Goal: Information Seeking & Learning: Check status

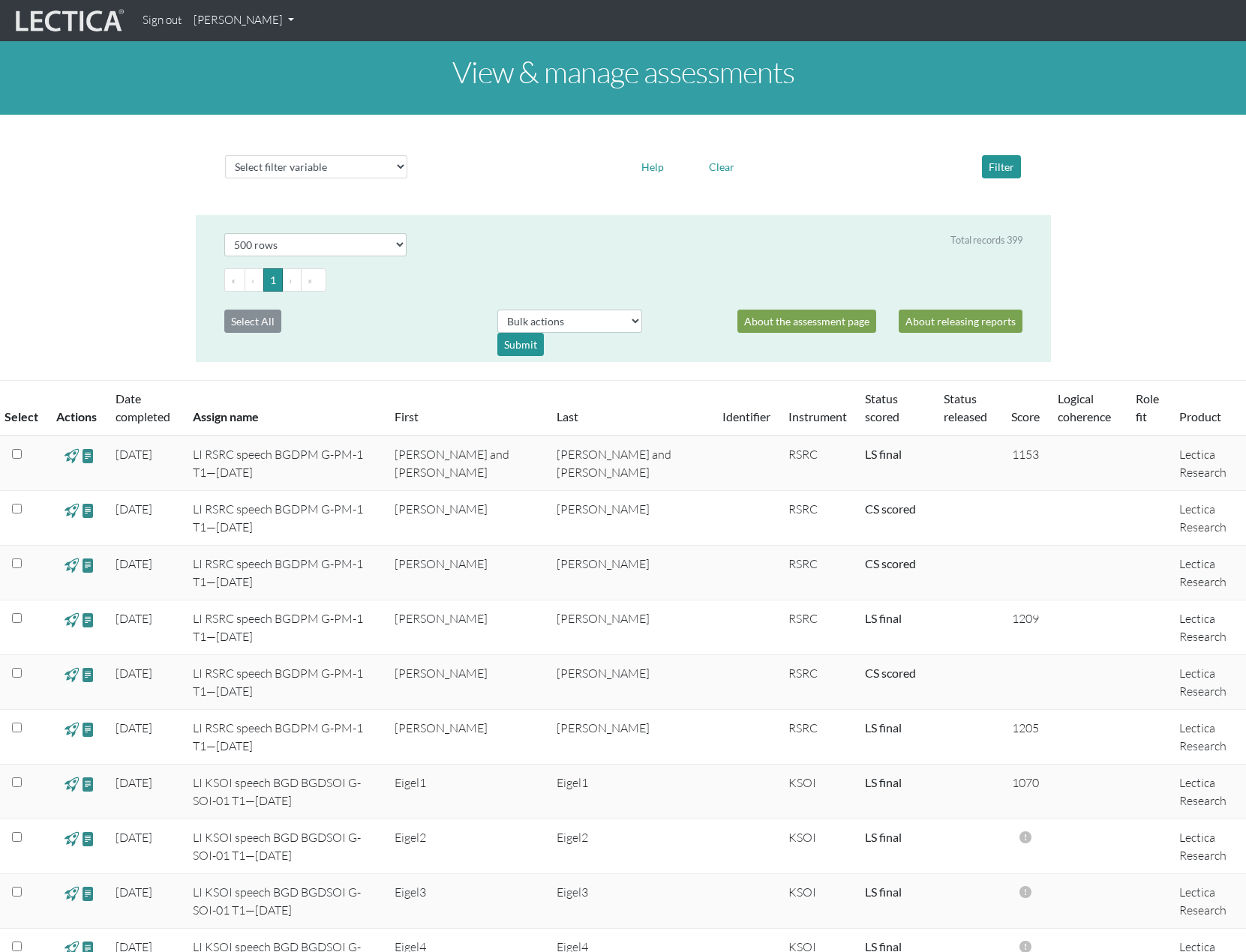
select select "500"
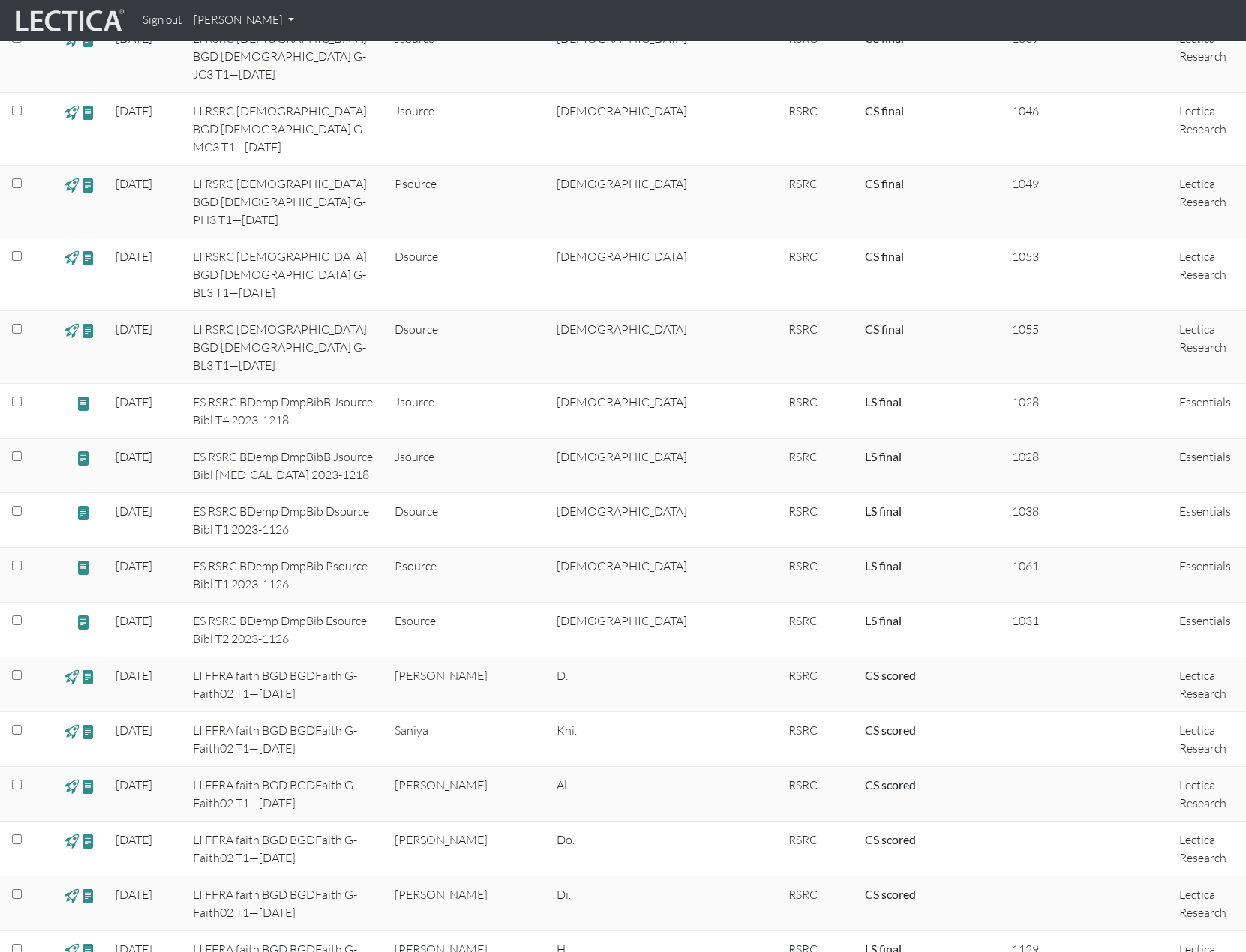
scroll to position [14077, 0]
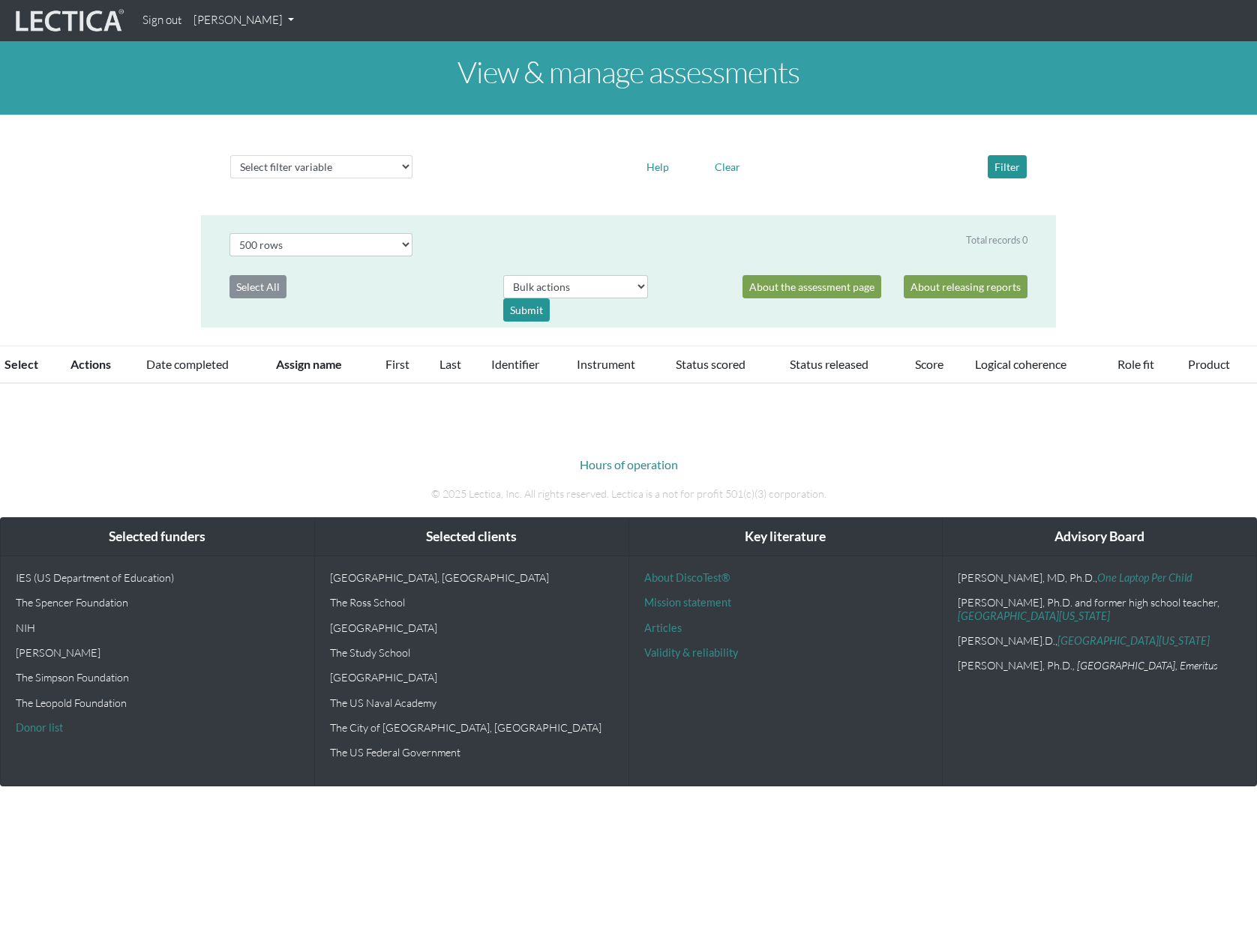
select select "500"
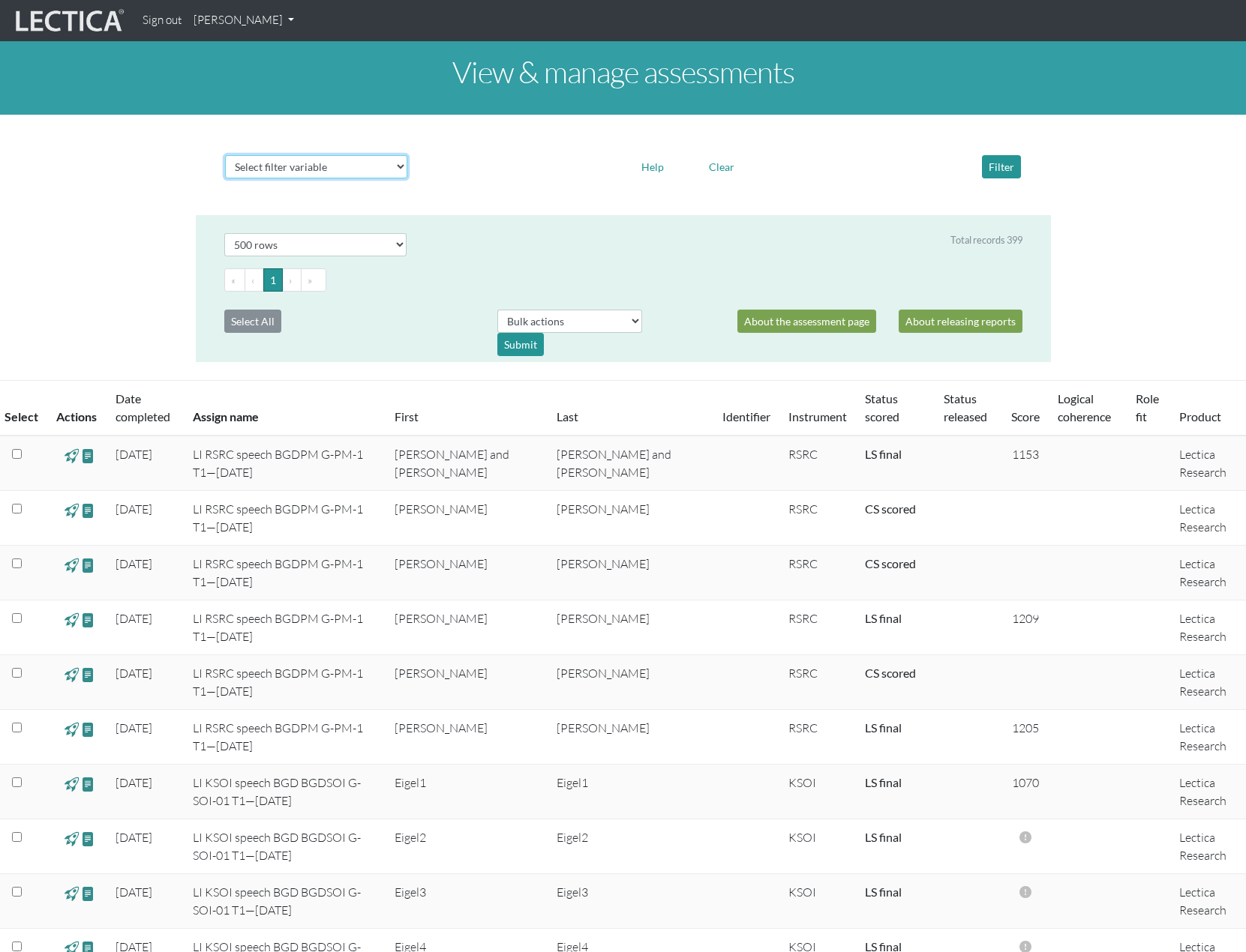
click at [393, 166] on select "Select filter variable Assignment name Date started Date completed First name G…" at bounding box center [316, 167] width 182 height 24
select select "assignment__name"
click at [225, 178] on select "Select filter variable Assignment name Date started Date completed First name G…" at bounding box center [316, 167] width 182 height 24
select select
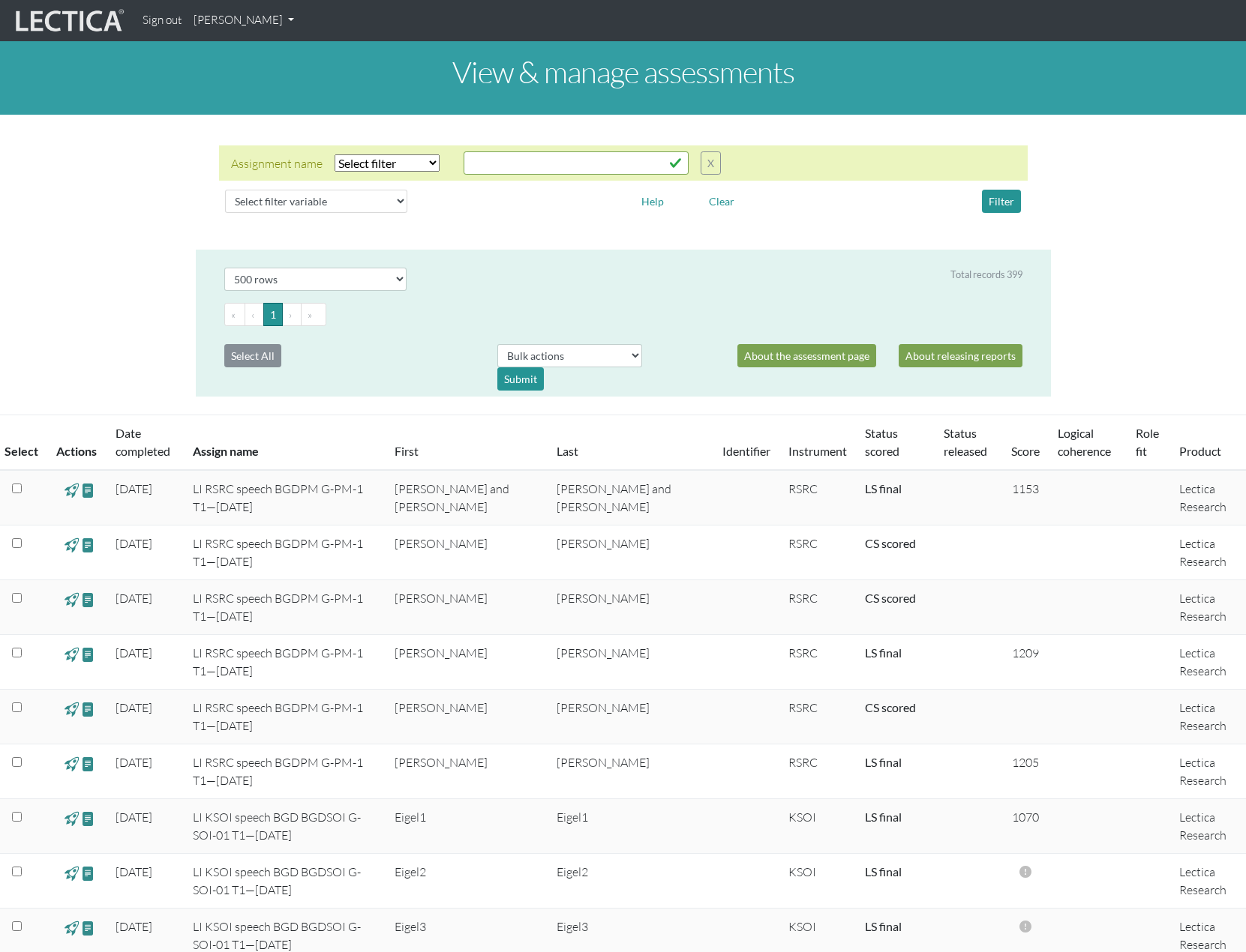
click at [432, 162] on select "Select filter Equals Does not equal Contains Does not contain Starts with Ends …" at bounding box center [387, 163] width 105 height 17
click at [564, 164] on input "text" at bounding box center [575, 163] width 225 height 24
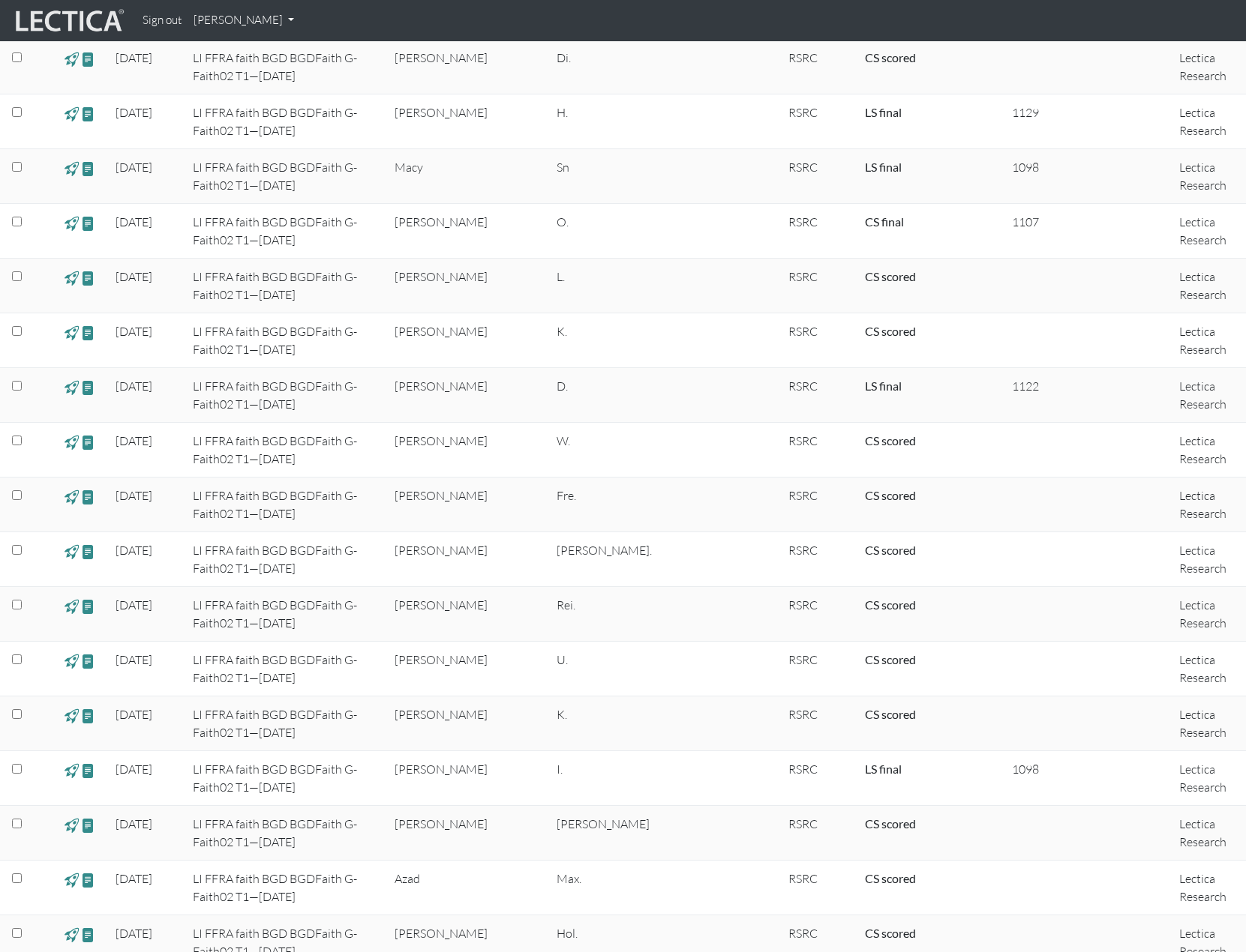
scroll to position [15429, 0]
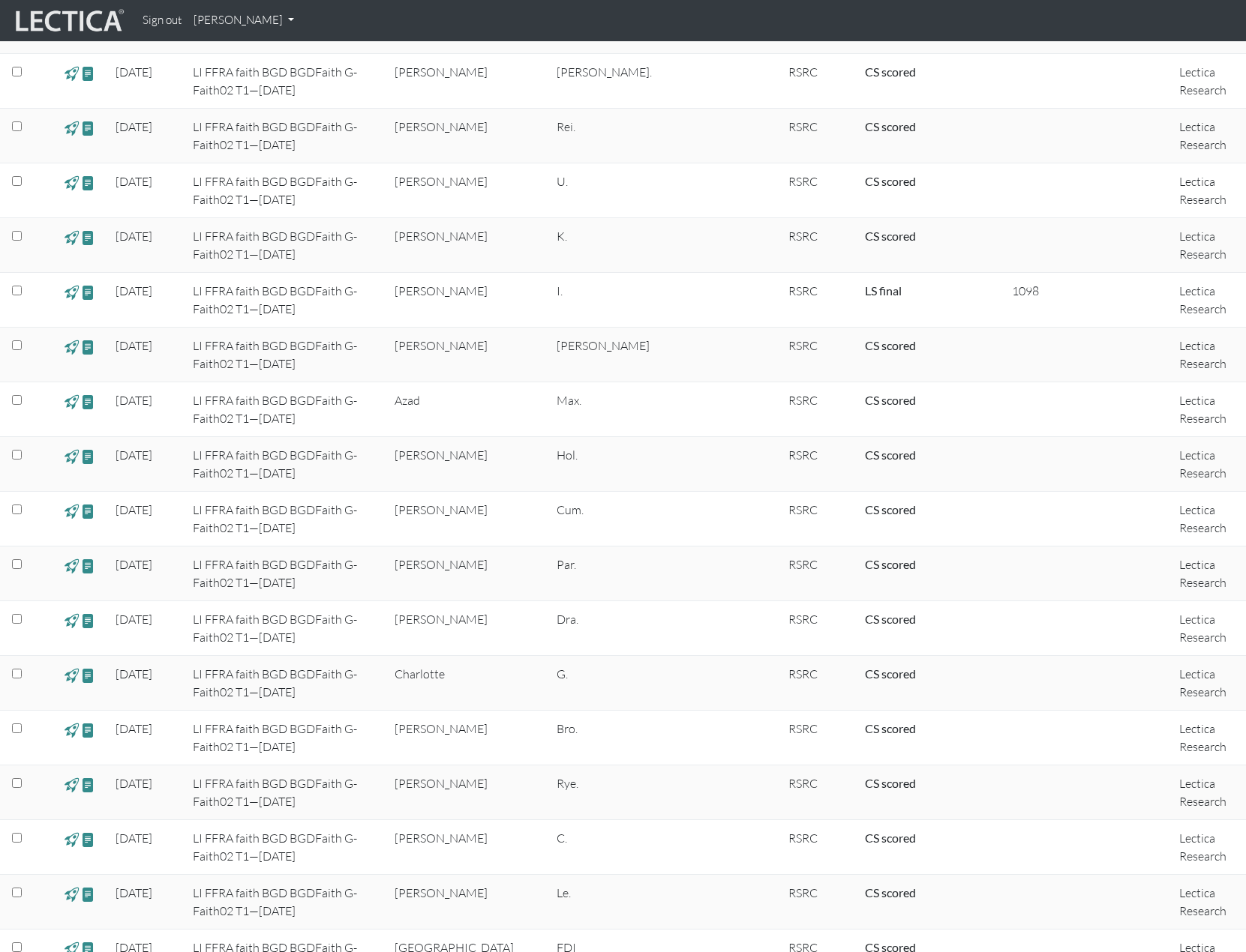
drag, startPoint x: 208, startPoint y: 496, endPoint x: 287, endPoint y: 514, distance: 81.0
click at [287, 875] on td "LI FFRA faith BGD BGDFaith G-Faith02 T1—25-09-19" at bounding box center [284, 902] width 202 height 55
copy td "LI FFRA faith BGD BGDFaith G-Faith02 T1—25-09-19"
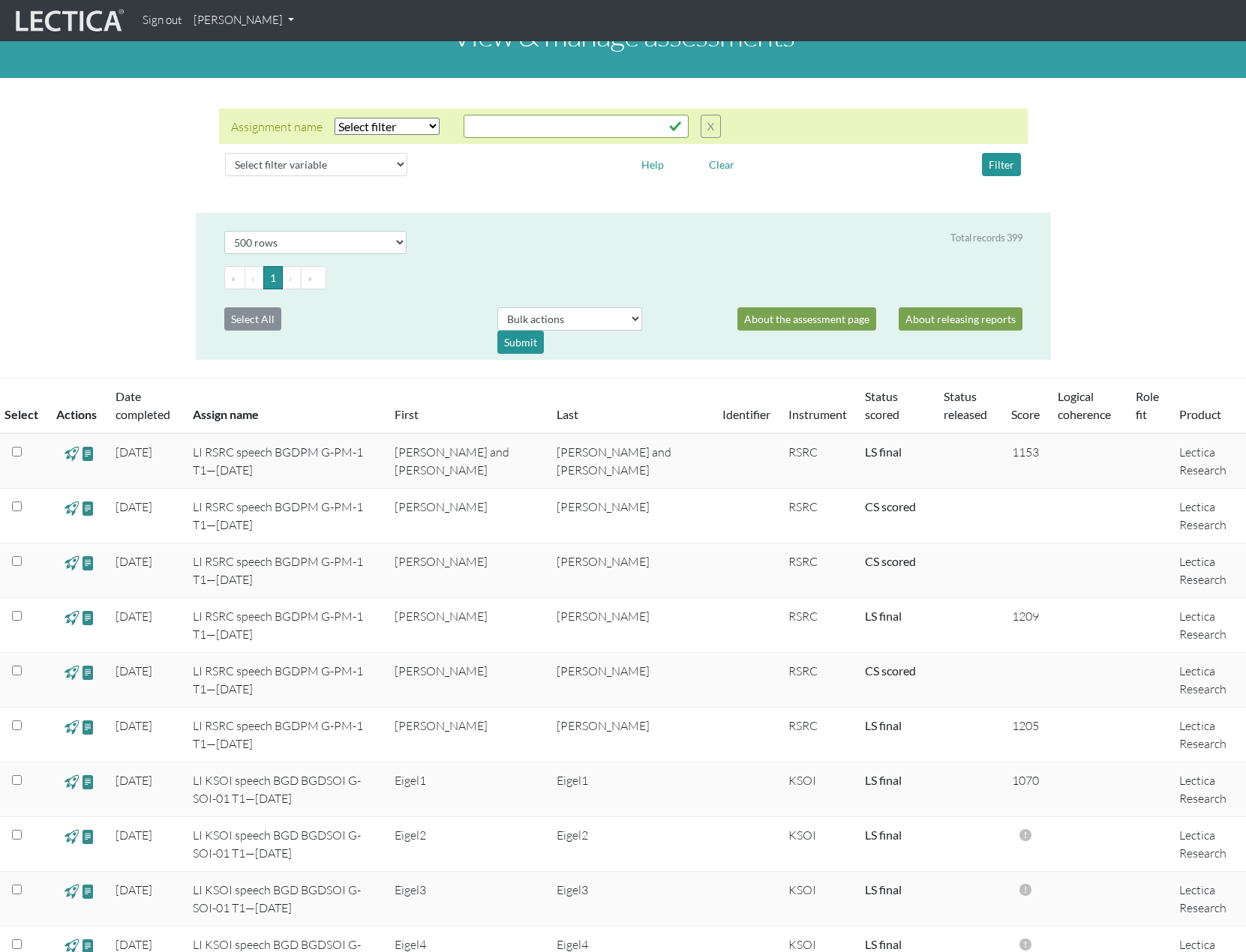
scroll to position [0, 0]
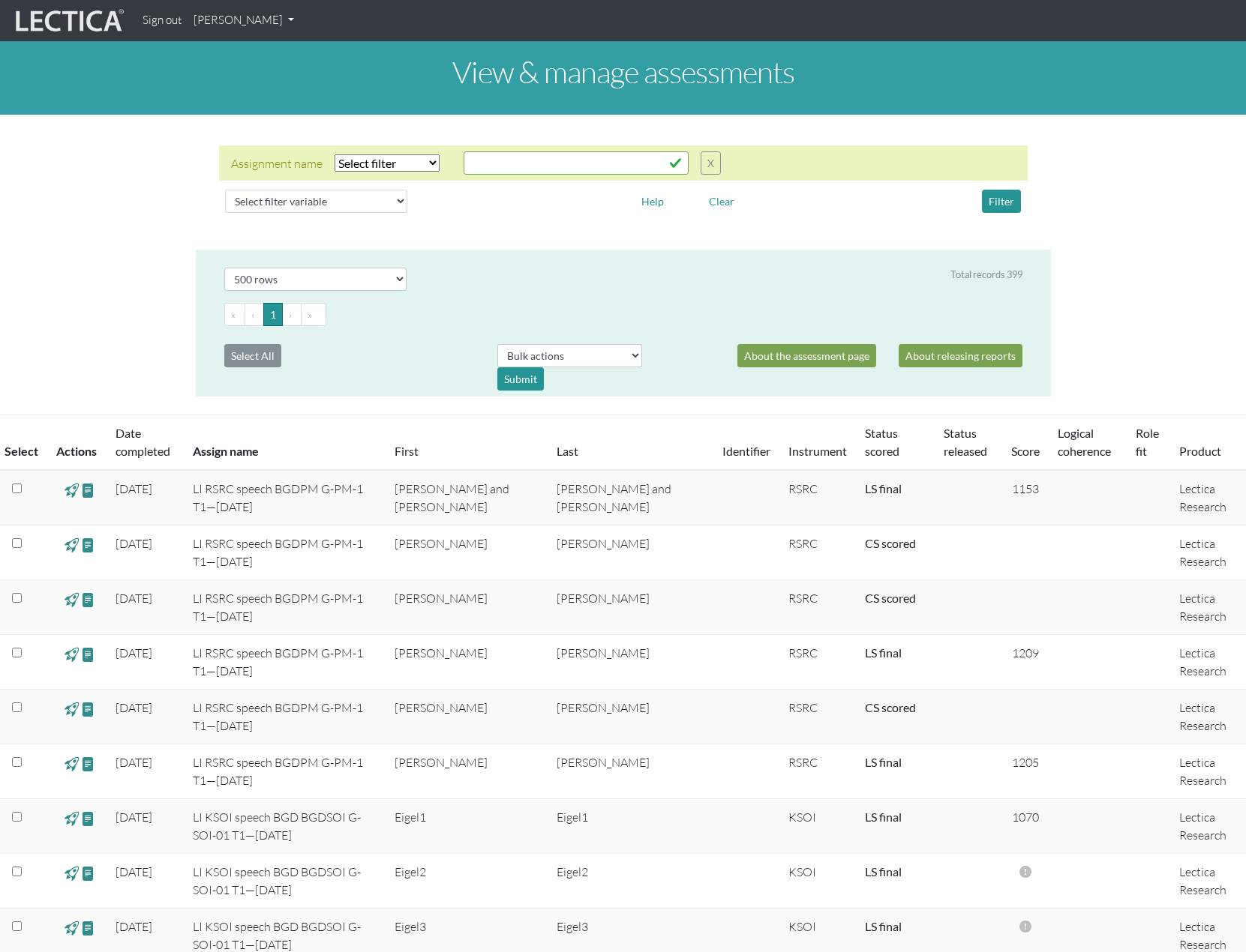
drag, startPoint x: 435, startPoint y: 166, endPoint x: 427, endPoint y: 168, distance: 8.2
click at [435, 166] on select "Select filter Equals Does not equal Contains Does not contain Starts with Ends …" at bounding box center [387, 163] width 105 height 17
select select "iexact"
click at [335, 155] on select "Select filter Equals Does not equal Contains Does not contain Starts with Ends …" at bounding box center [387, 163] width 105 height 17
click at [504, 166] on input "text" at bounding box center [575, 163] width 225 height 24
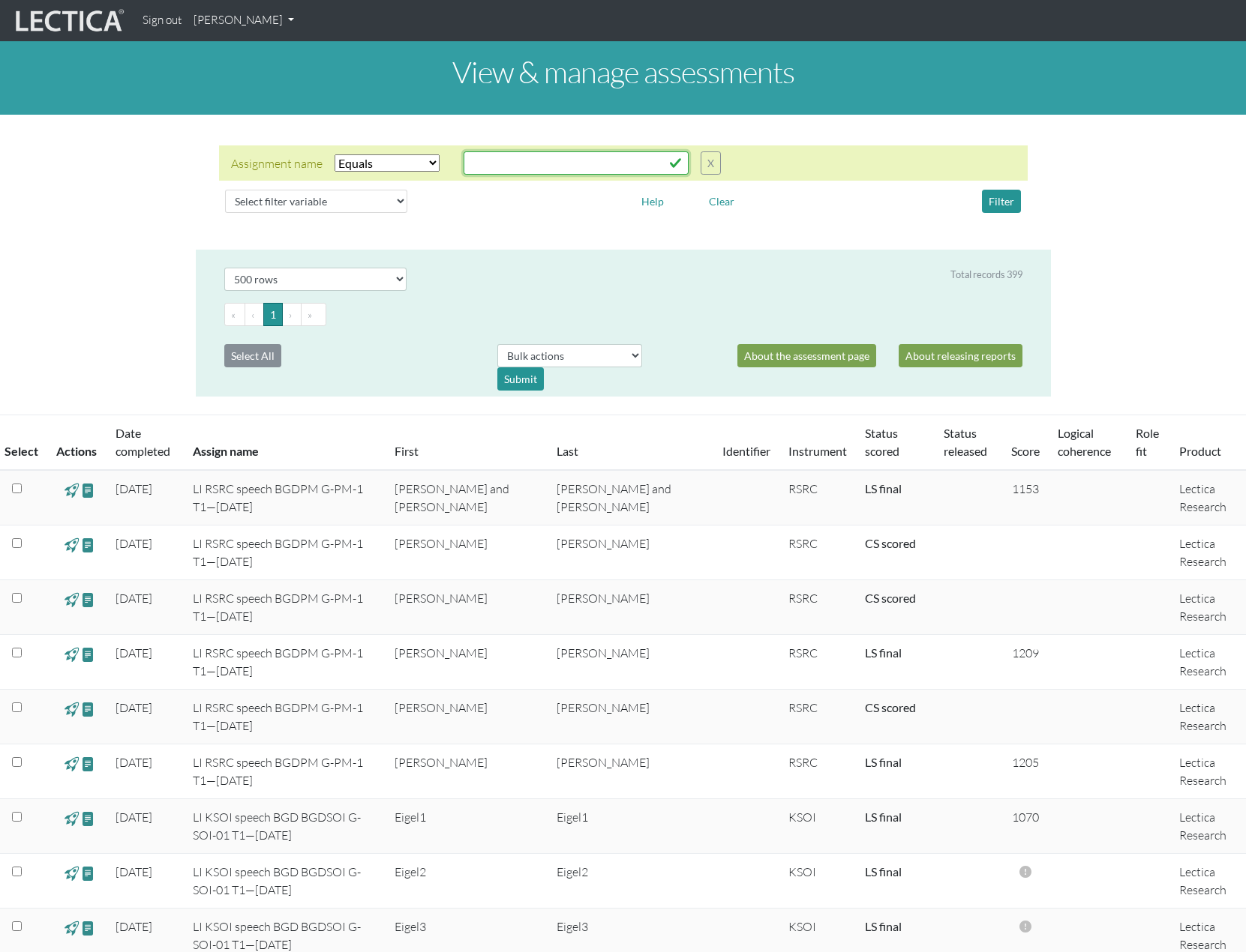
paste input "LI FFRA faith BGD BGDFaith G-Faith02 T1—25-09-19"
type input "LI FFRA faith BGD BGDFaith G-Faith02 T1—25-09-19"
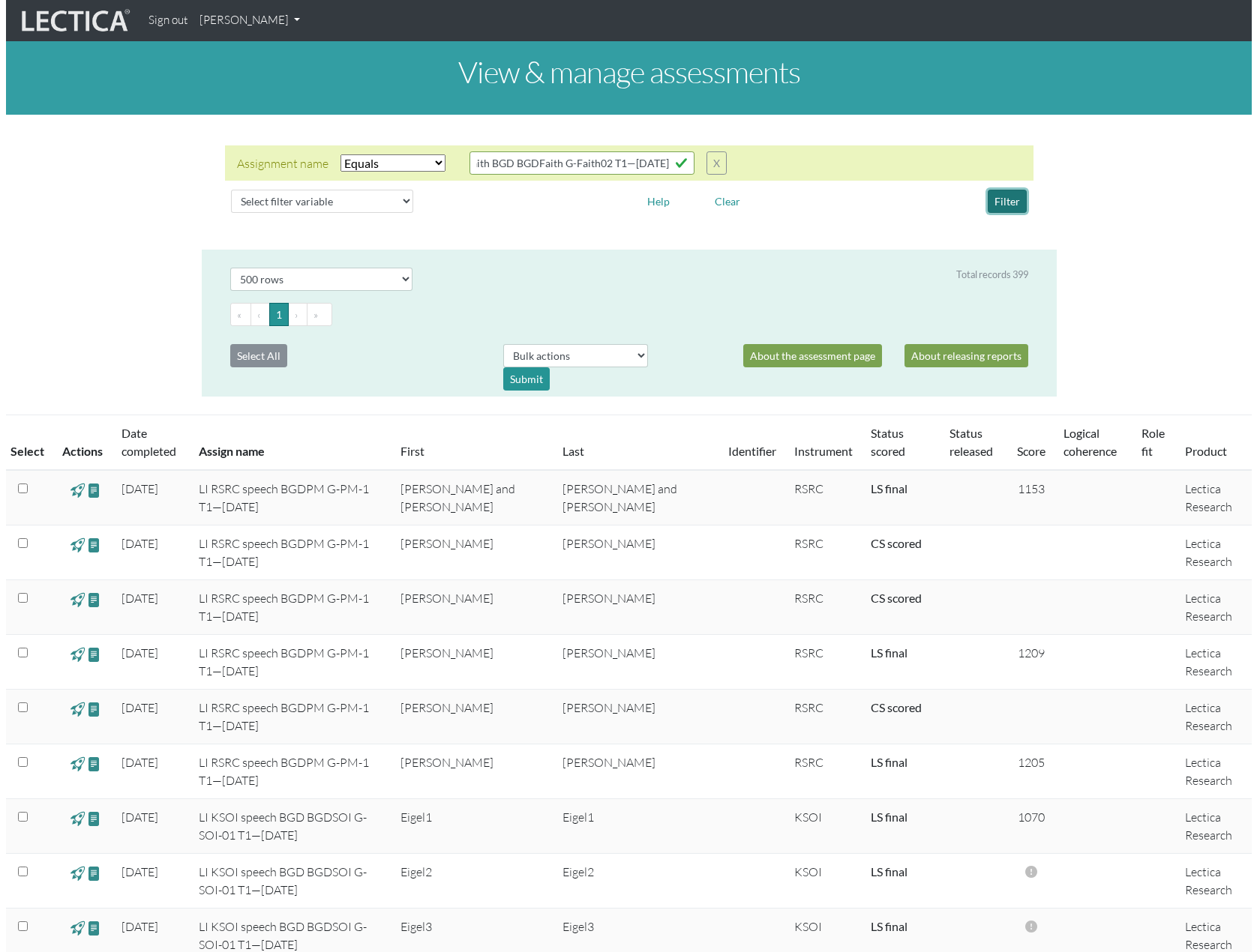
scroll to position [0, 0]
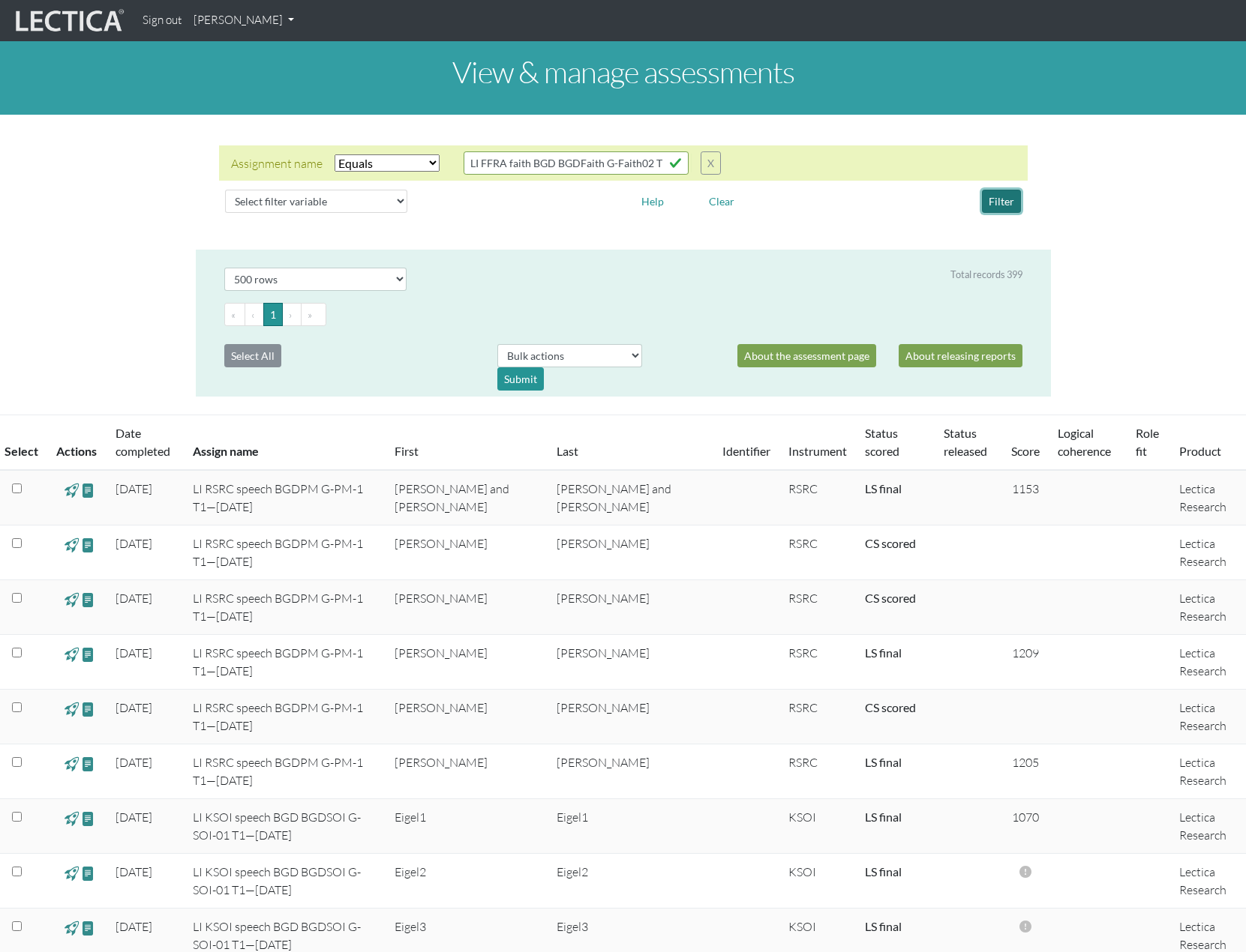
click at [1005, 204] on button "Filter" at bounding box center [1001, 201] width 39 height 24
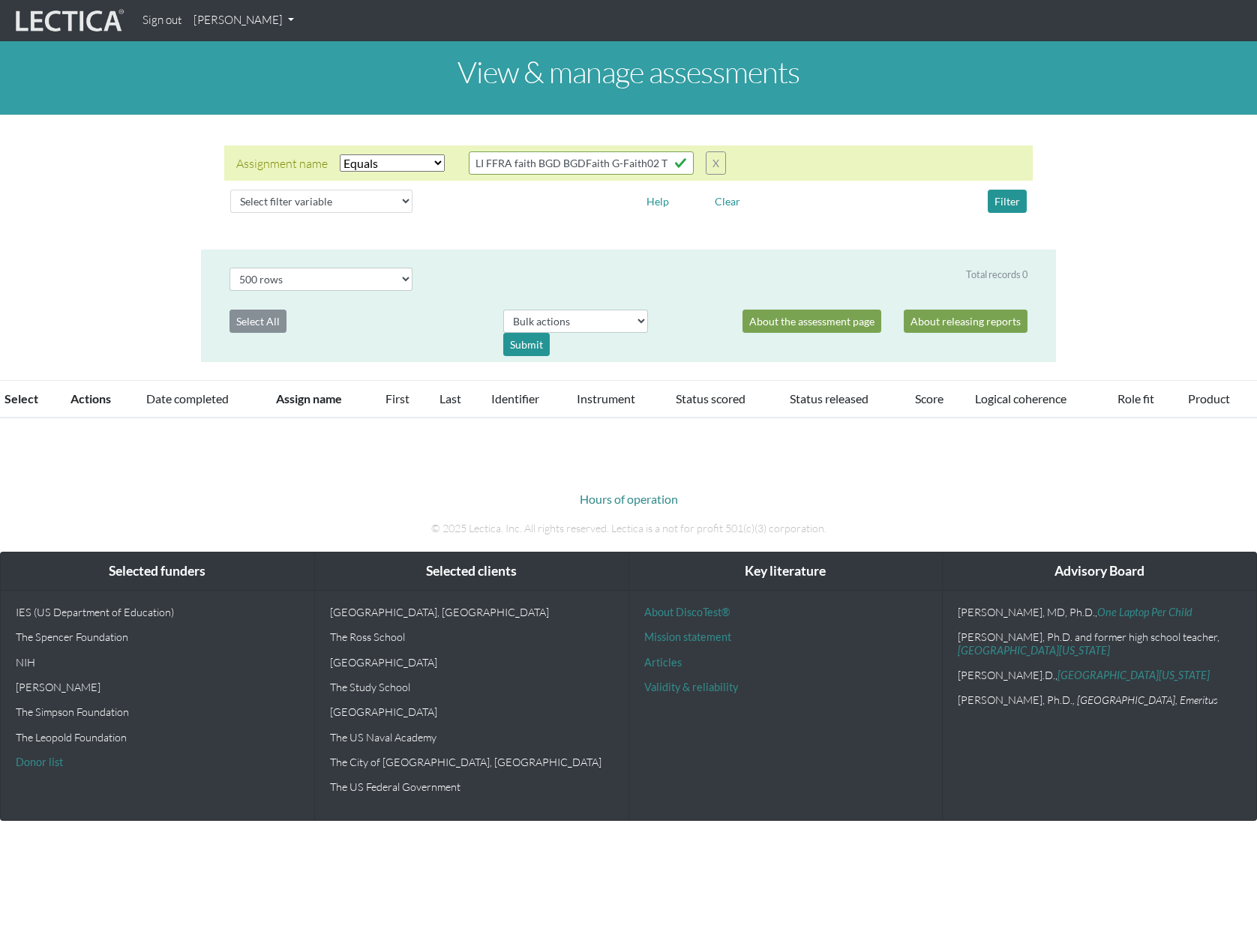
click at [434, 165] on select "Select filter Equals Does not equal Contains Does not contain Starts with Ends …" at bounding box center [392, 163] width 105 height 17
select select "icontains"
click at [340, 155] on select "Select filter Equals Does not equal Contains Does not contain Starts with Ends …" at bounding box center [392, 163] width 105 height 17
click at [1007, 202] on button "Filter" at bounding box center [1007, 201] width 39 height 24
click at [512, 162] on input "LI FFRA faith BGD BGDFaith G-Faith02 T1—25-09-19" at bounding box center [580, 163] width 225 height 24
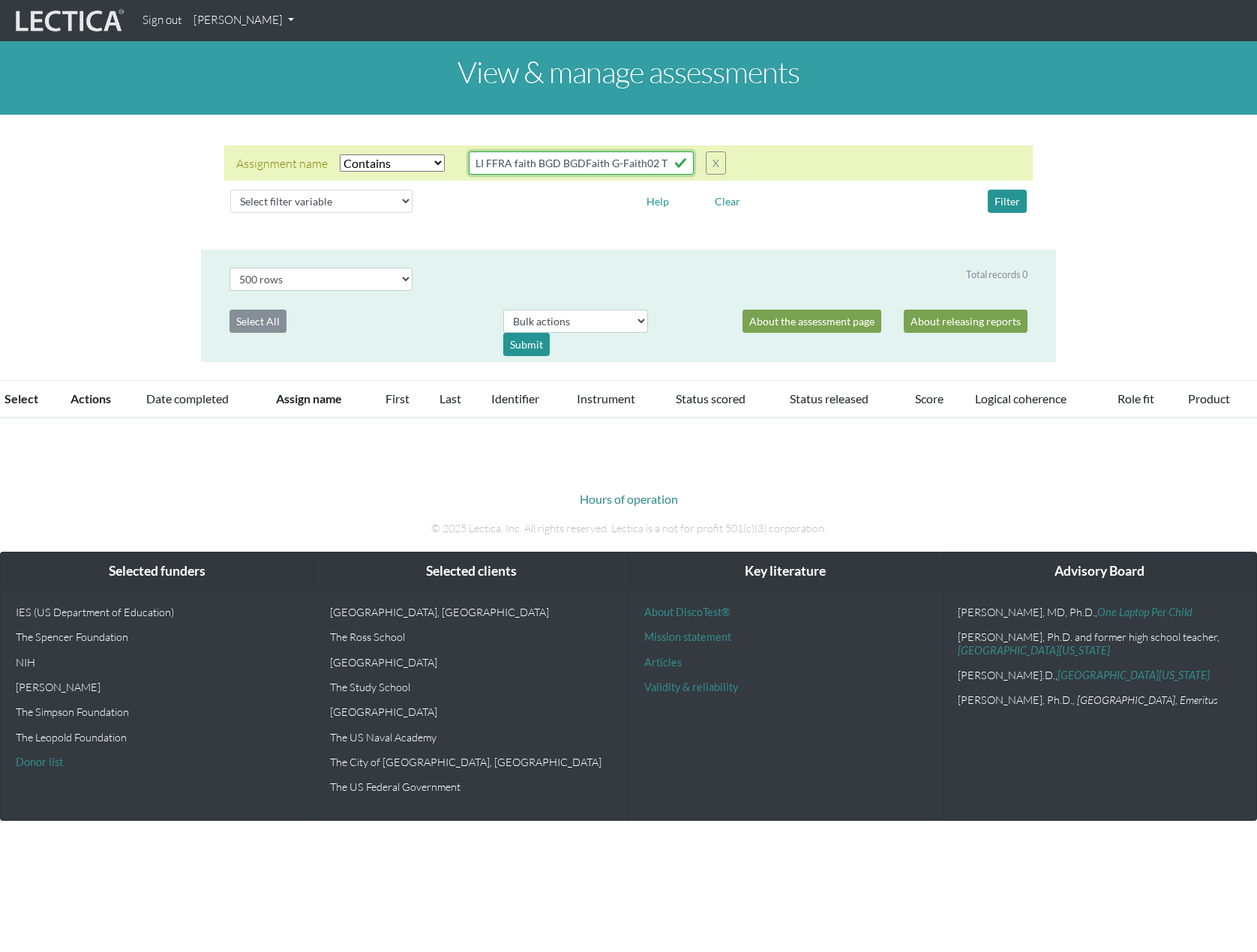
scroll to position [0, 55]
drag, startPoint x: 534, startPoint y: 163, endPoint x: 941, endPoint y: 166, distance: 407.0
click at [941, 166] on div "Assignment name Select filter Equals Does not equal Contains Does not contain S…" at bounding box center [628, 163] width 809 height 35
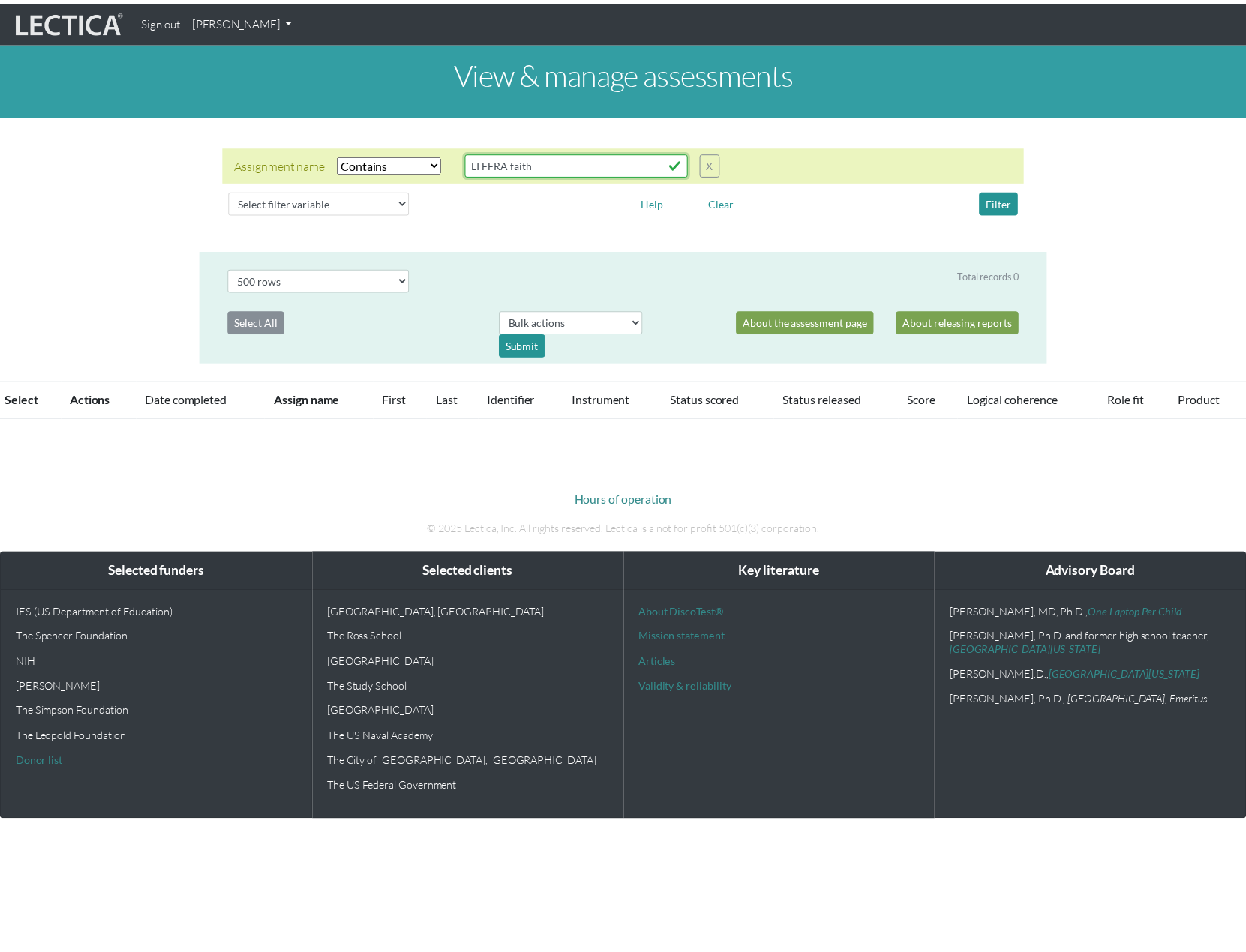
scroll to position [0, 0]
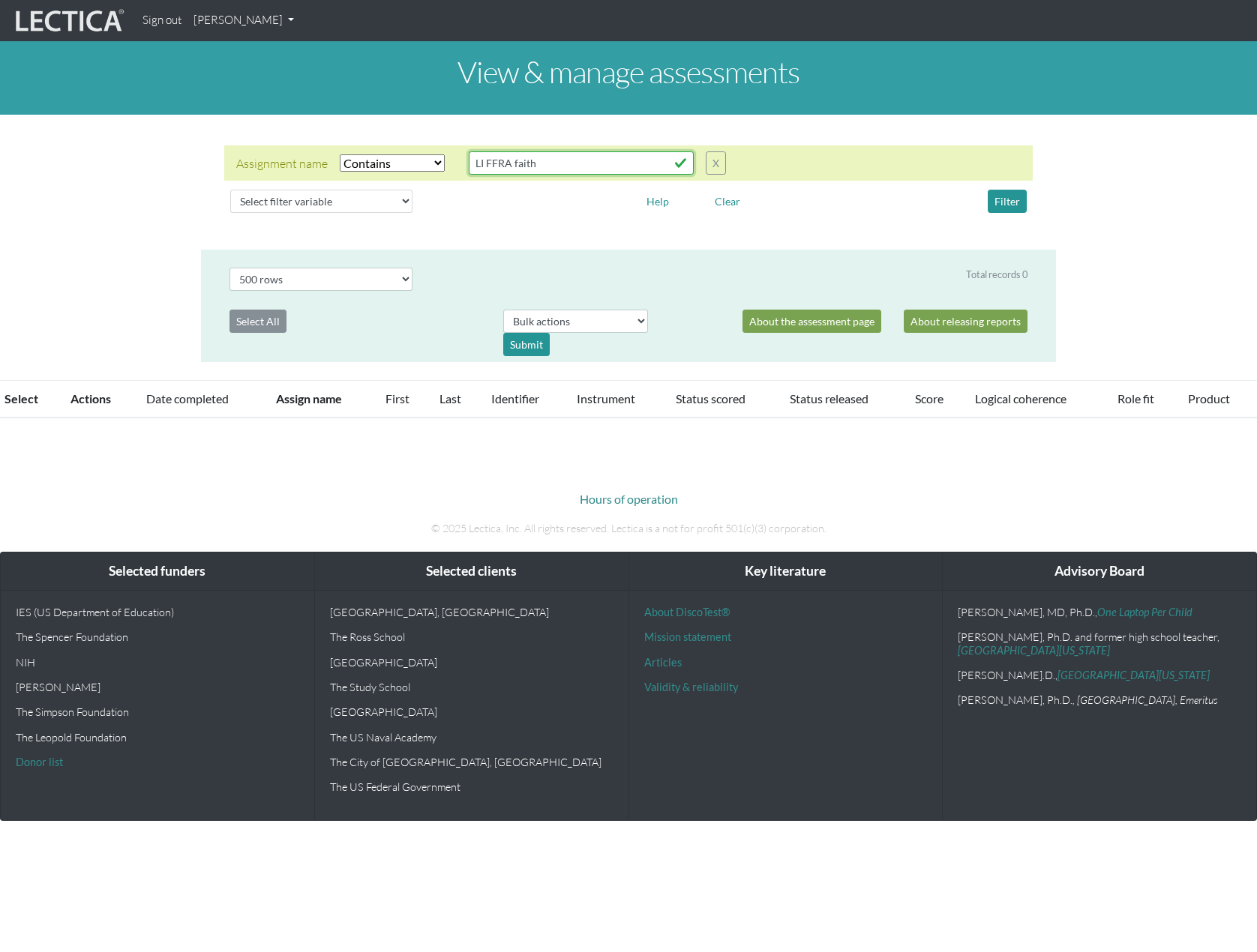
type input "LI FFRA faith"
click at [398, 203] on select "Select filter variable Assignment name Date started Date completed First name G…" at bounding box center [321, 201] width 182 height 24
select select "assignment__name"
click at [230, 213] on select "Select filter variable Assignment name Date started Date completed First name G…" at bounding box center [321, 201] width 182 height 24
select select
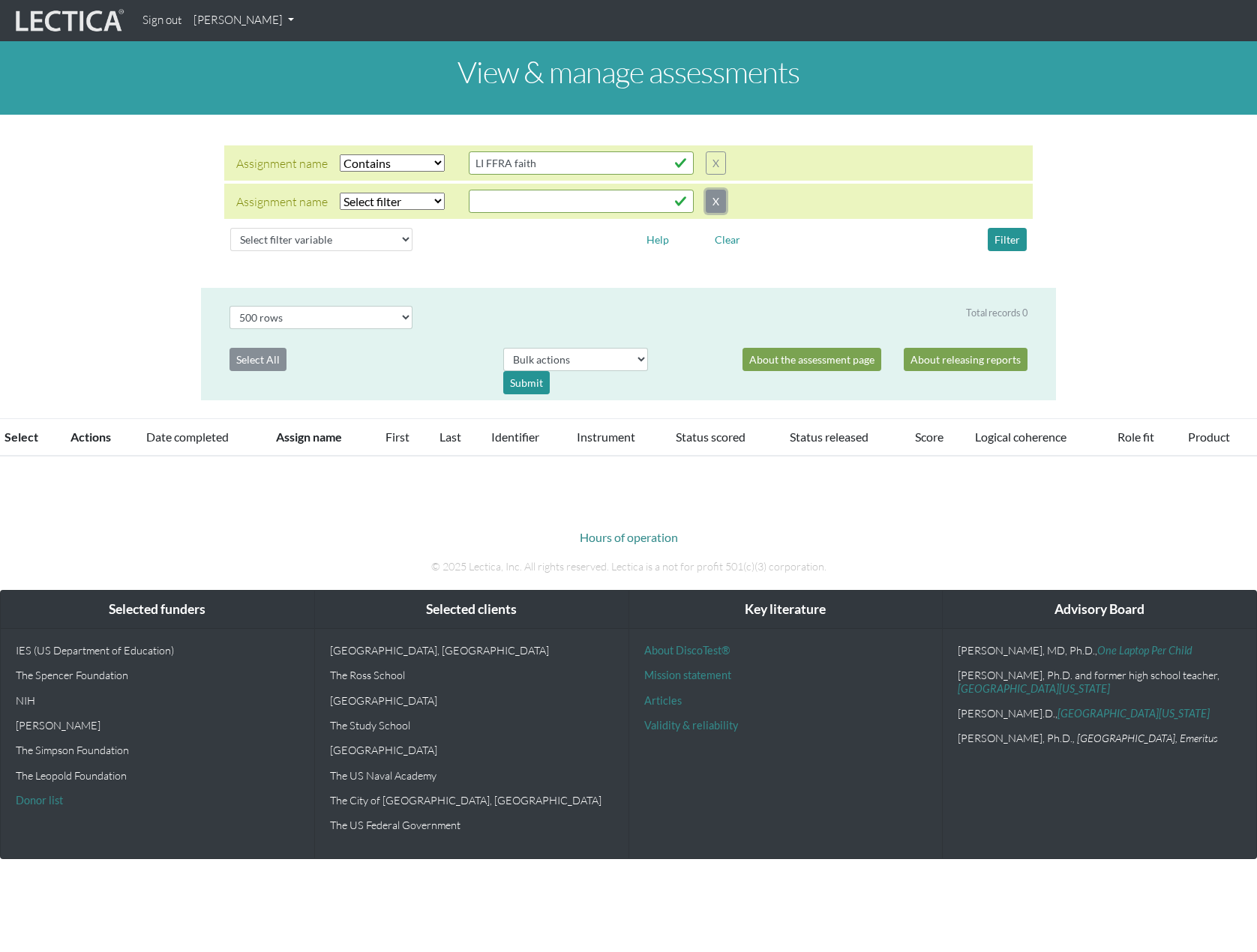
click at [721, 205] on button "X" at bounding box center [715, 201] width 20 height 24
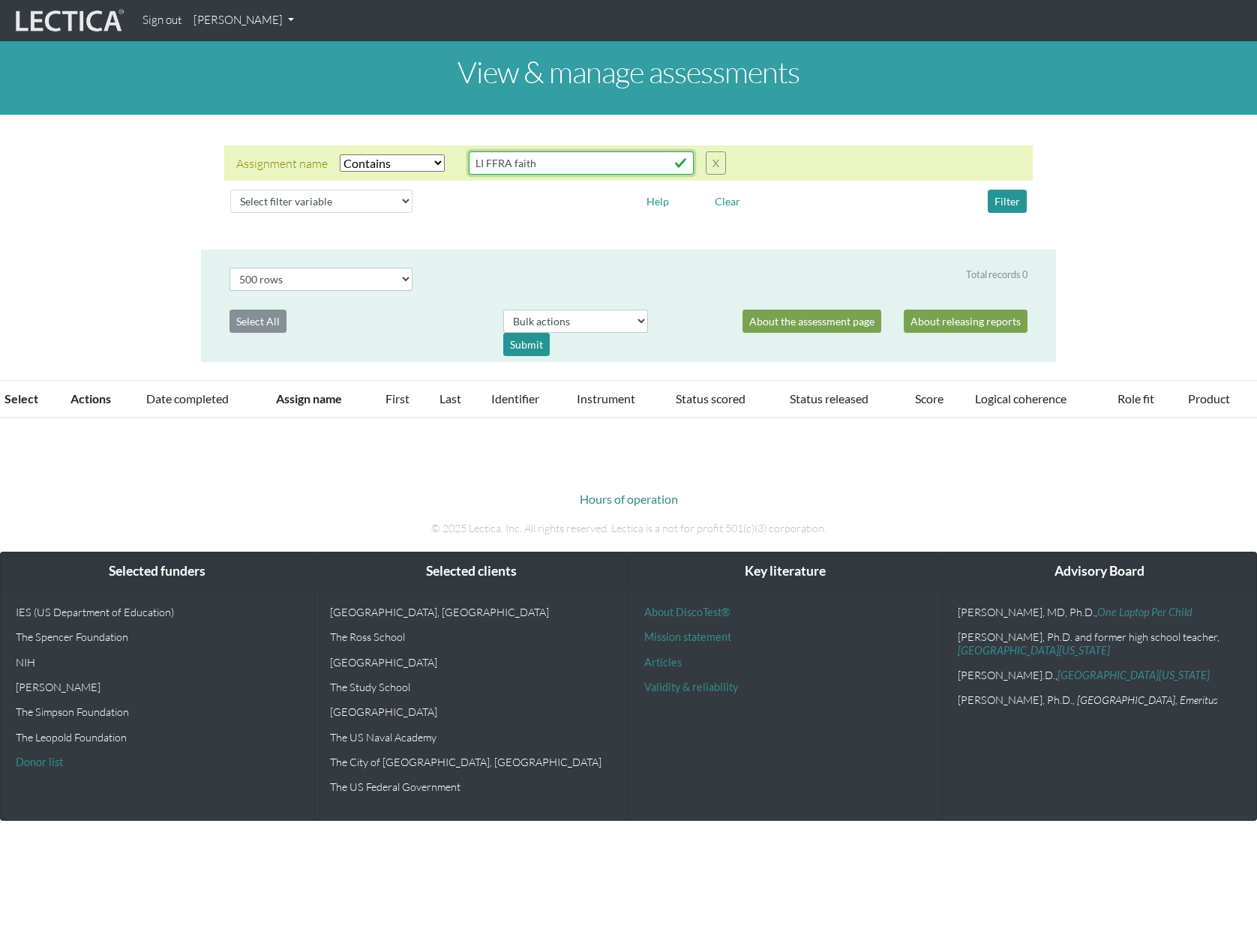
click at [632, 158] on input "LI FFRA faith" at bounding box center [580, 163] width 225 height 24
click at [1004, 198] on button "Filter" at bounding box center [1007, 201] width 39 height 24
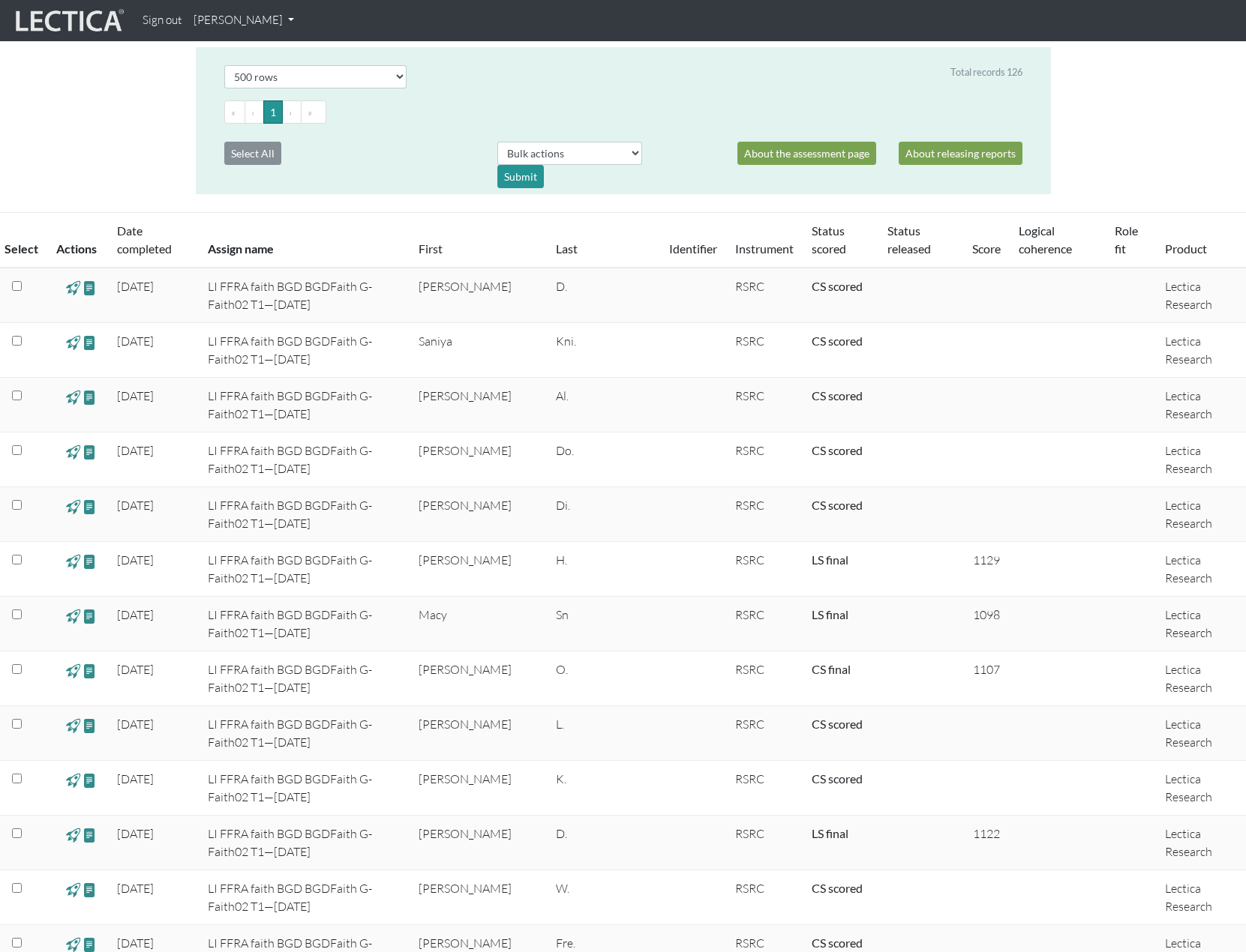
scroll to position [177, 0]
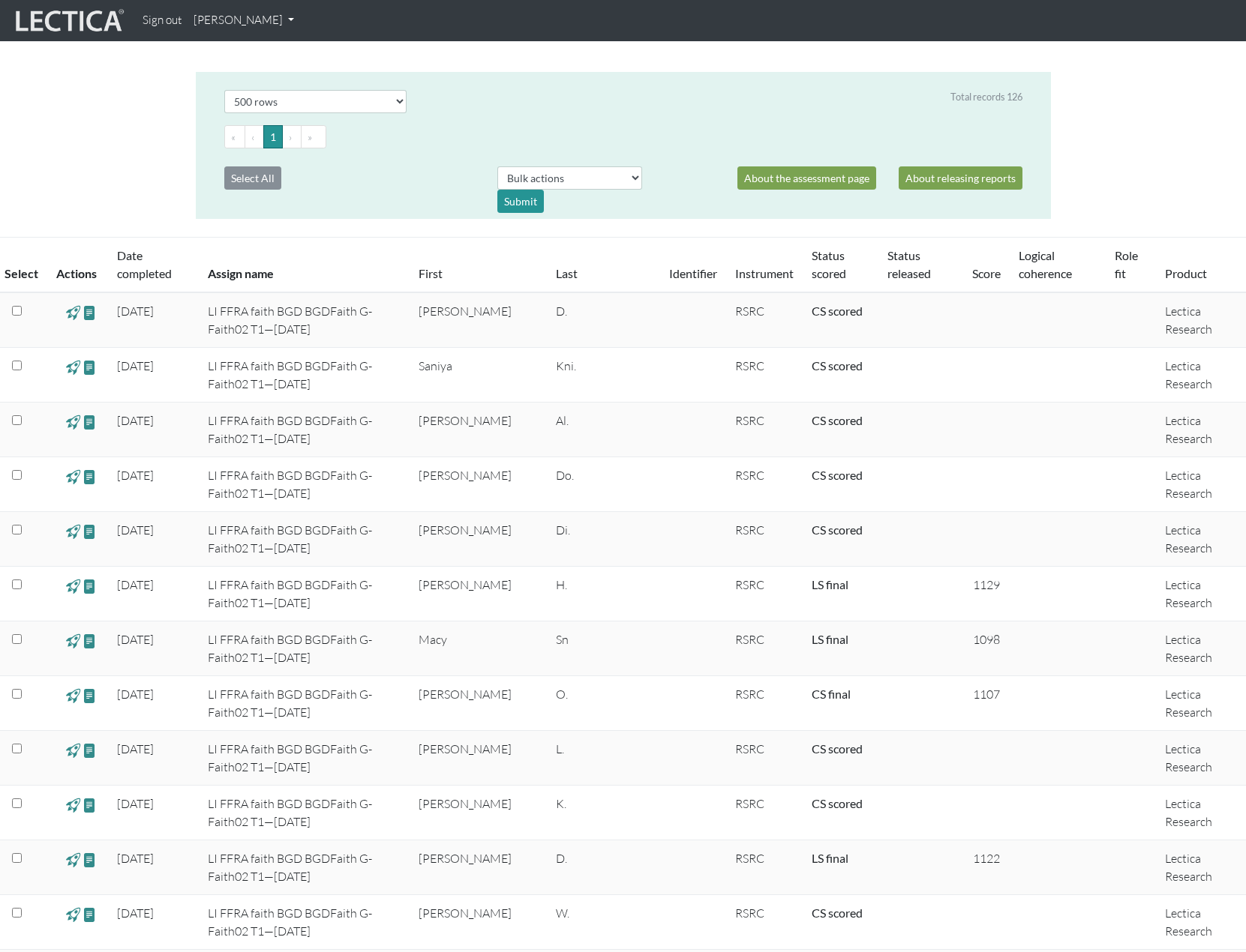
click at [442, 272] on link "First" at bounding box center [430, 274] width 24 height 14
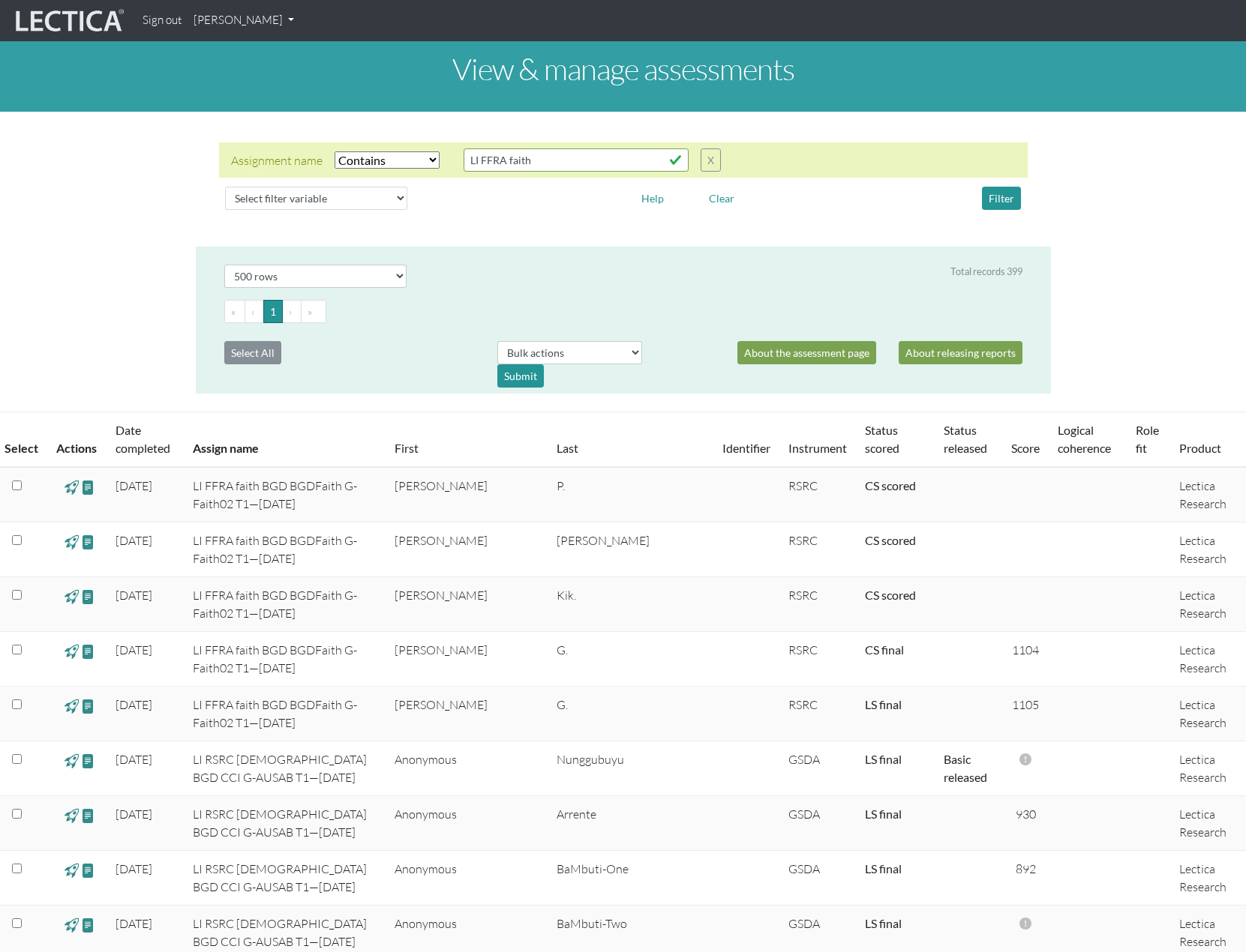
scroll to position [0, 0]
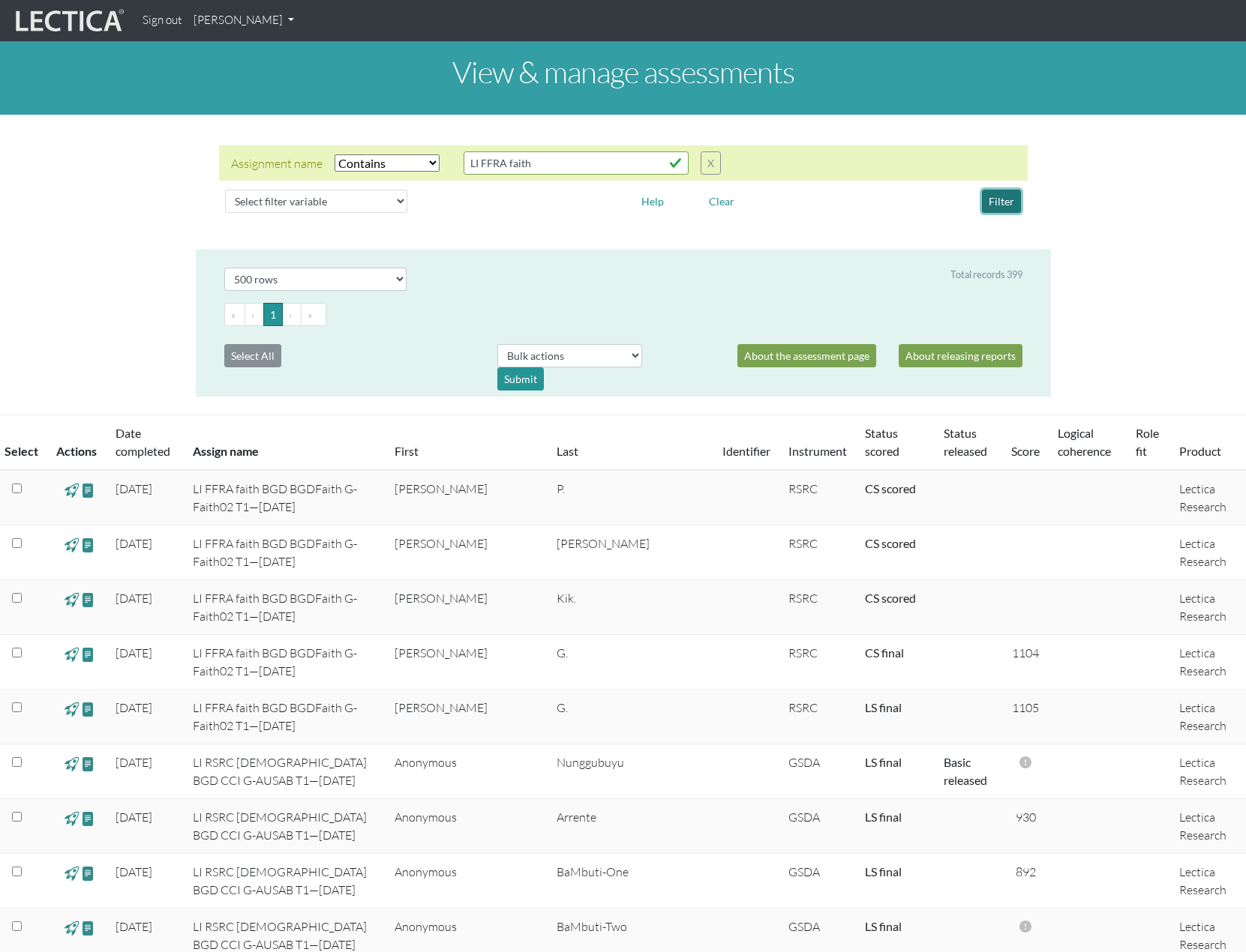
click at [1003, 198] on button "Filter" at bounding box center [1001, 201] width 39 height 24
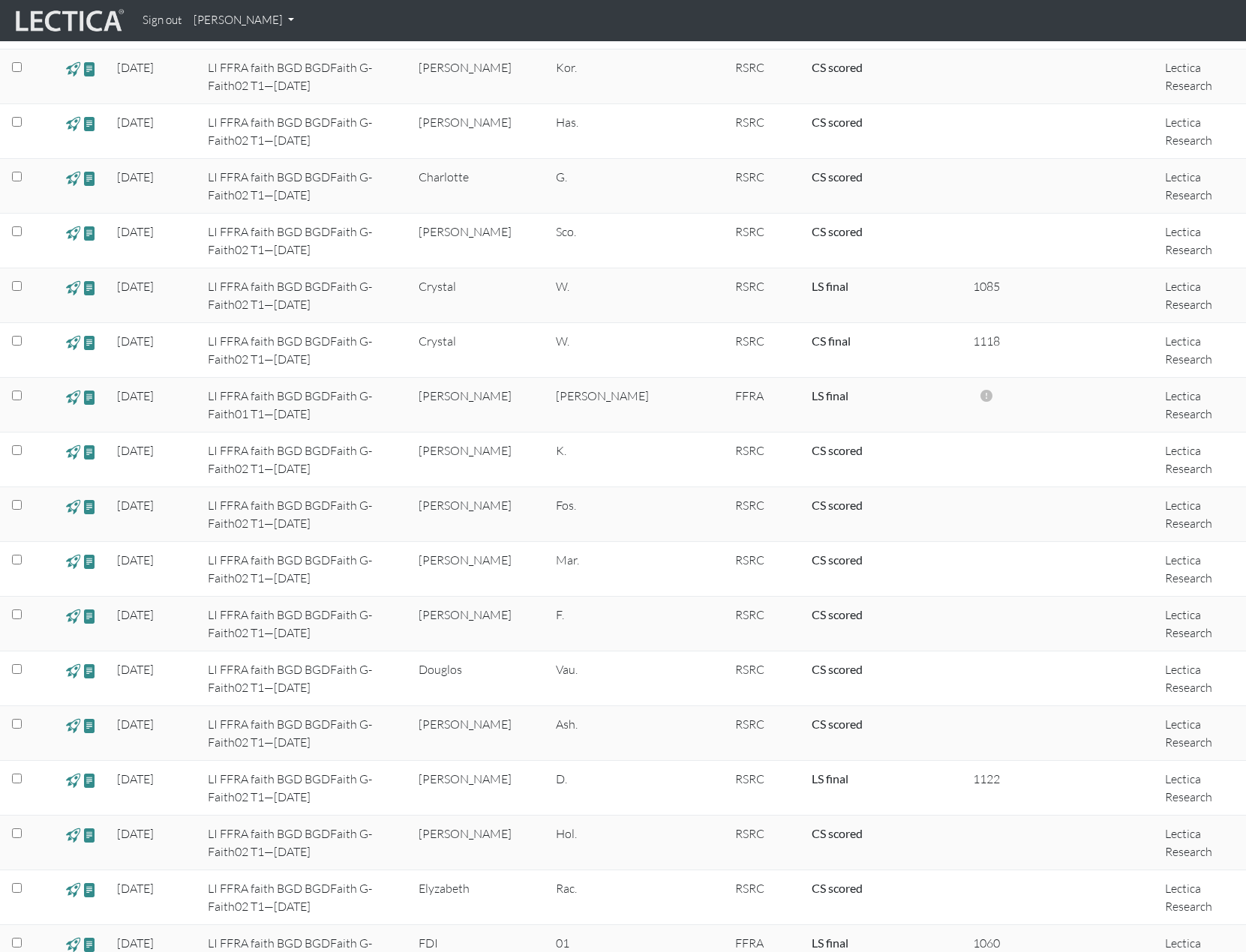
scroll to position [1199, 0]
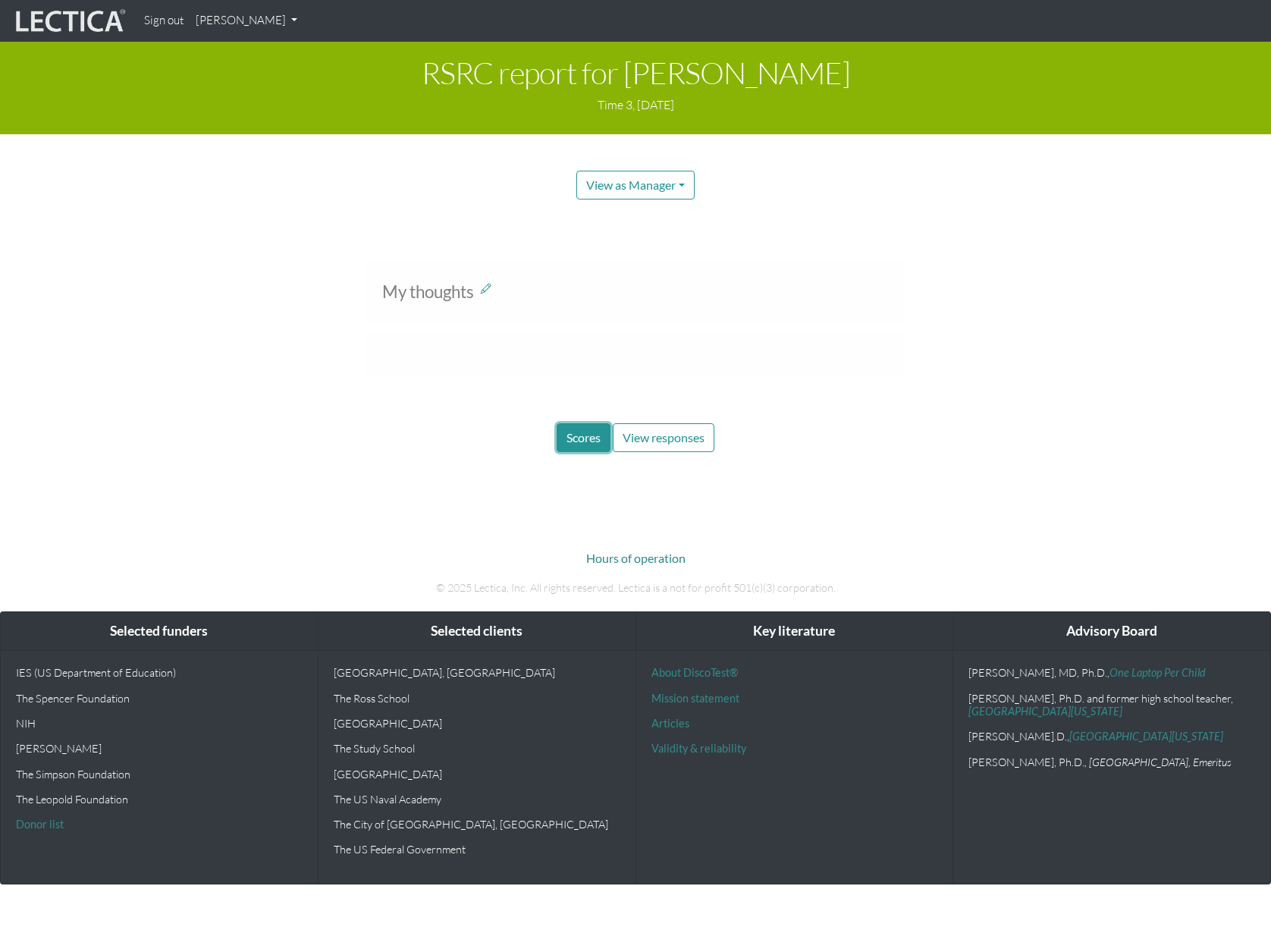
click at [589, 449] on button "Scores" at bounding box center [583, 438] width 54 height 29
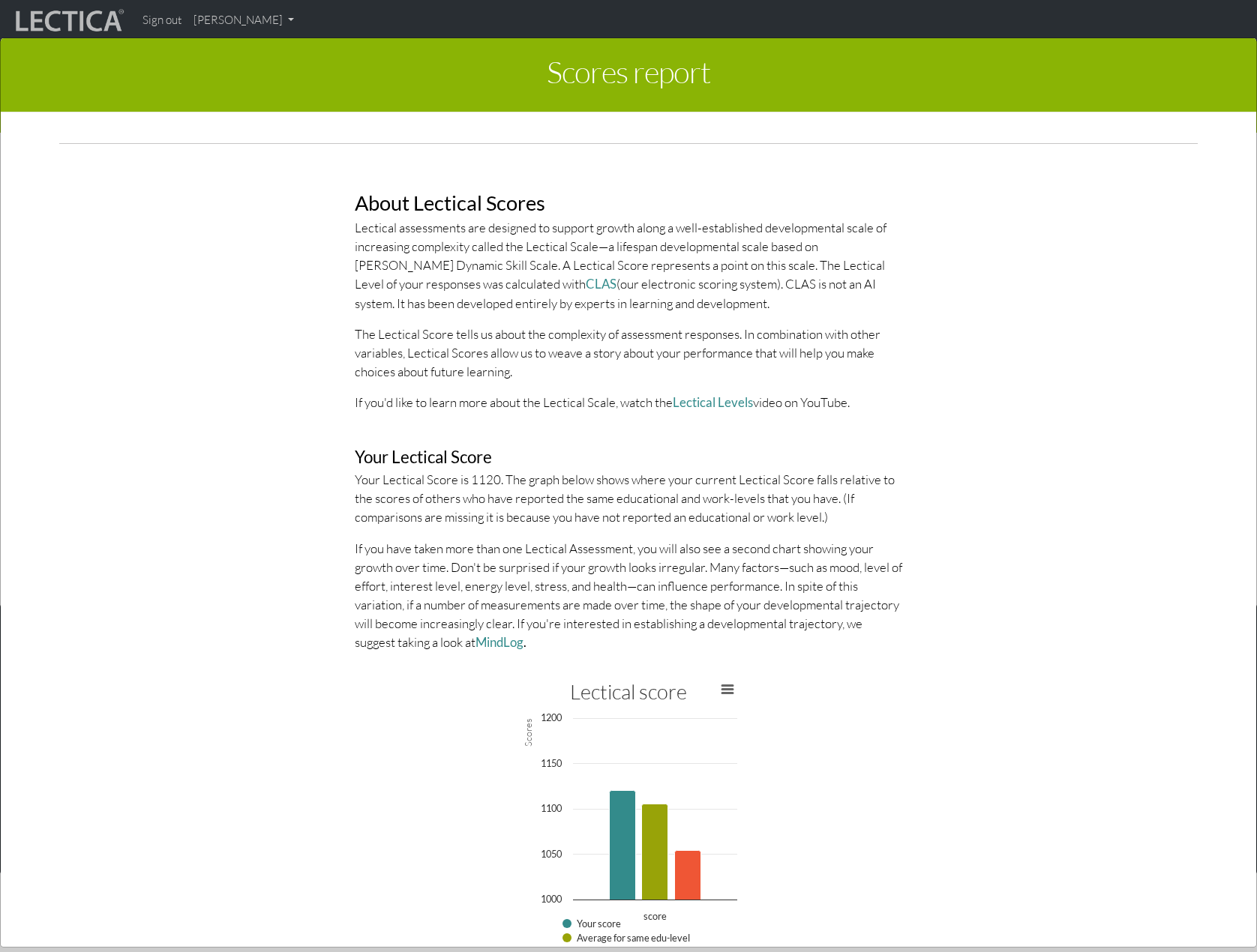
scroll to position [686, 0]
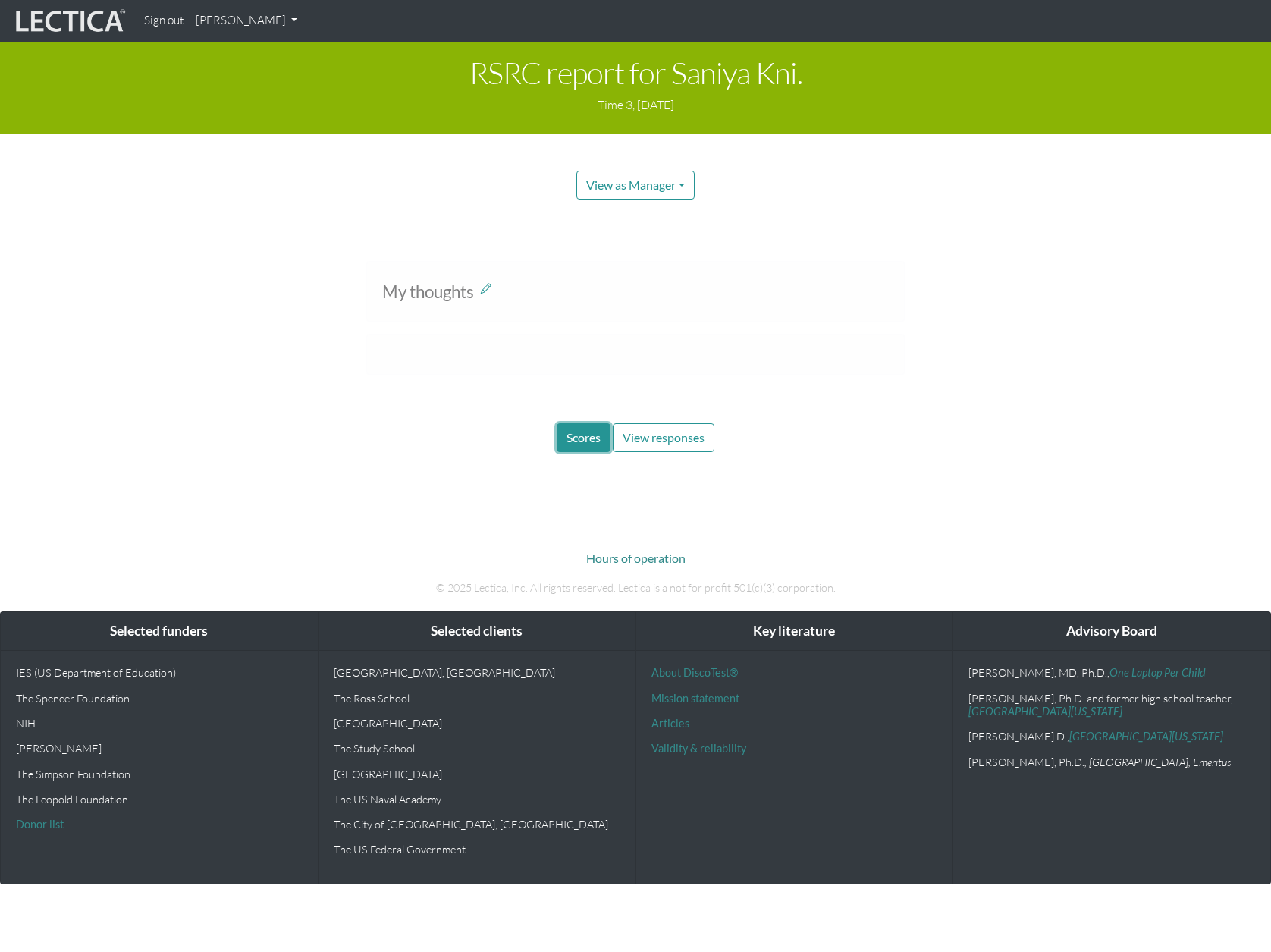
click at [581, 429] on button "Scores" at bounding box center [583, 438] width 54 height 29
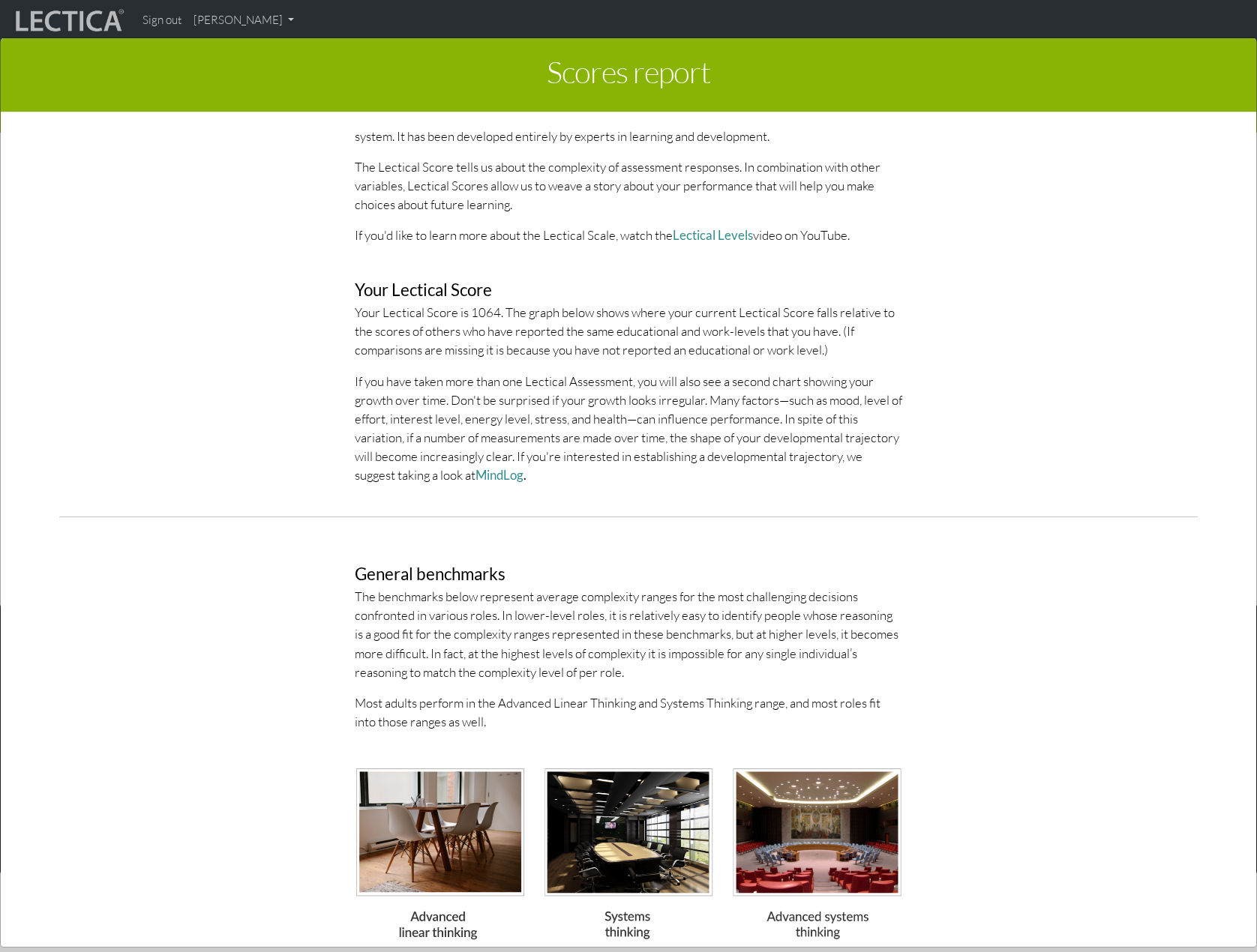
scroll to position [900, 0]
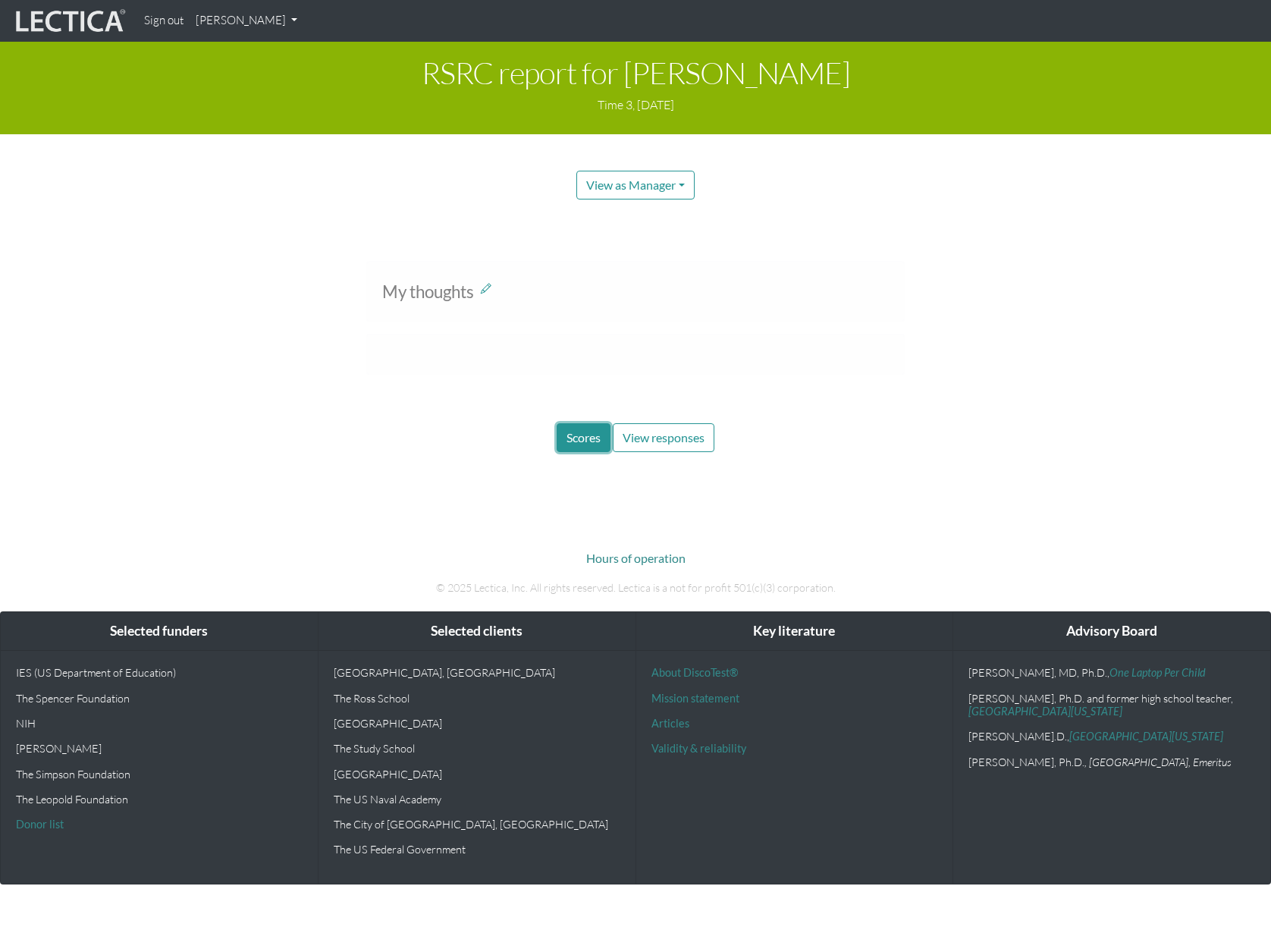
click at [594, 425] on button "Scores" at bounding box center [583, 438] width 54 height 29
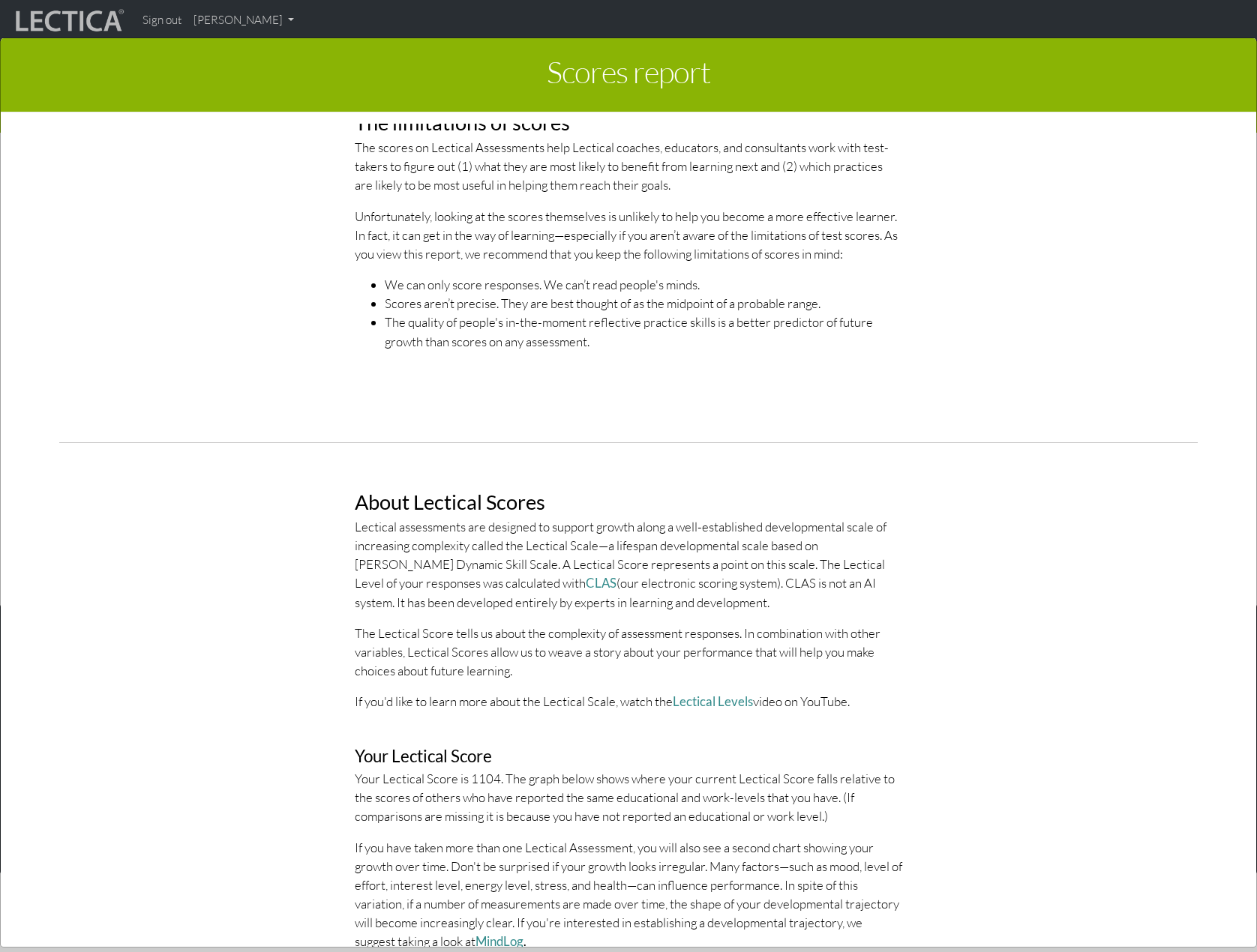
scroll to position [450, 0]
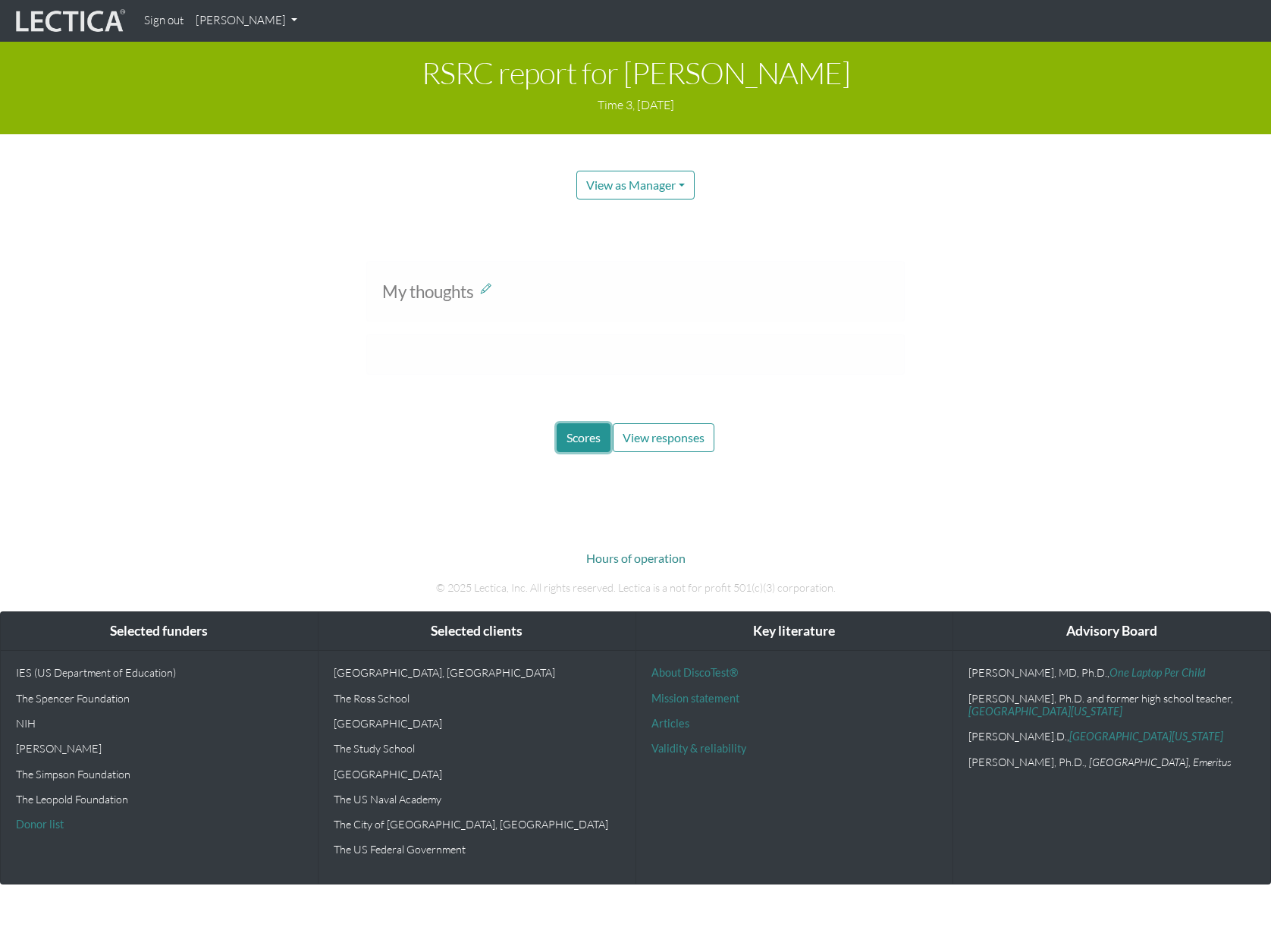
click at [575, 437] on span "Scores" at bounding box center [583, 437] width 34 height 14
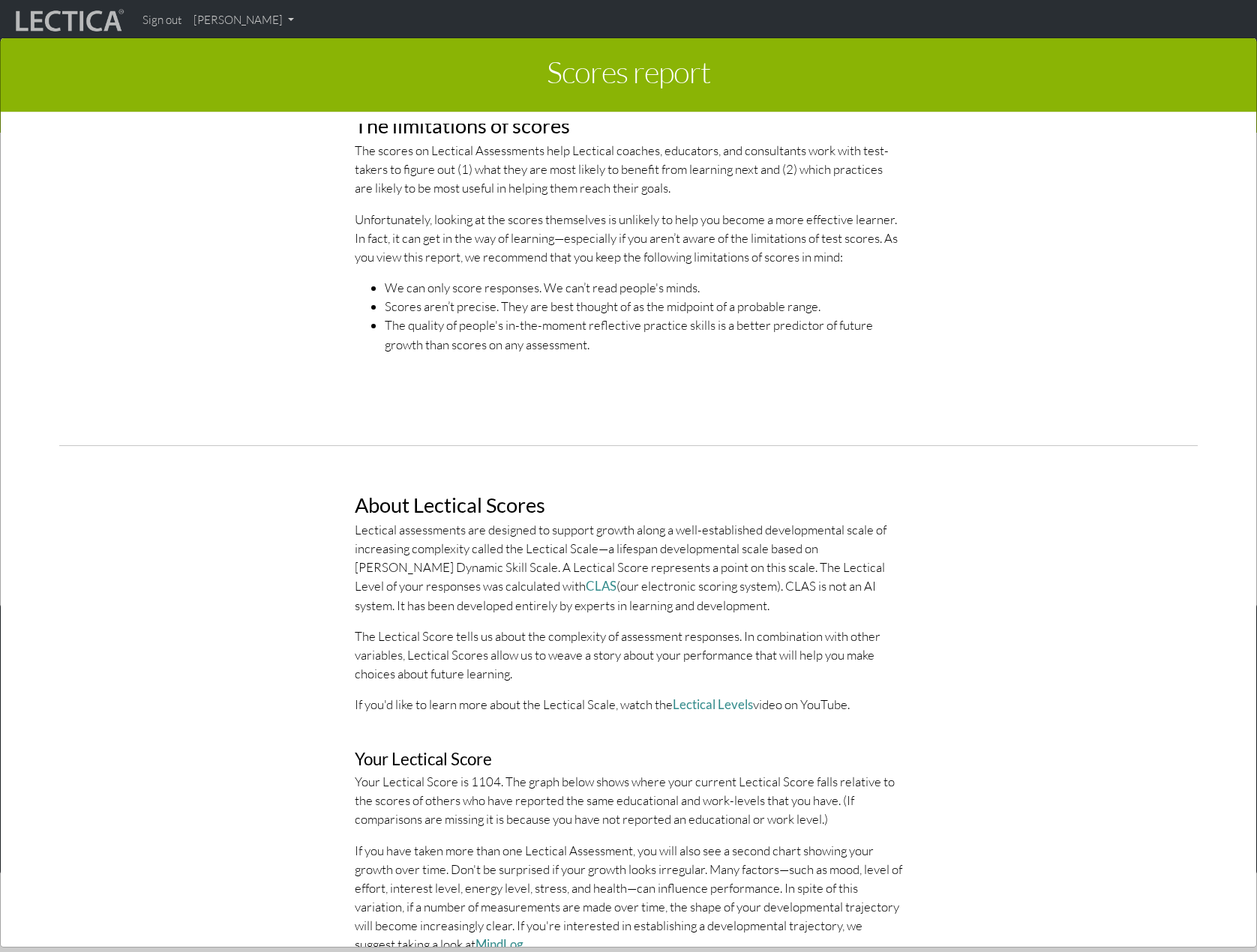
scroll to position [450, 0]
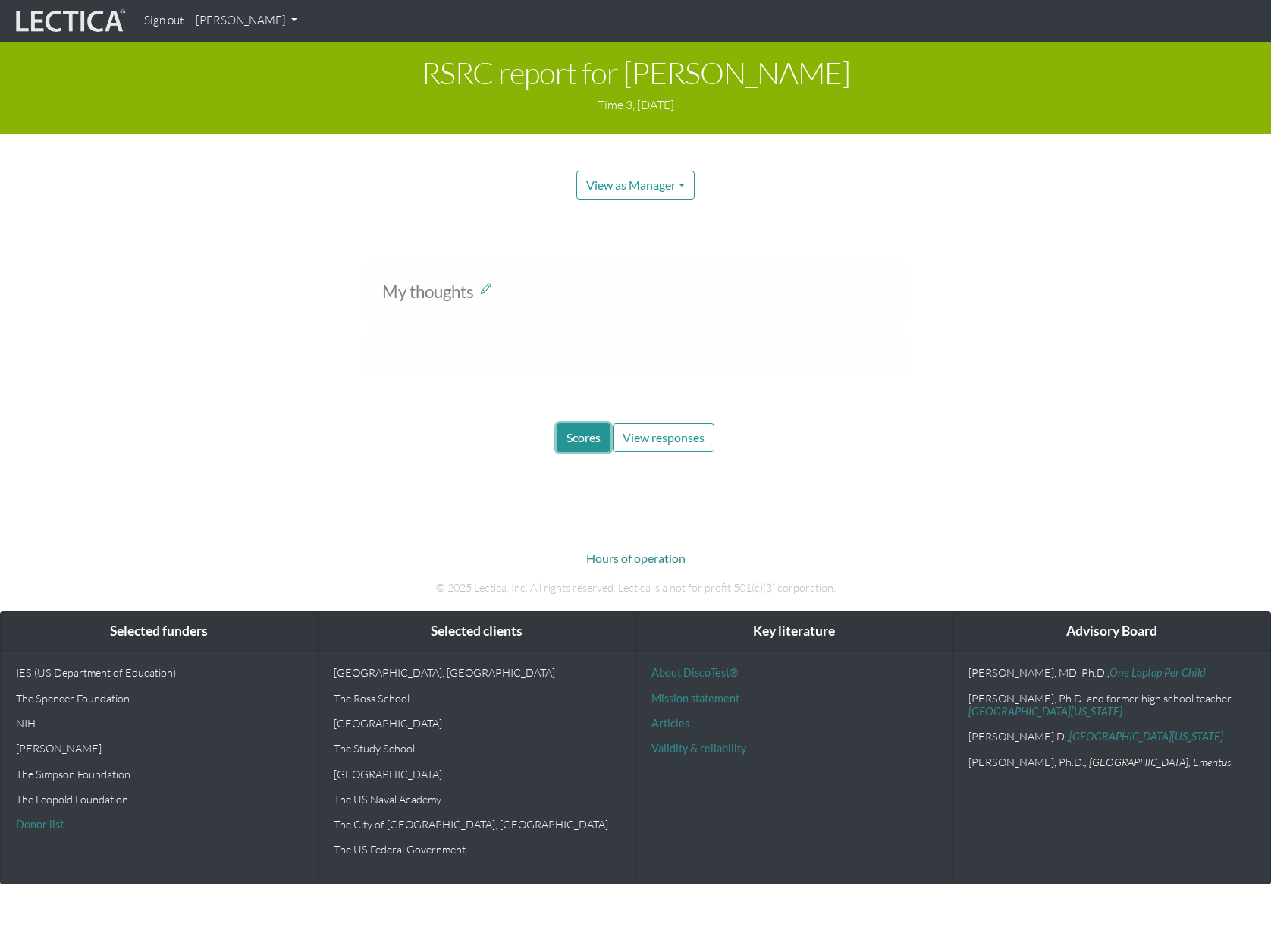
click at [597, 446] on button "Scores" at bounding box center [583, 438] width 54 height 29
click at [578, 438] on span "Scores" at bounding box center [583, 437] width 34 height 14
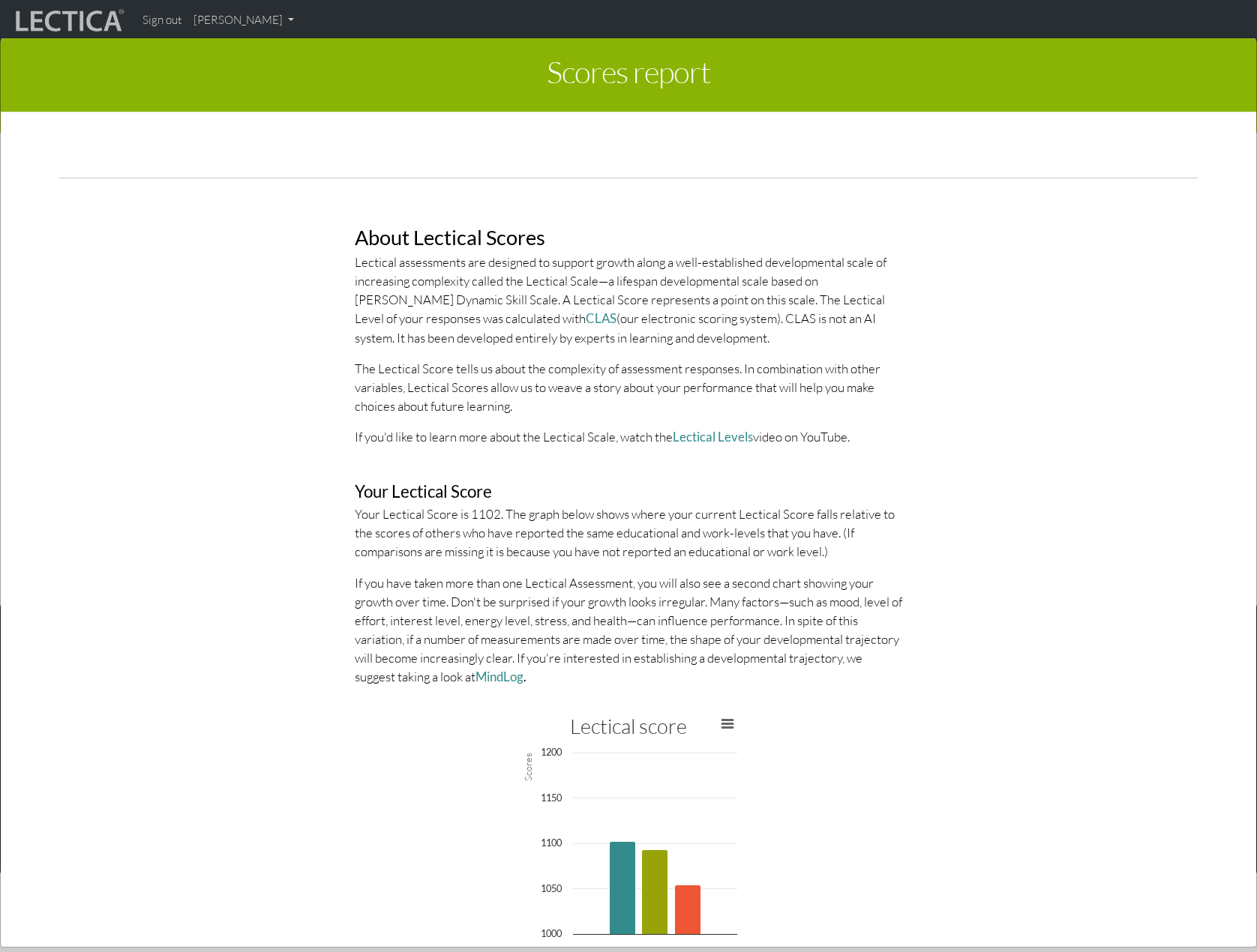
scroll to position [675, 0]
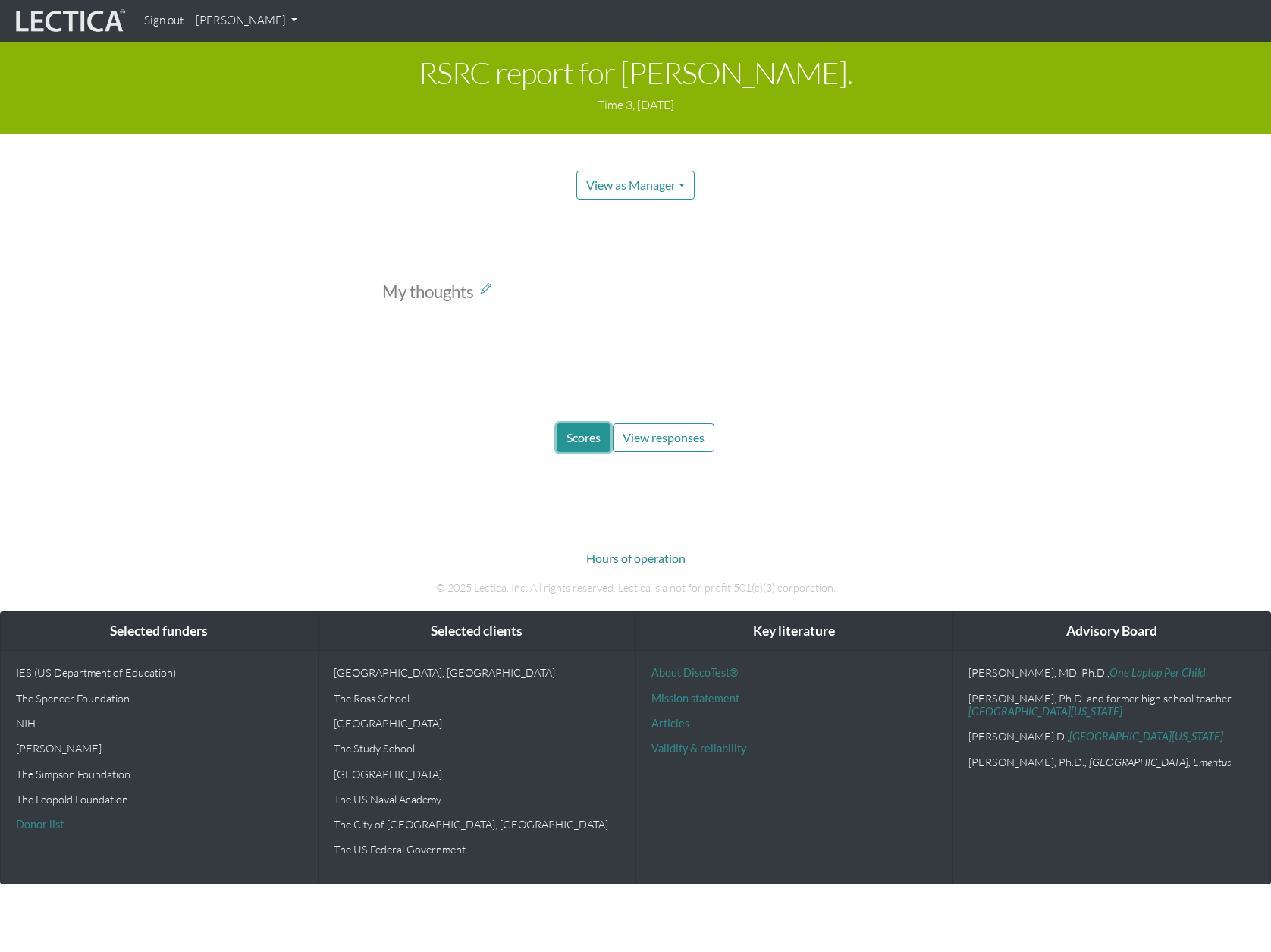
click at [573, 435] on span "Scores" at bounding box center [583, 437] width 34 height 14
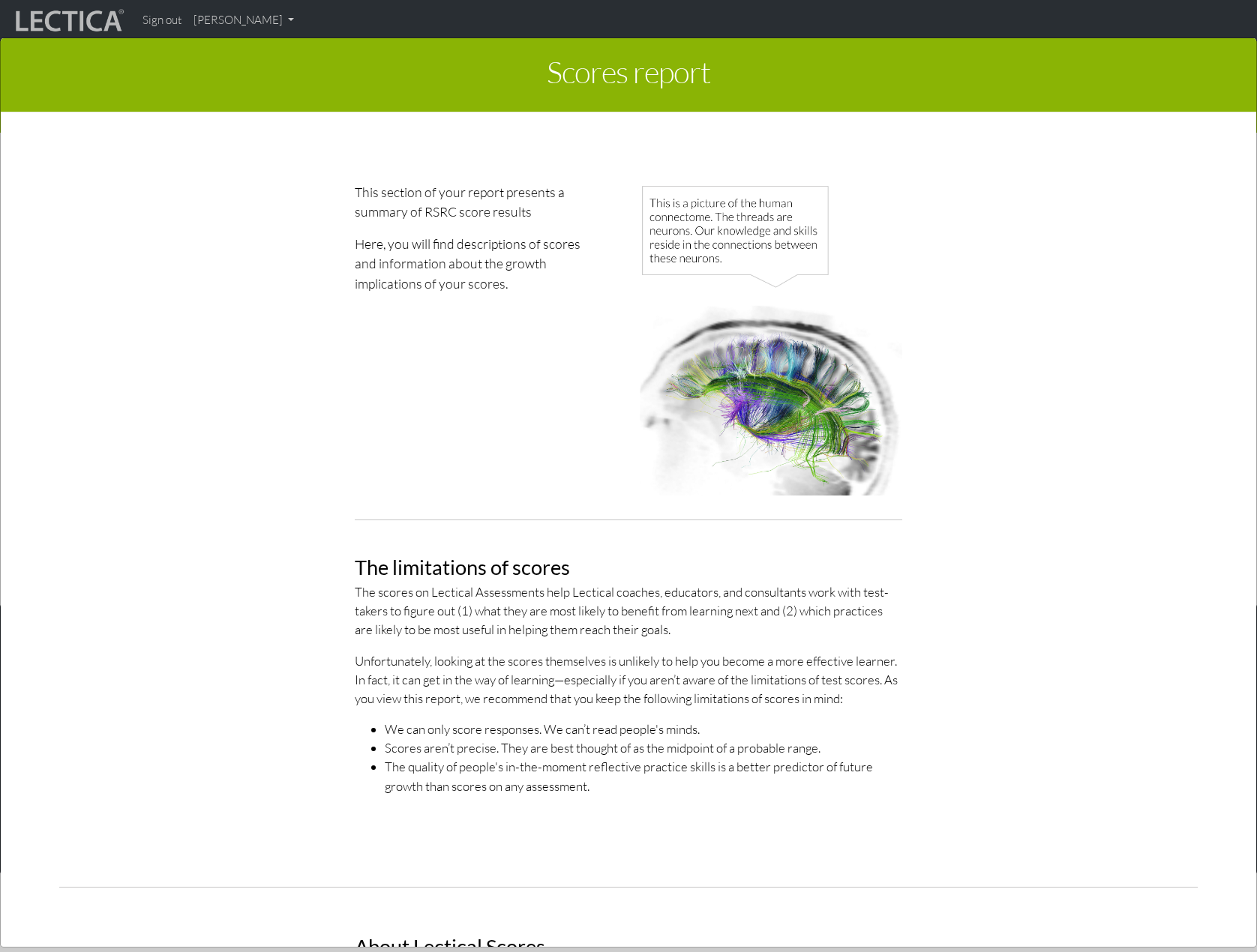
scroll to position [525, 0]
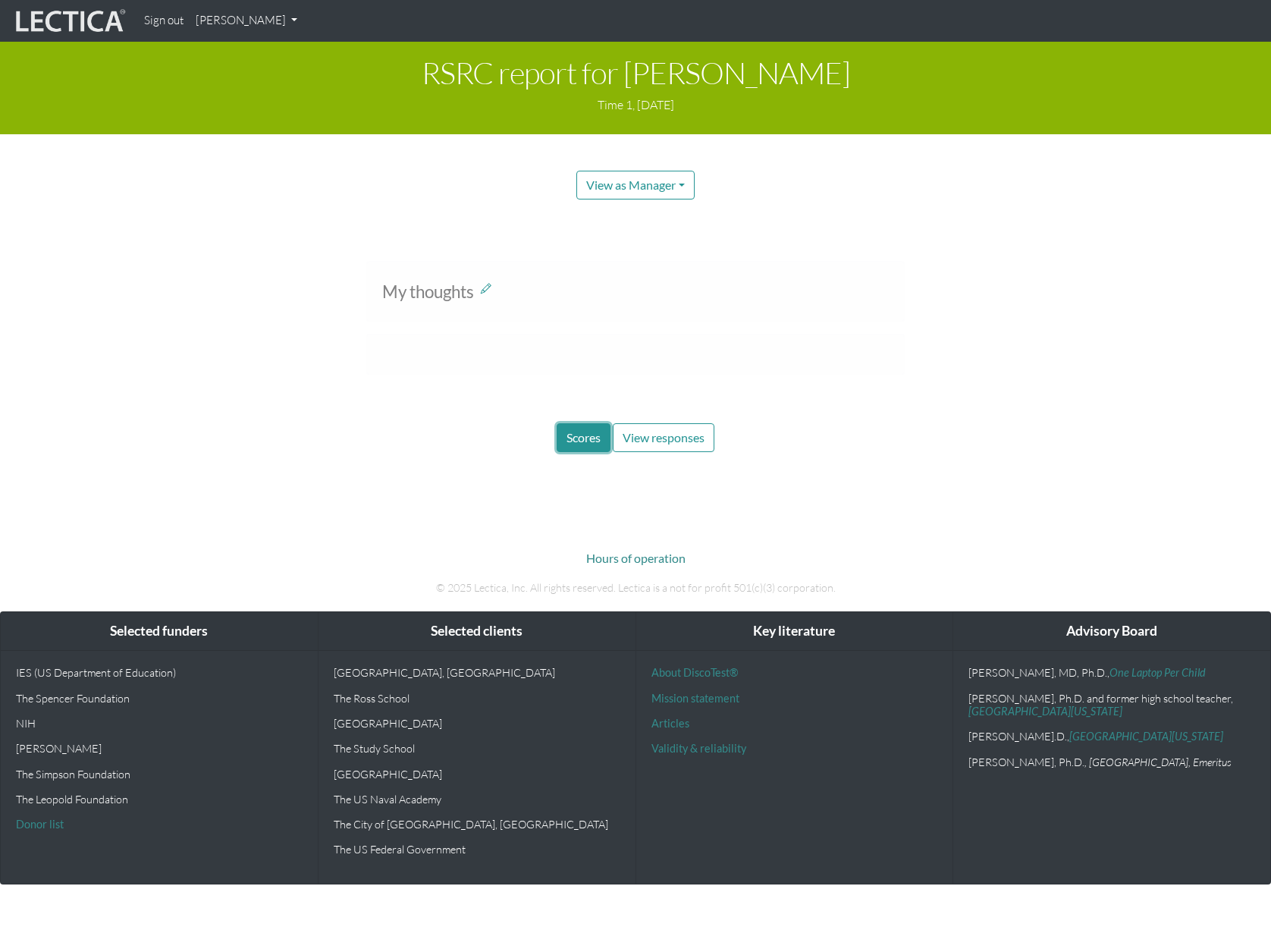
click at [594, 436] on span "Scores" at bounding box center [583, 437] width 34 height 14
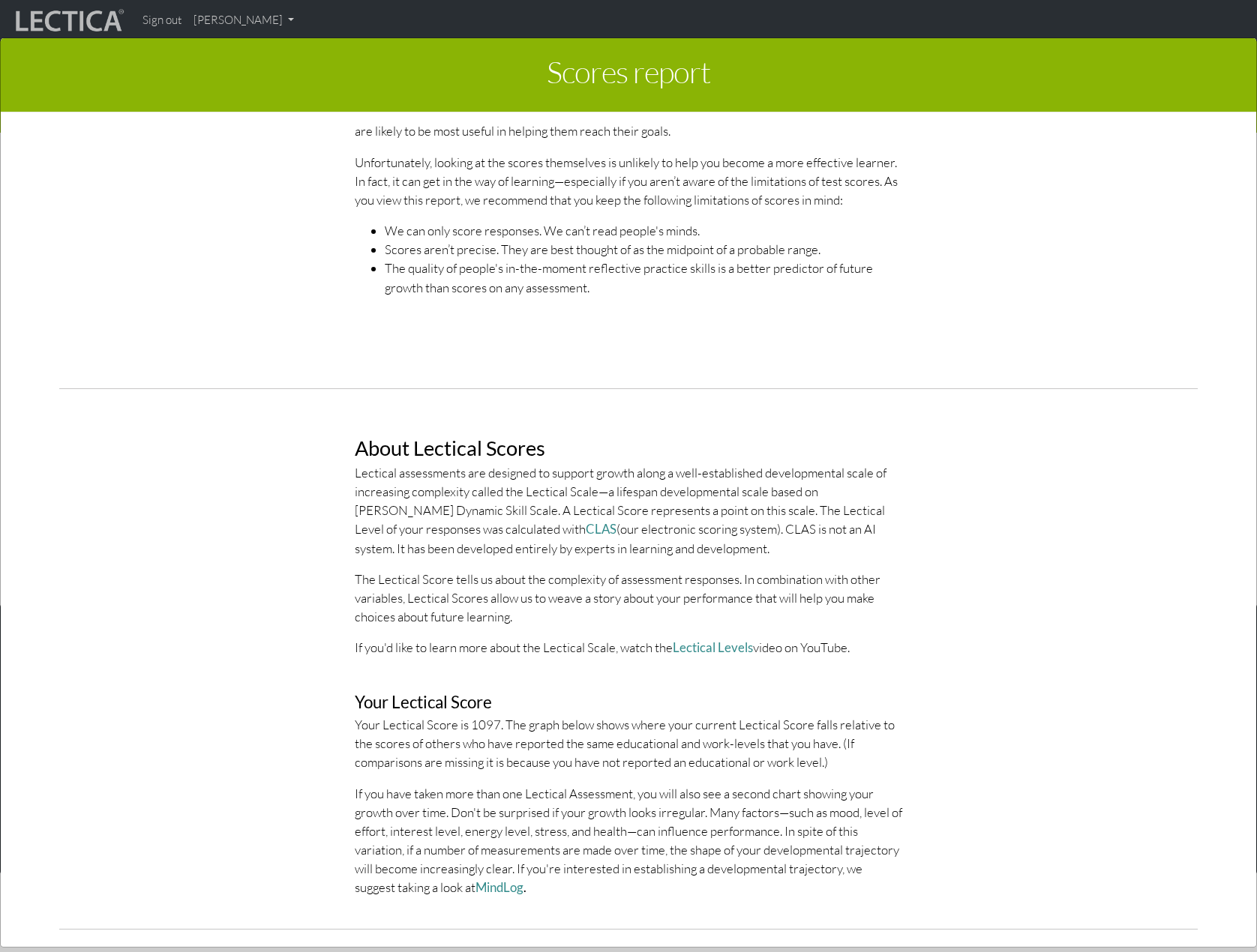
scroll to position [525, 0]
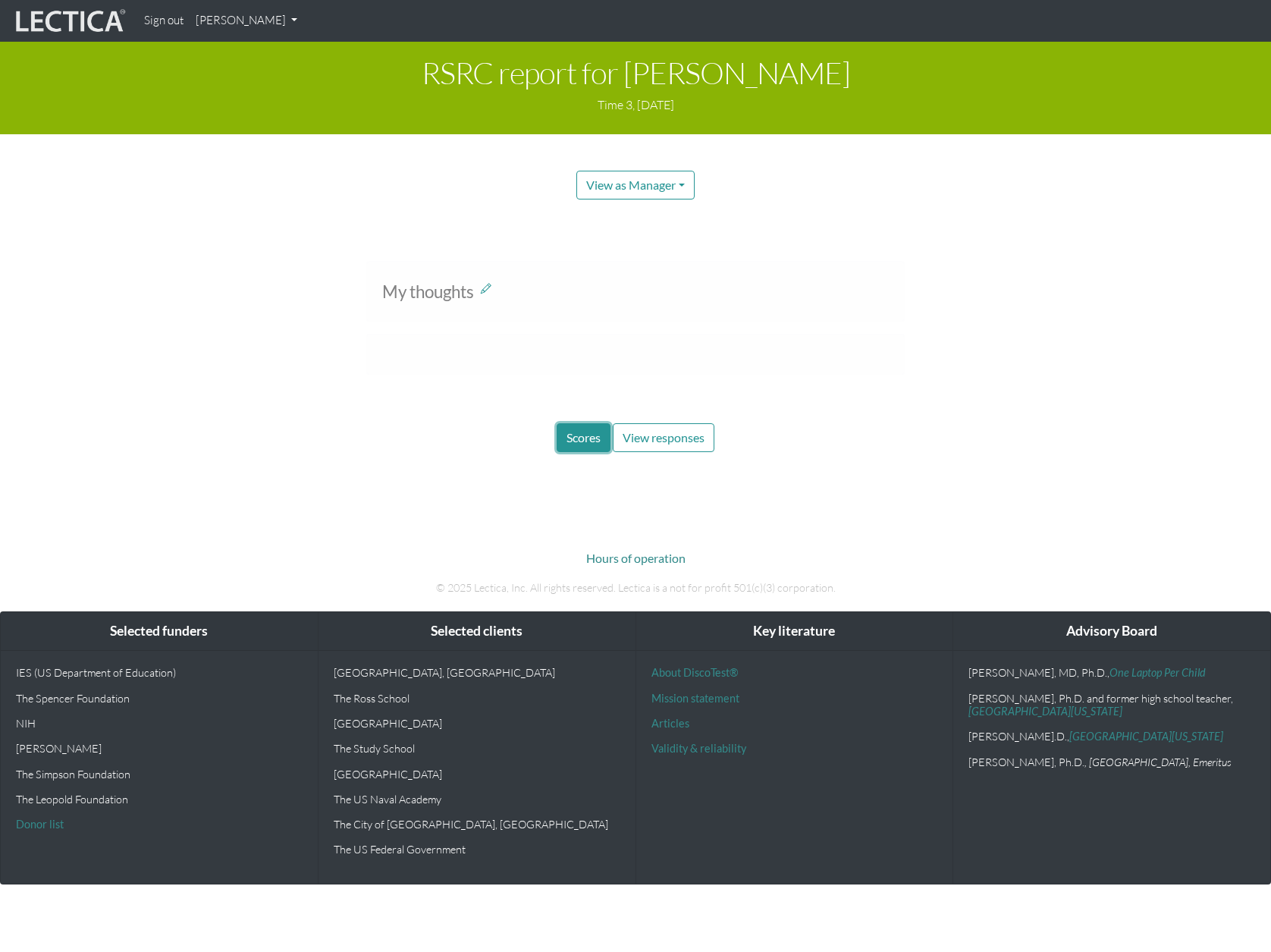
click at [593, 436] on span "Scores" at bounding box center [583, 437] width 34 height 14
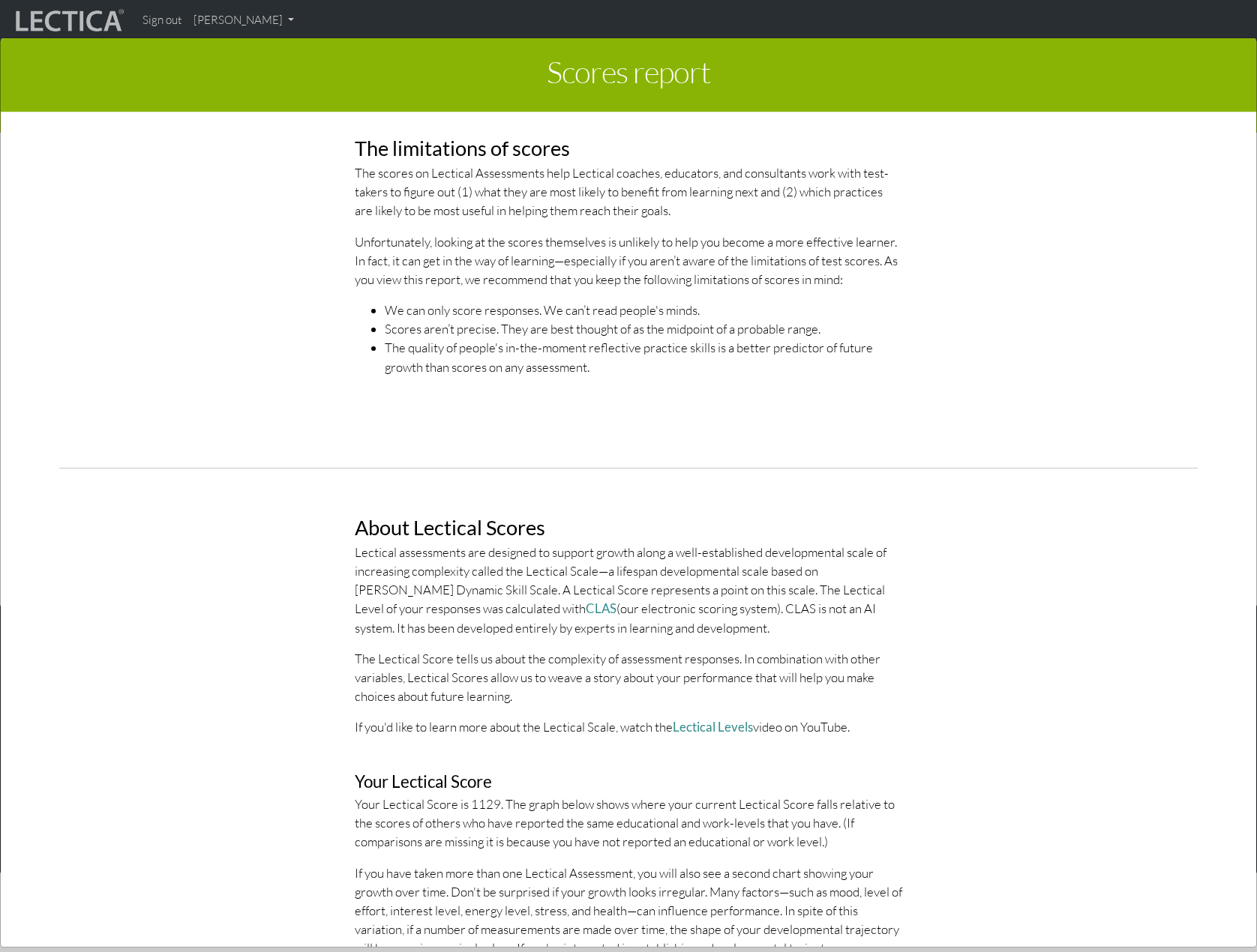
scroll to position [450, 0]
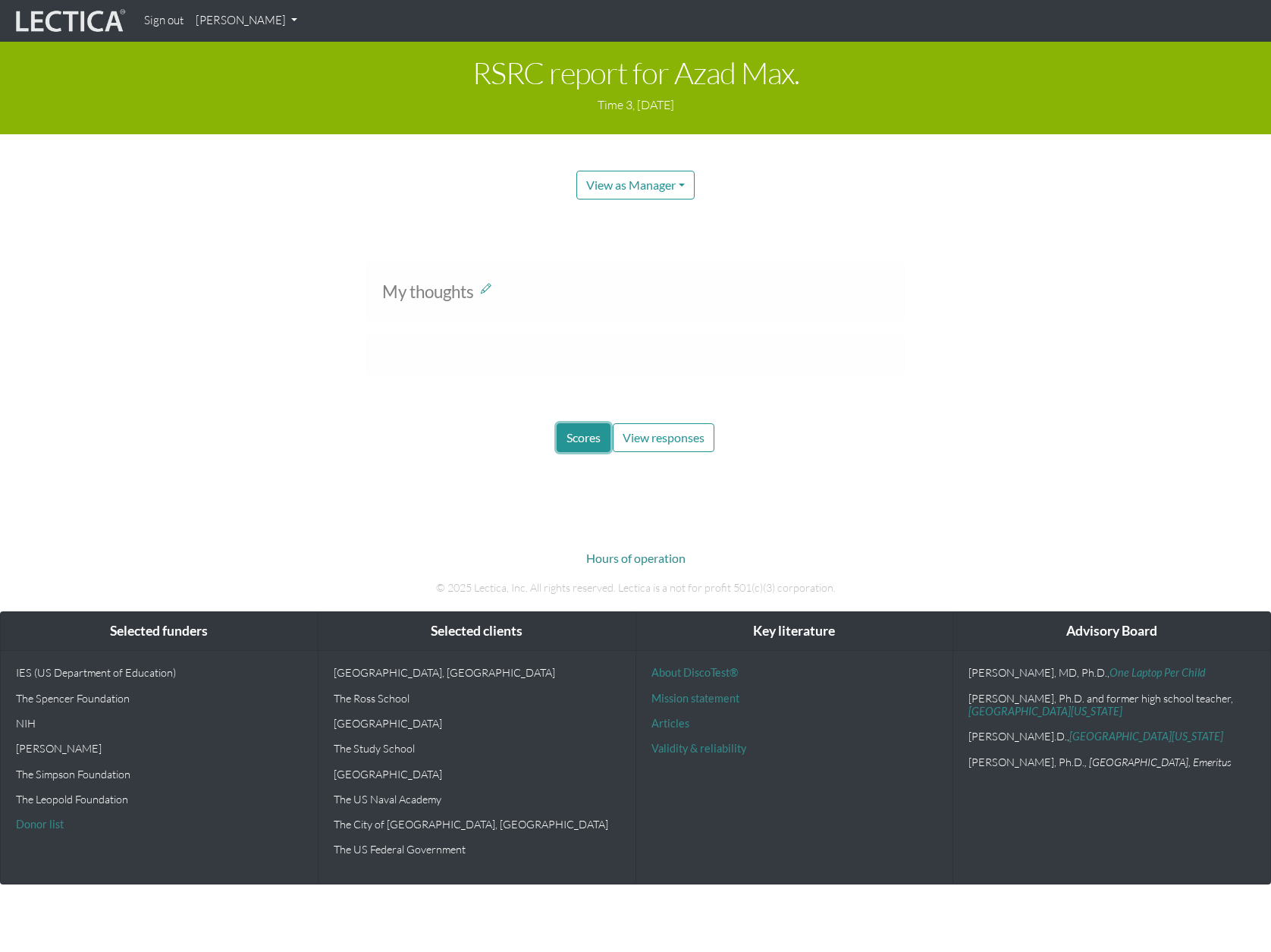
click at [583, 447] on button "Scores" at bounding box center [583, 438] width 54 height 29
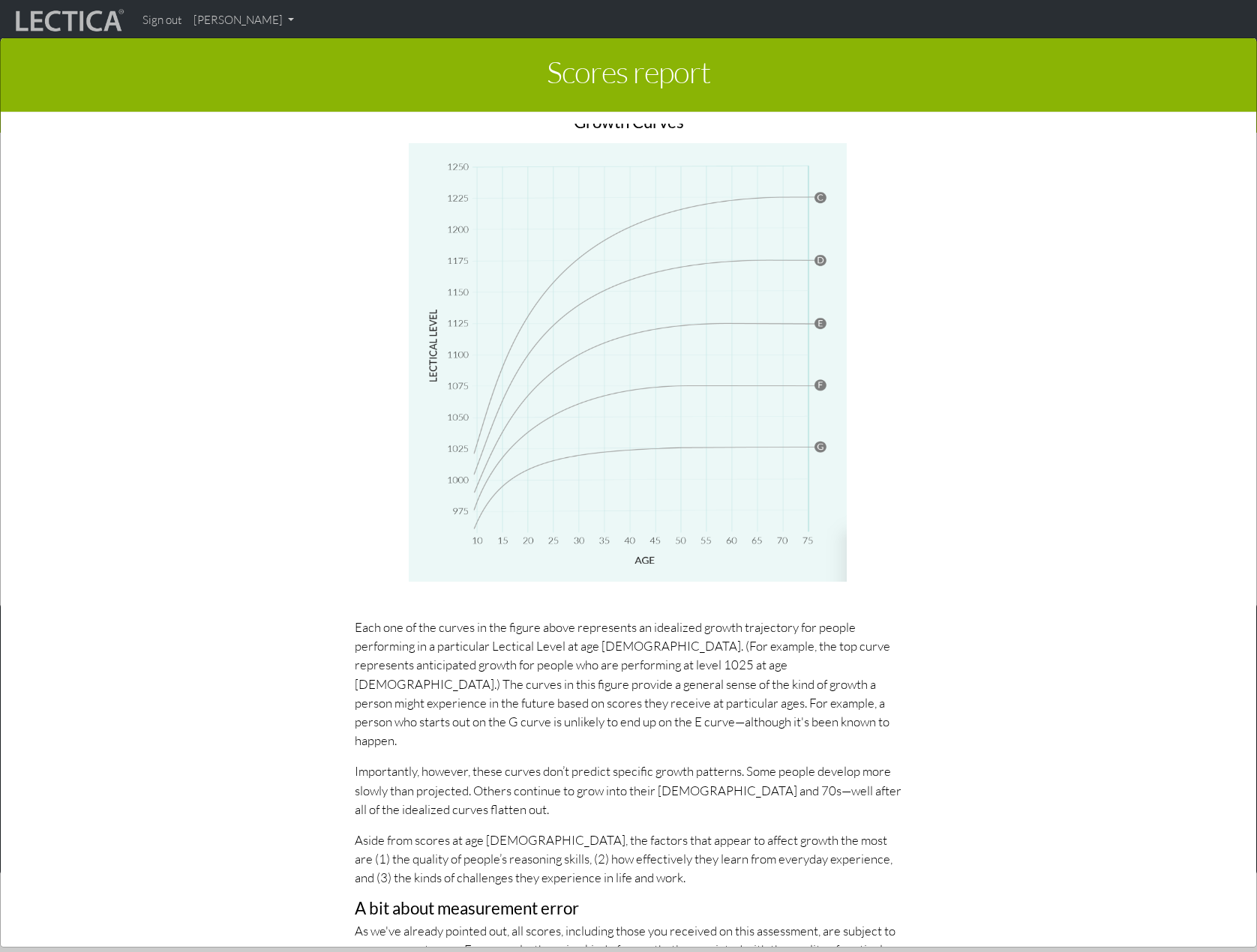
scroll to position [2775, 0]
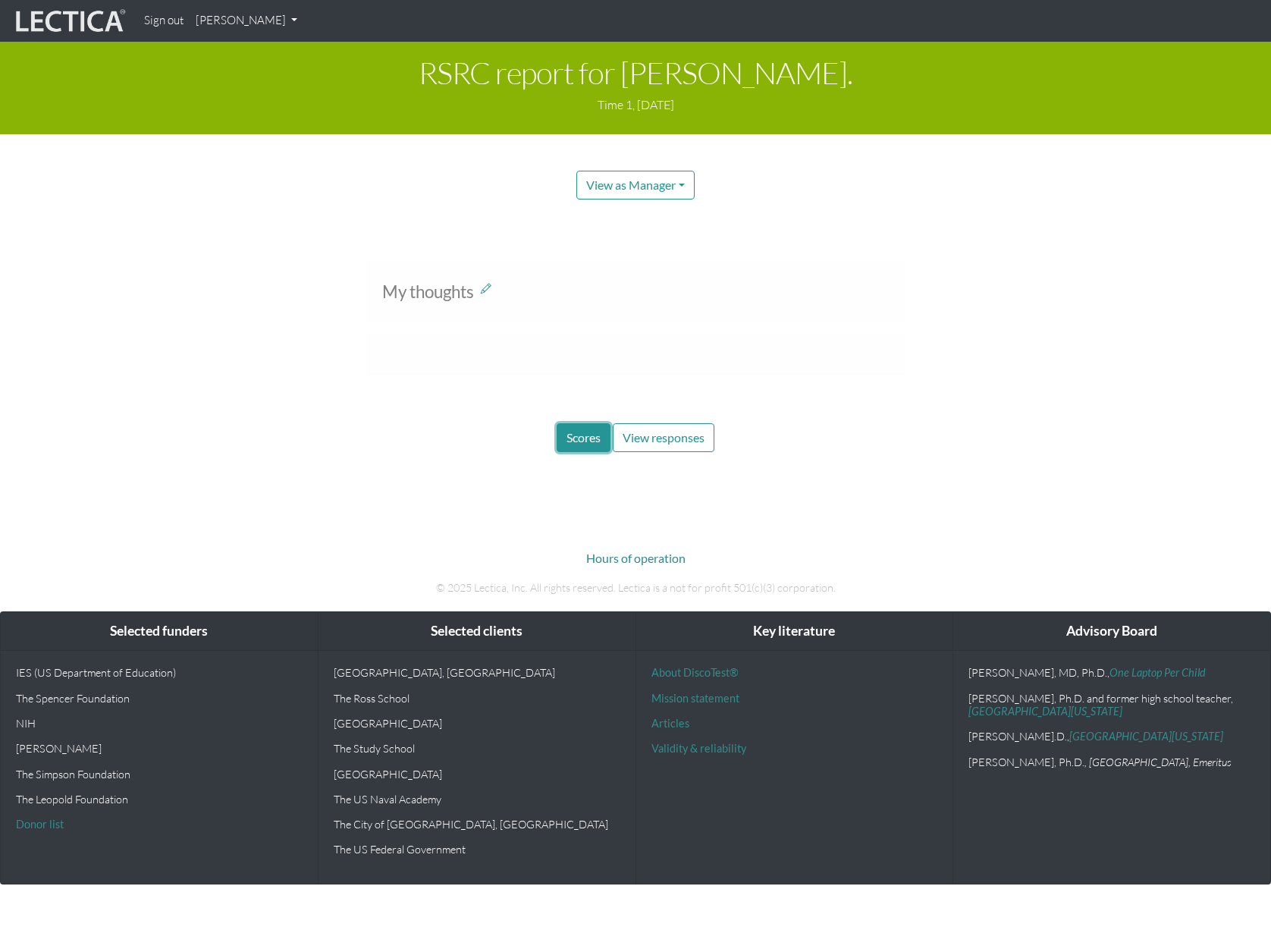
click at [584, 431] on span "Scores" at bounding box center [583, 437] width 34 height 14
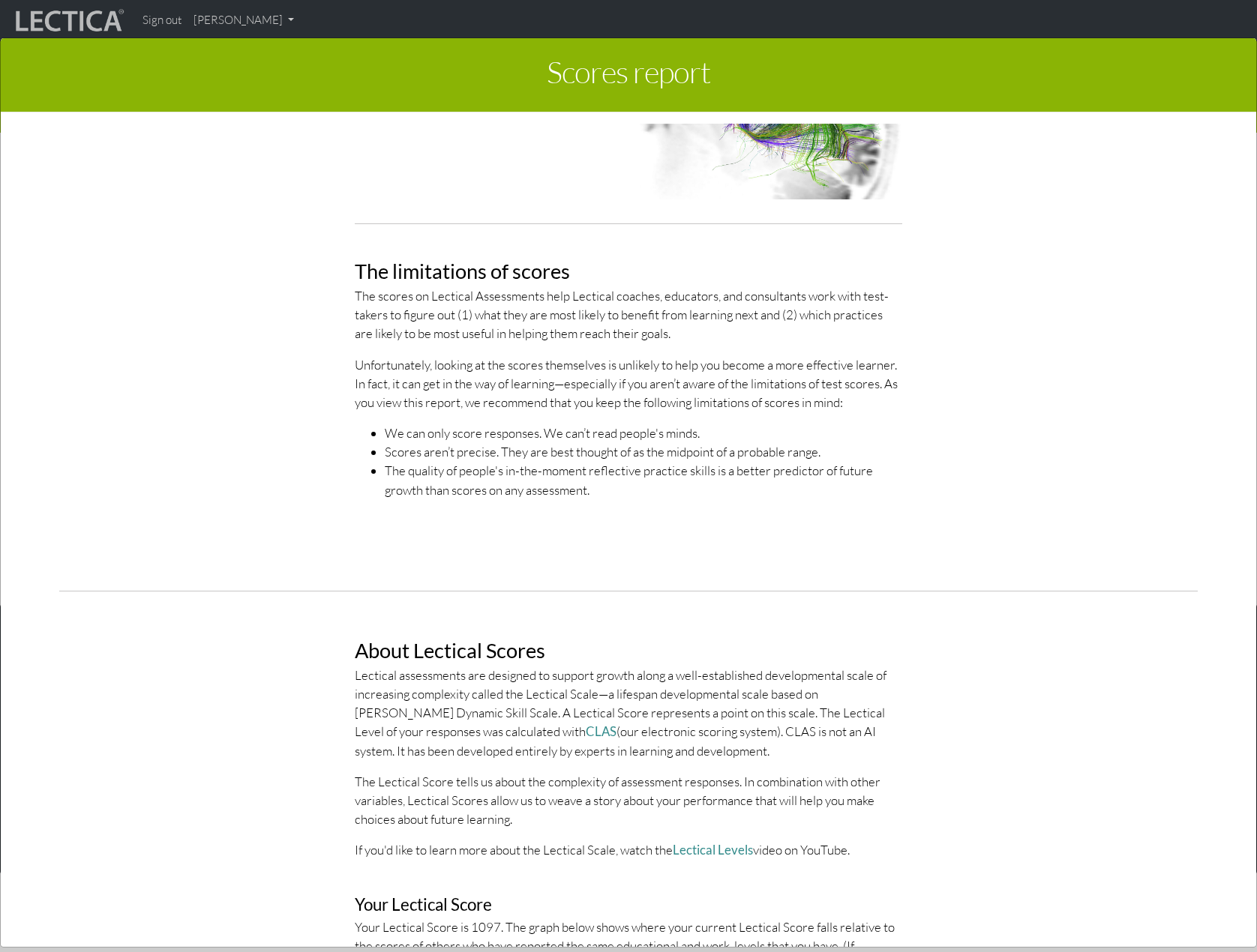
scroll to position [300, 0]
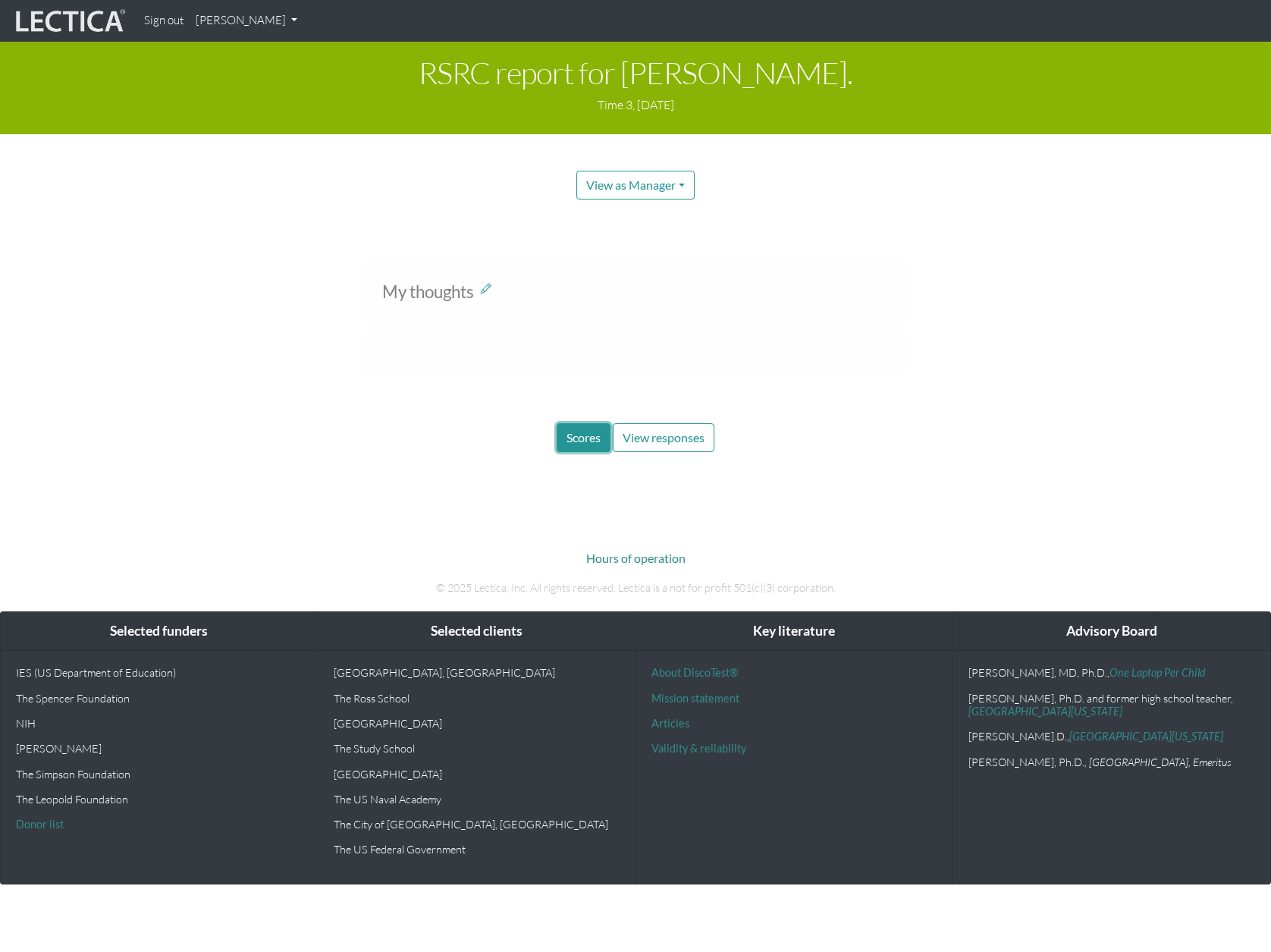
click at [588, 433] on span "Scores" at bounding box center [583, 437] width 34 height 14
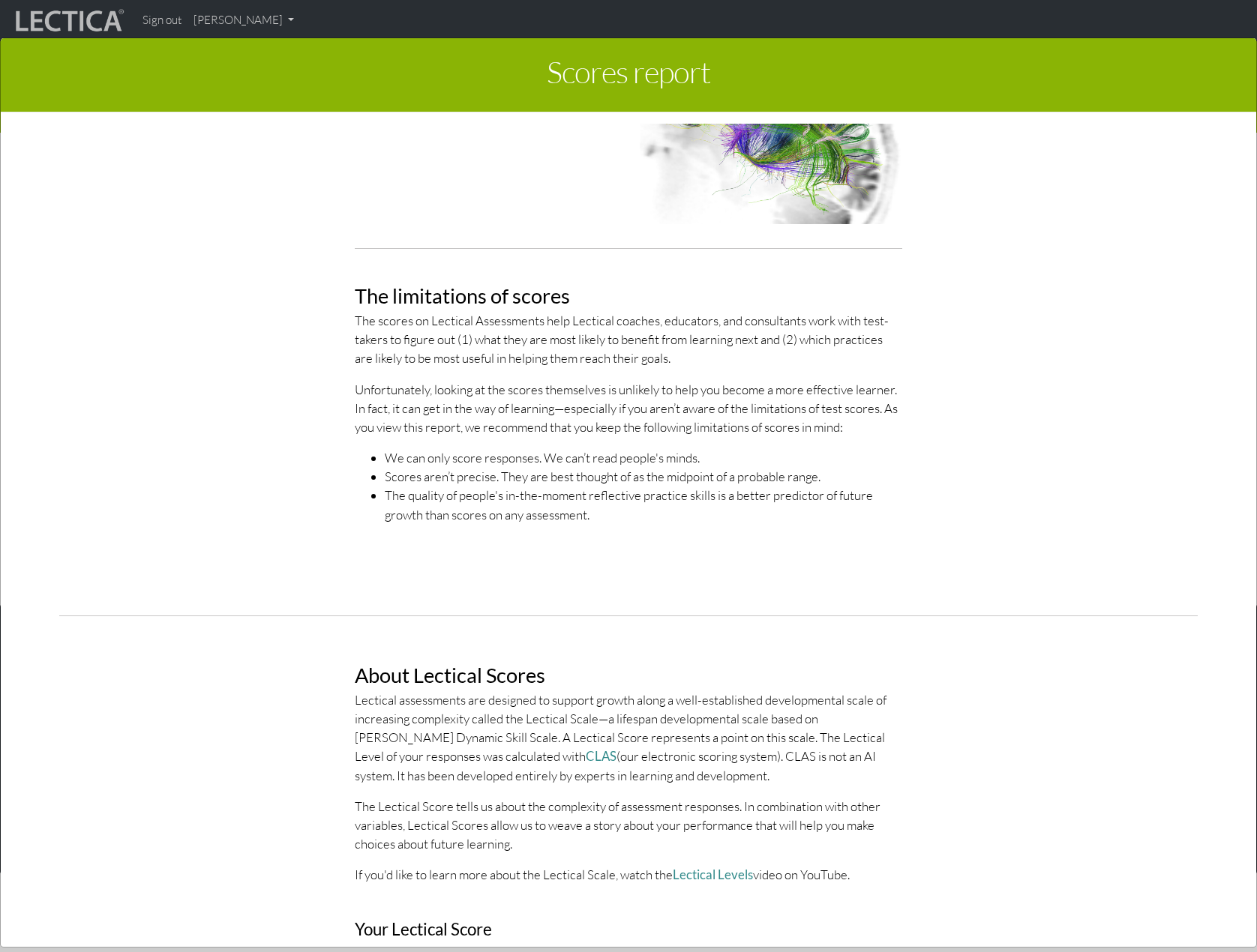
scroll to position [300, 0]
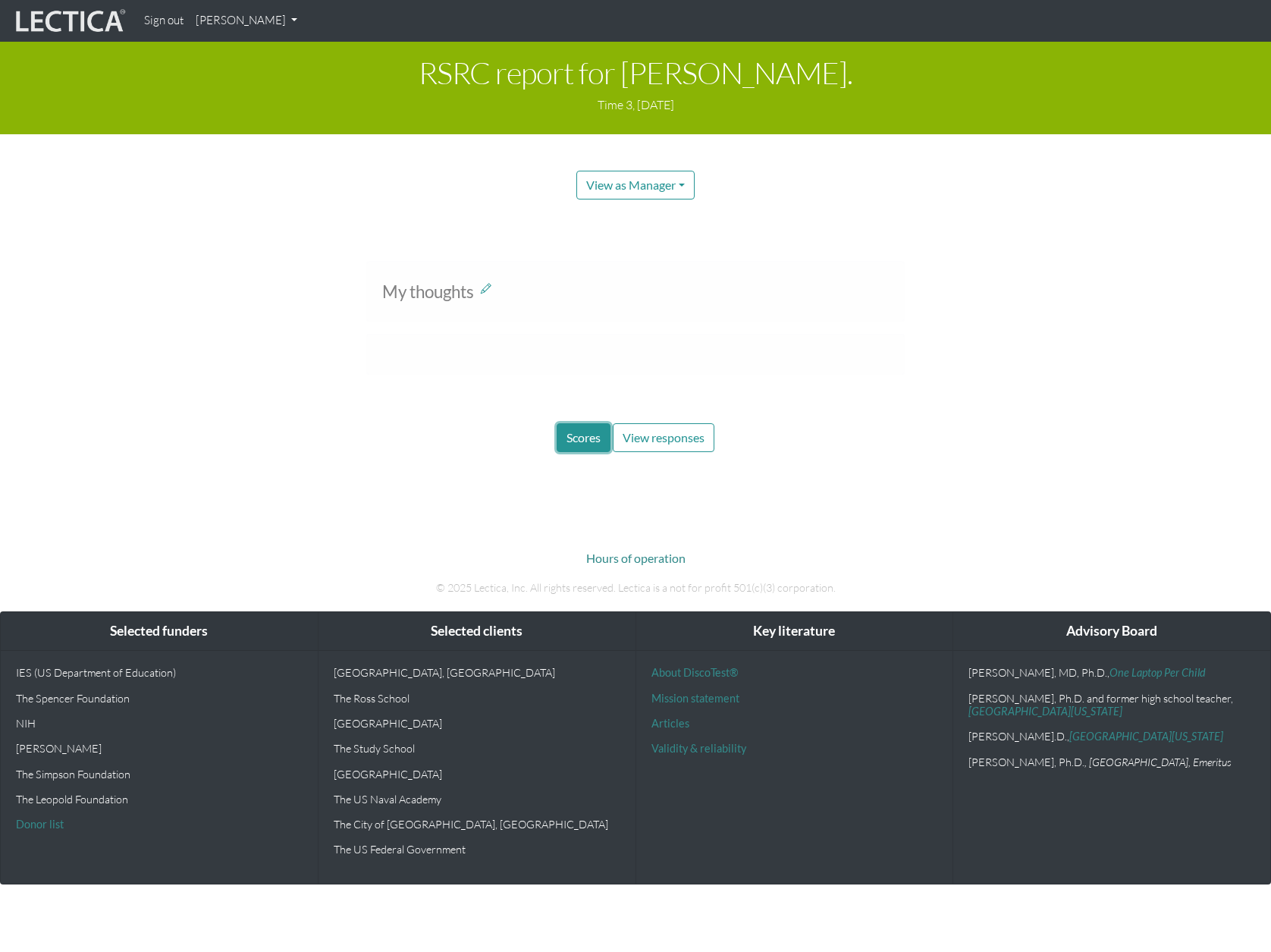
click at [578, 446] on button "Scores" at bounding box center [583, 438] width 54 height 29
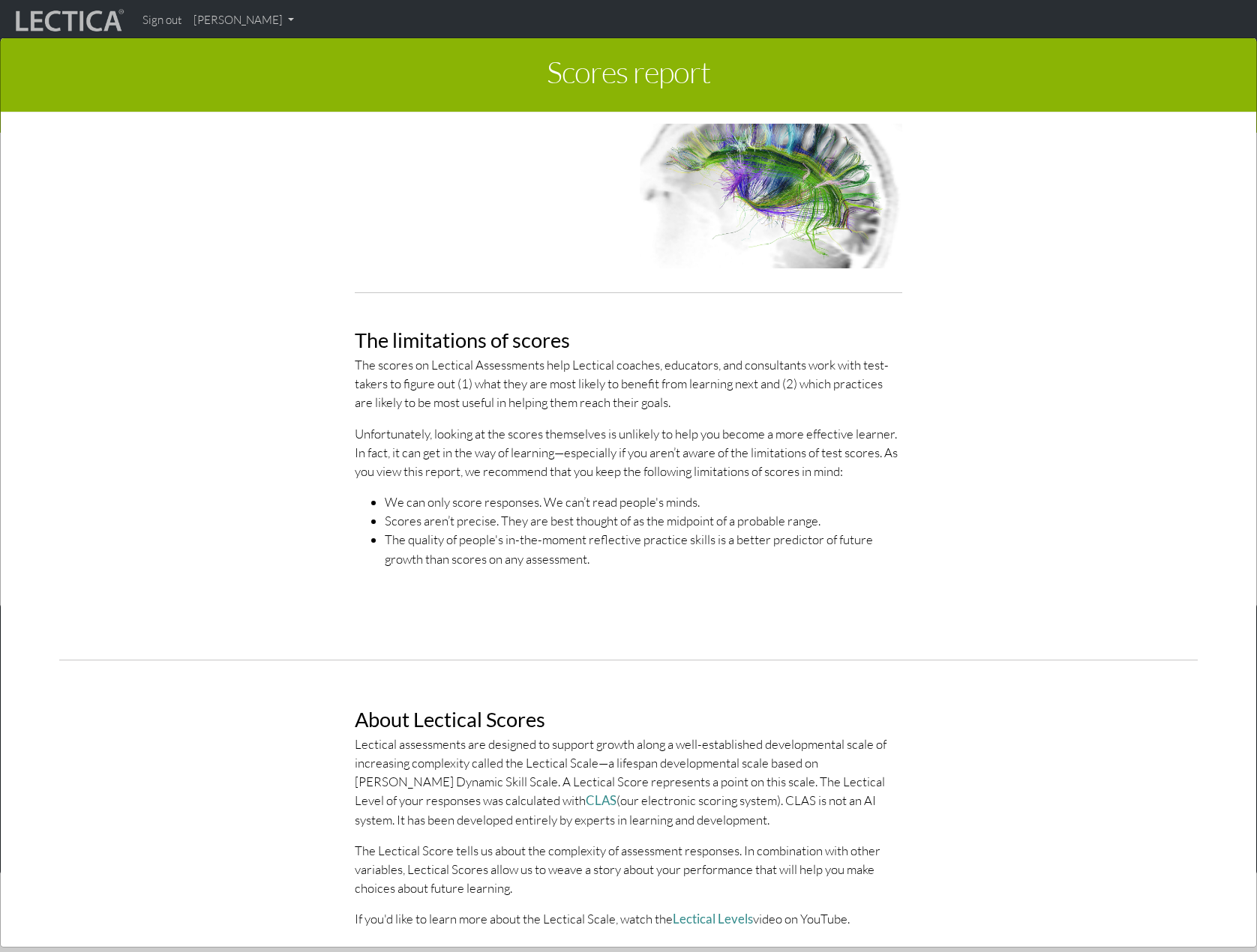
scroll to position [300, 0]
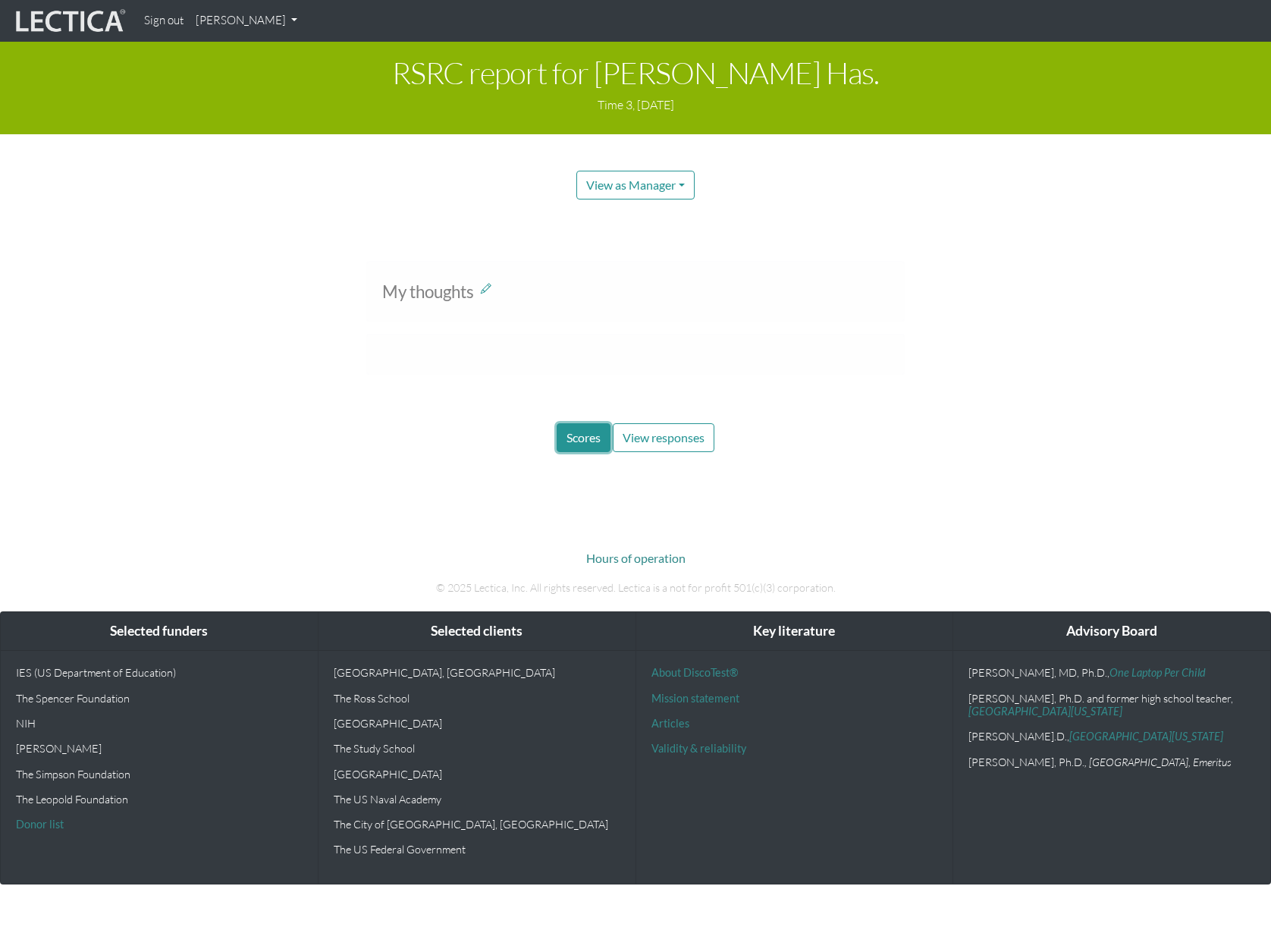
click at [577, 428] on button "Scores" at bounding box center [583, 438] width 54 height 29
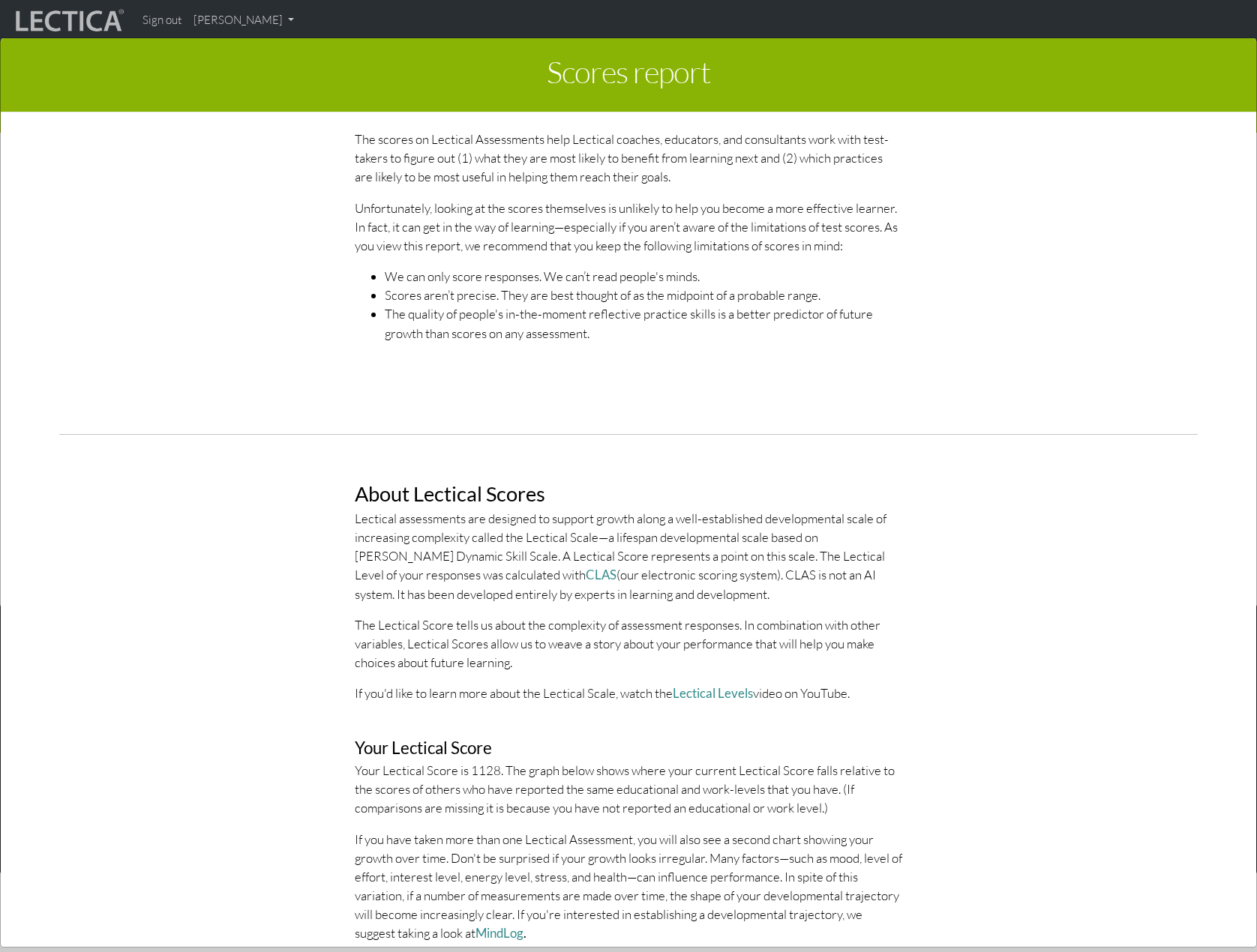
scroll to position [450, 0]
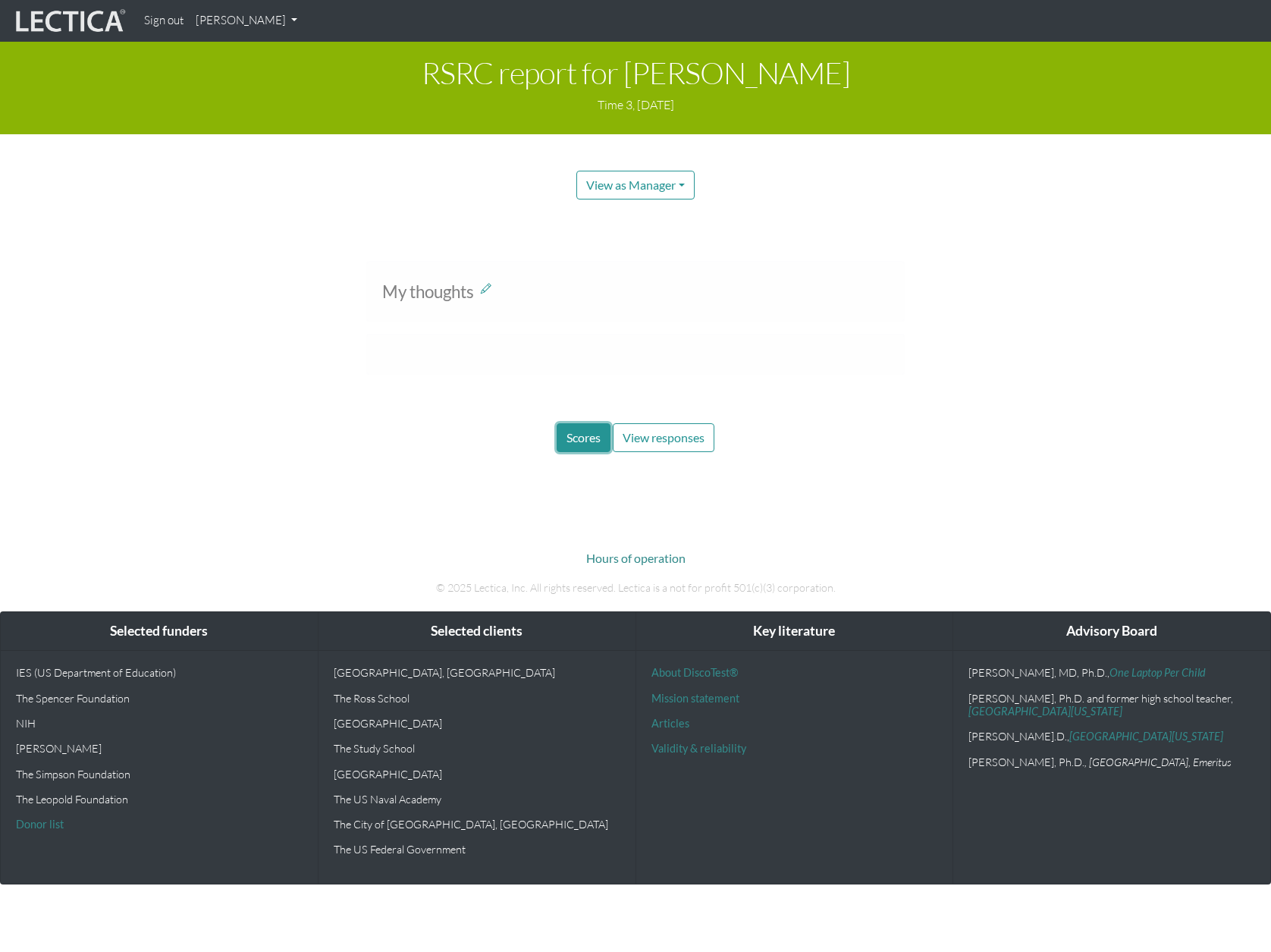
click at [583, 430] on span "Scores" at bounding box center [583, 437] width 34 height 14
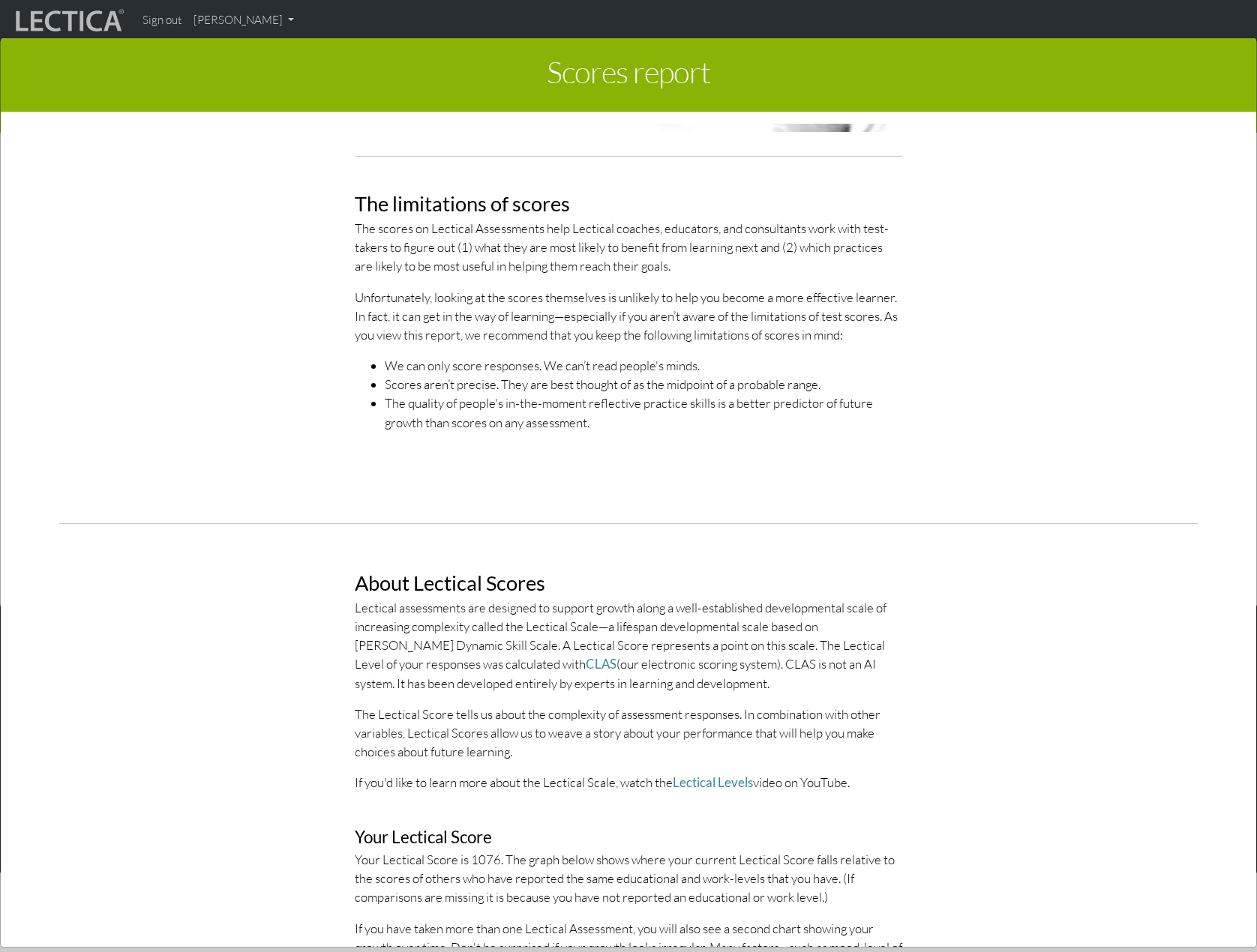
scroll to position [375, 0]
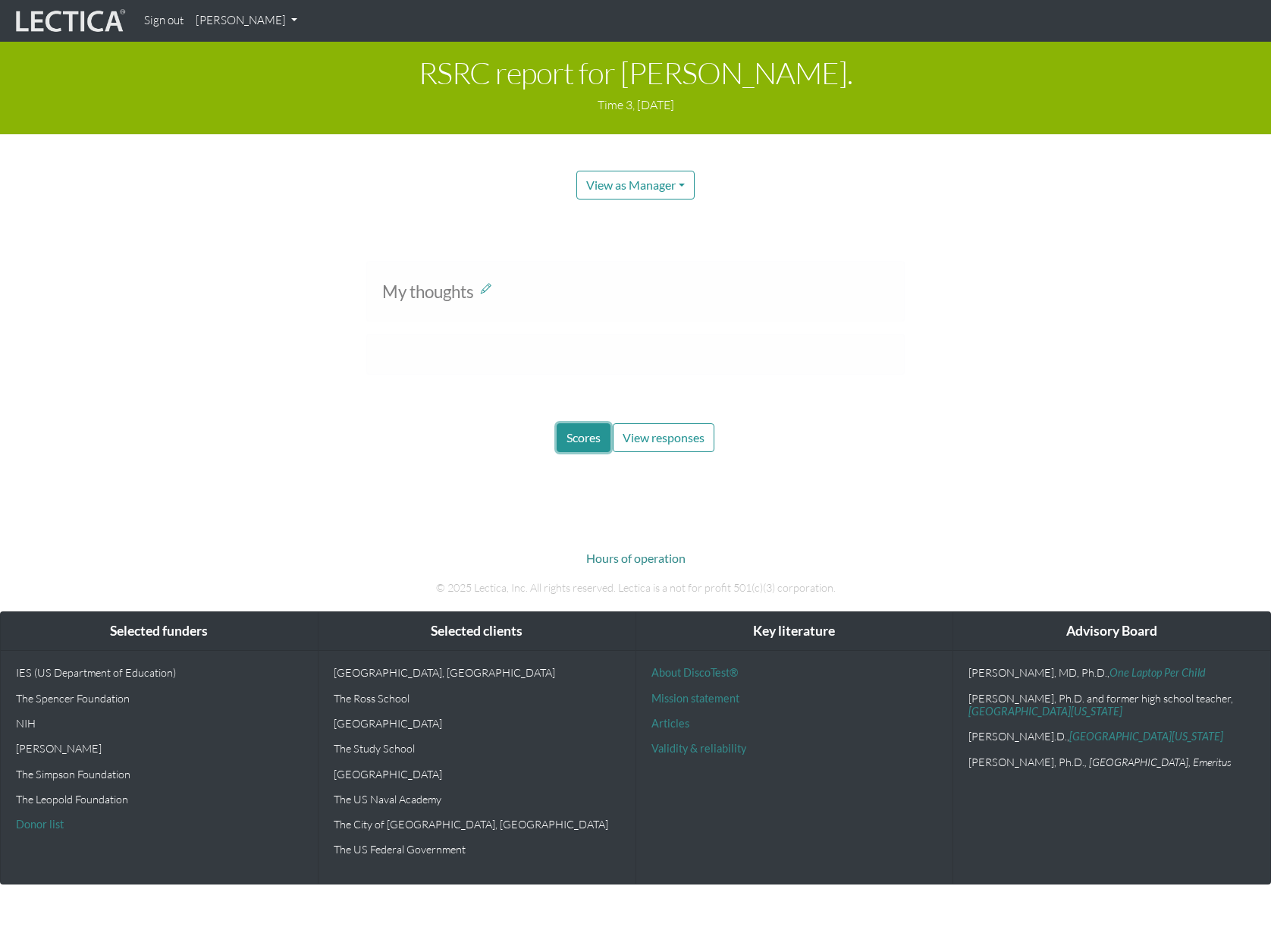
click at [576, 435] on span "Scores" at bounding box center [583, 437] width 34 height 14
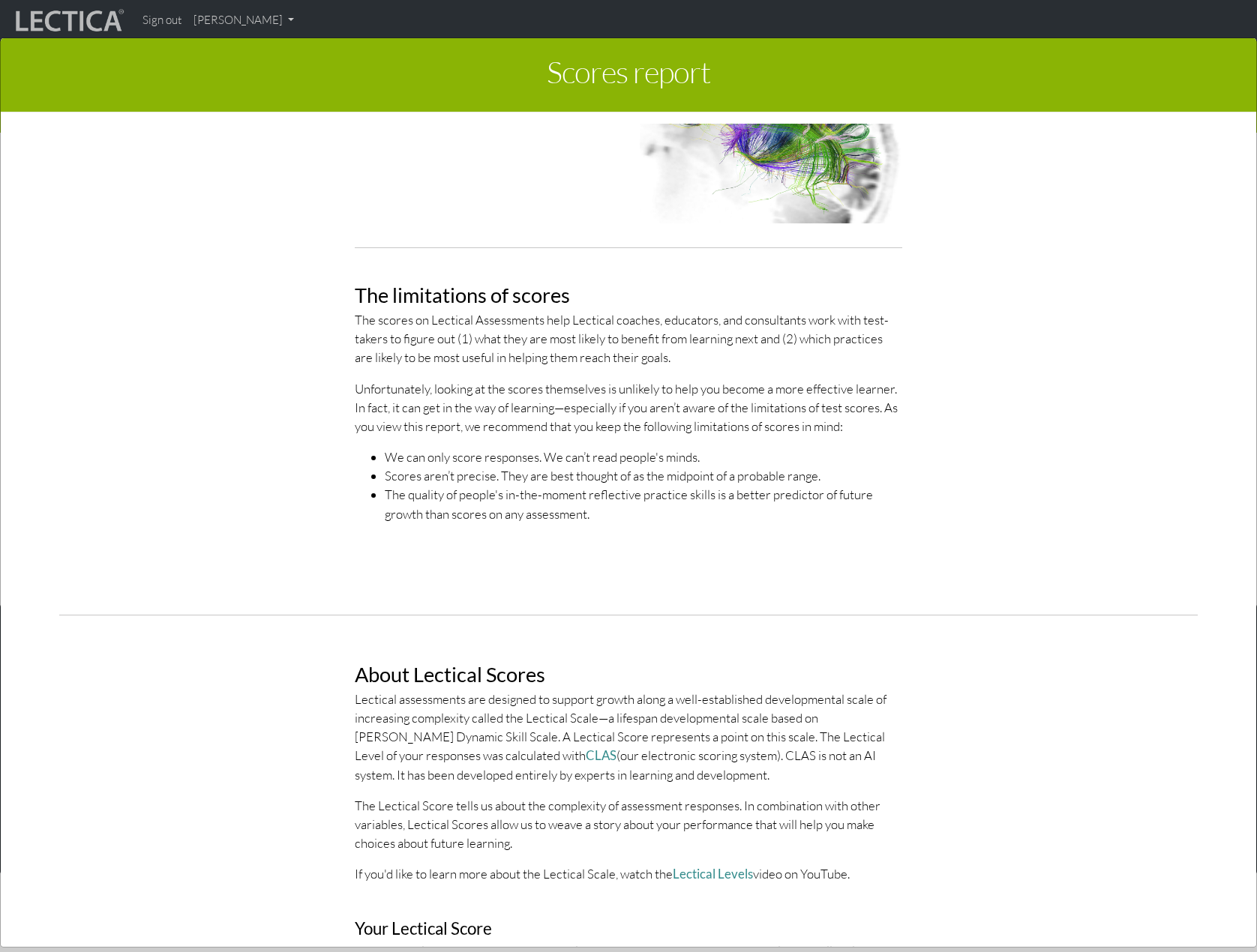
scroll to position [375, 0]
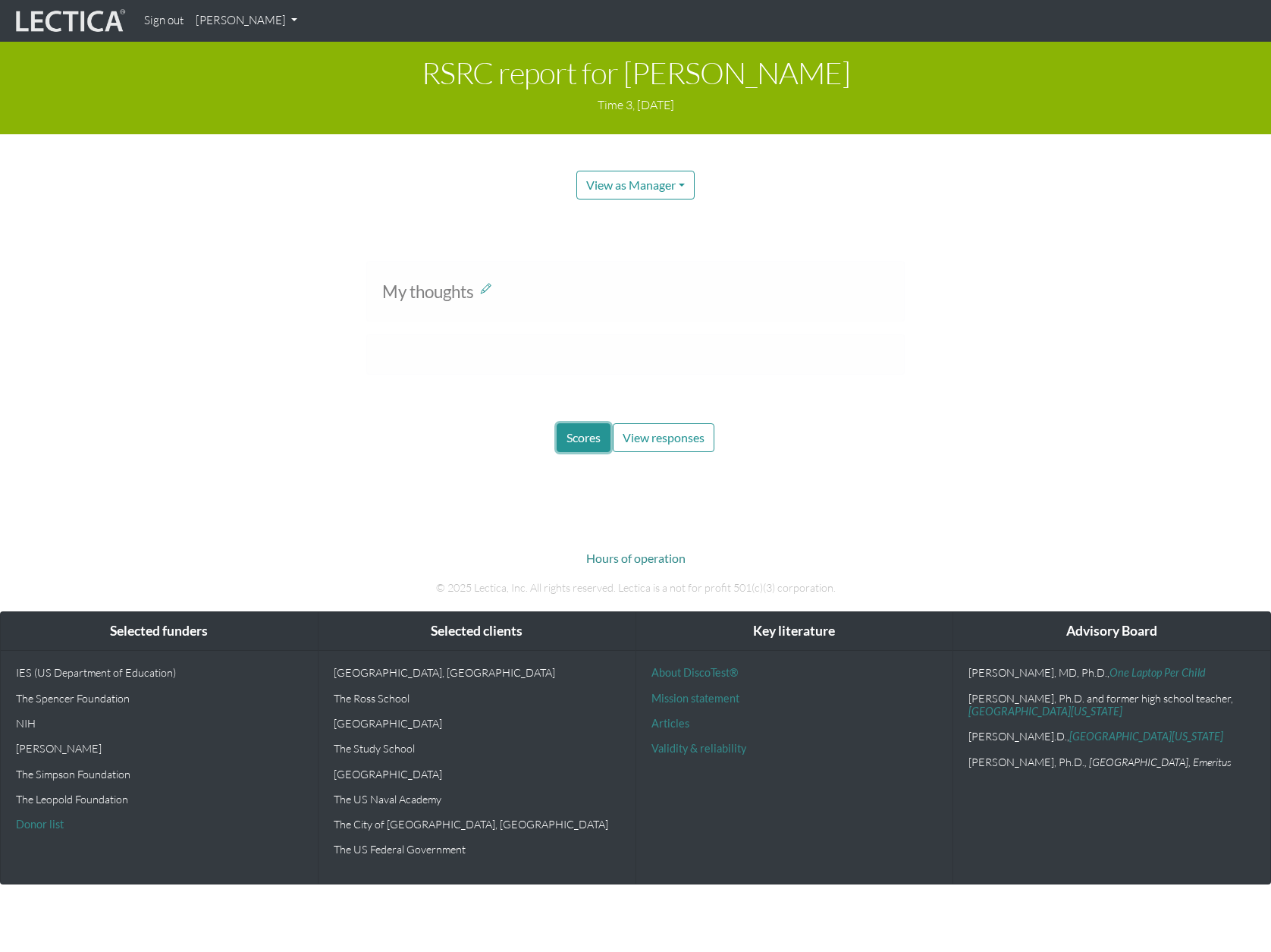
click at [588, 444] on span "Scores" at bounding box center [583, 437] width 34 height 14
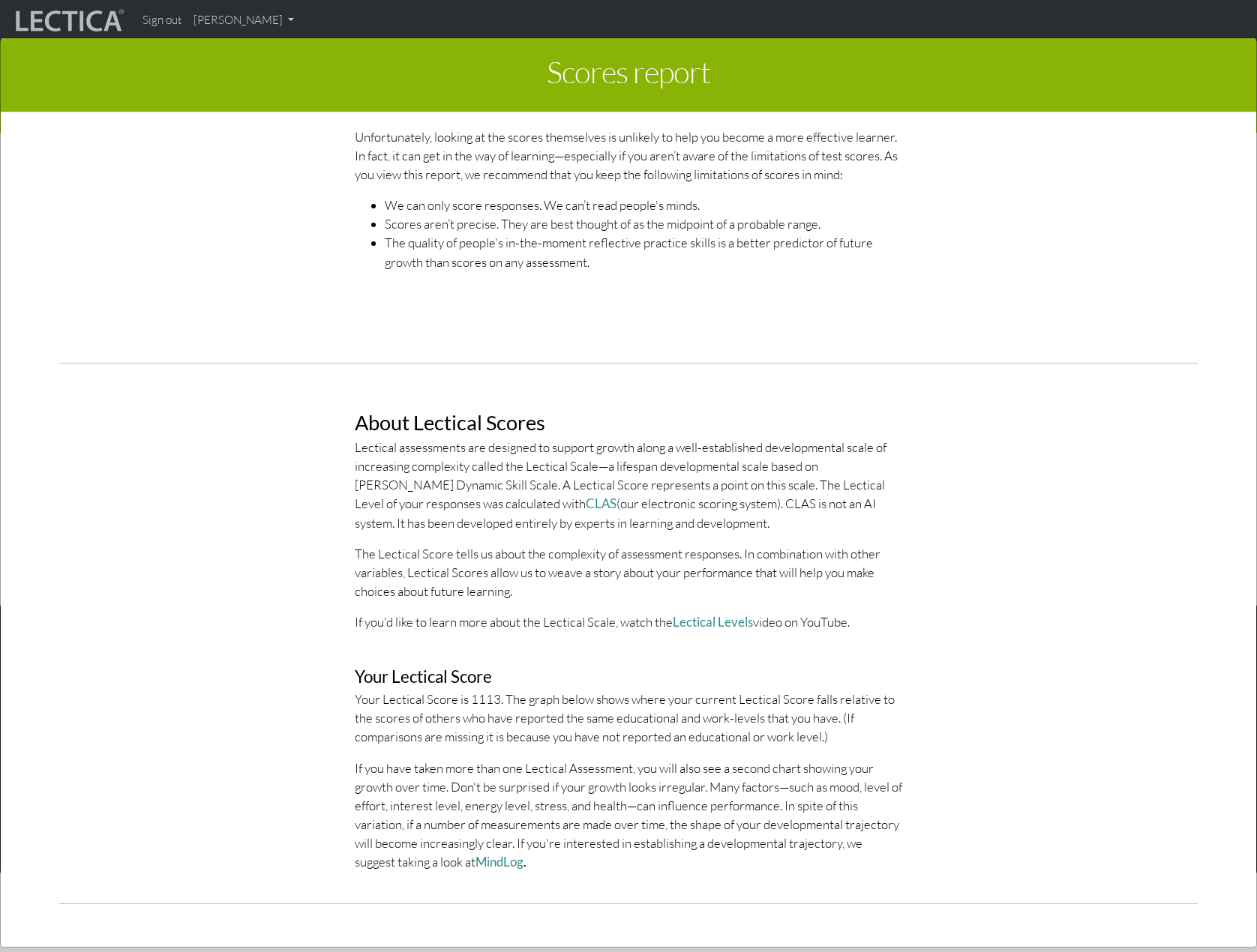
scroll to position [525, 0]
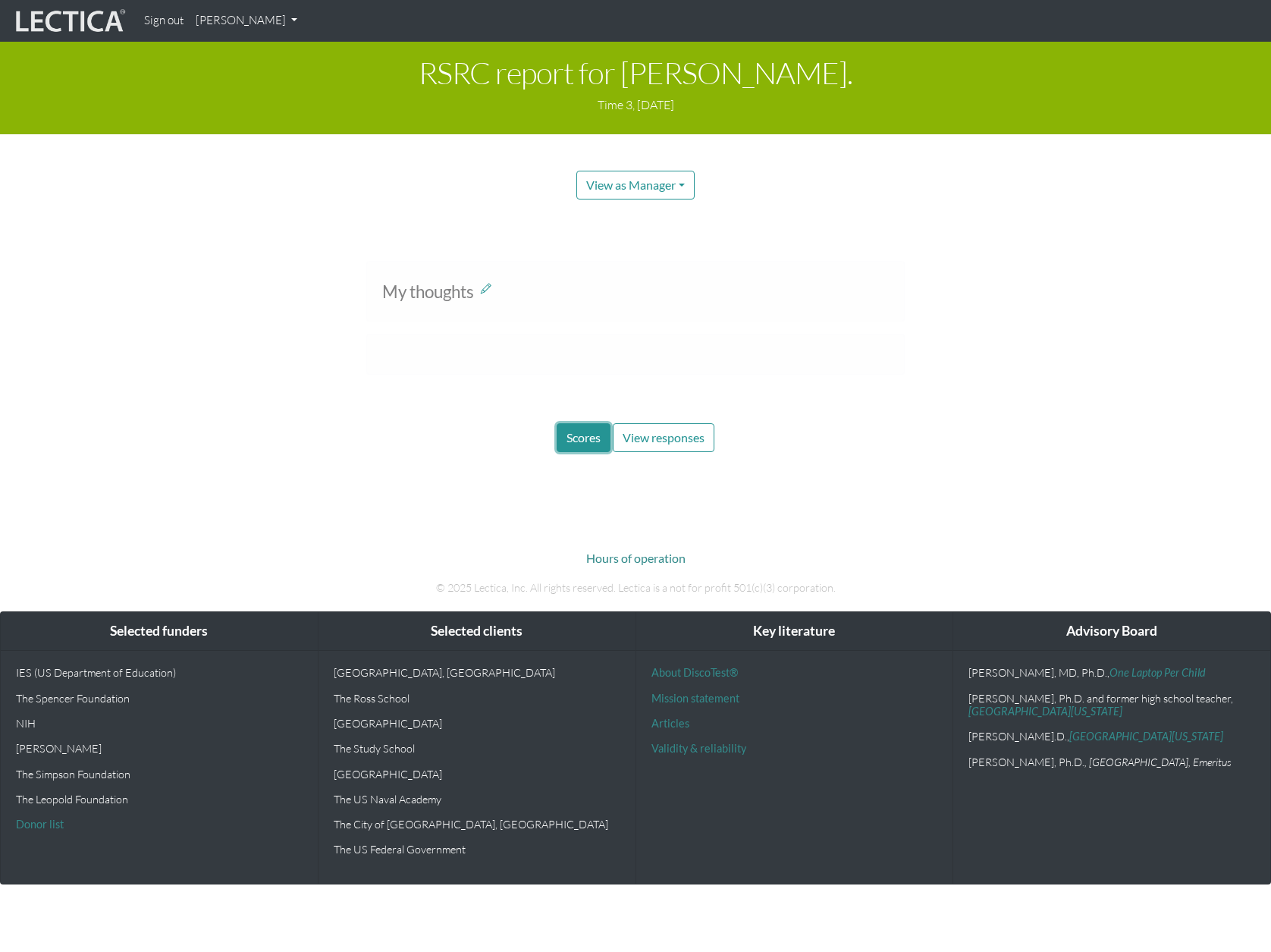
click at [567, 440] on span "Scores" at bounding box center [583, 437] width 34 height 14
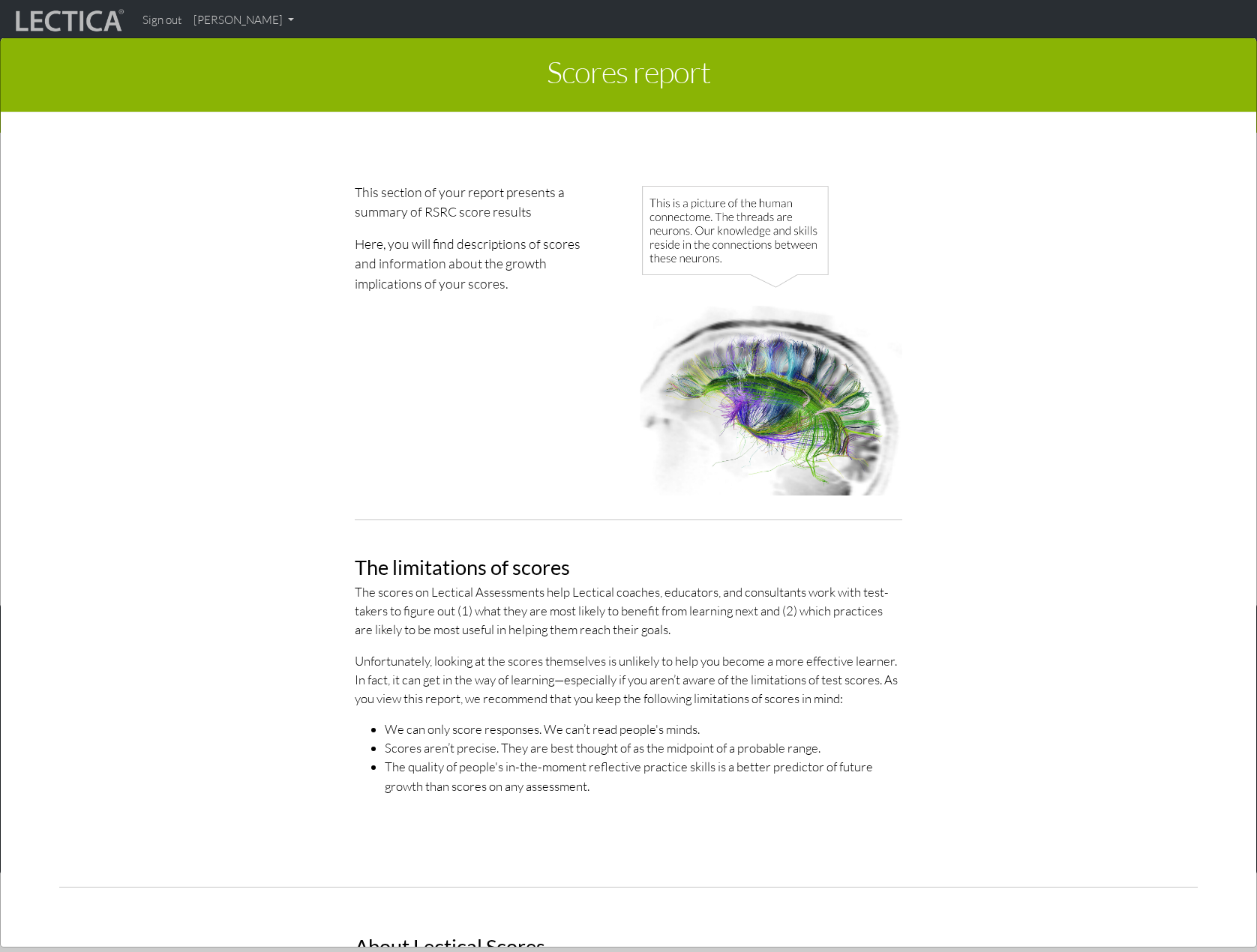
scroll to position [450, 0]
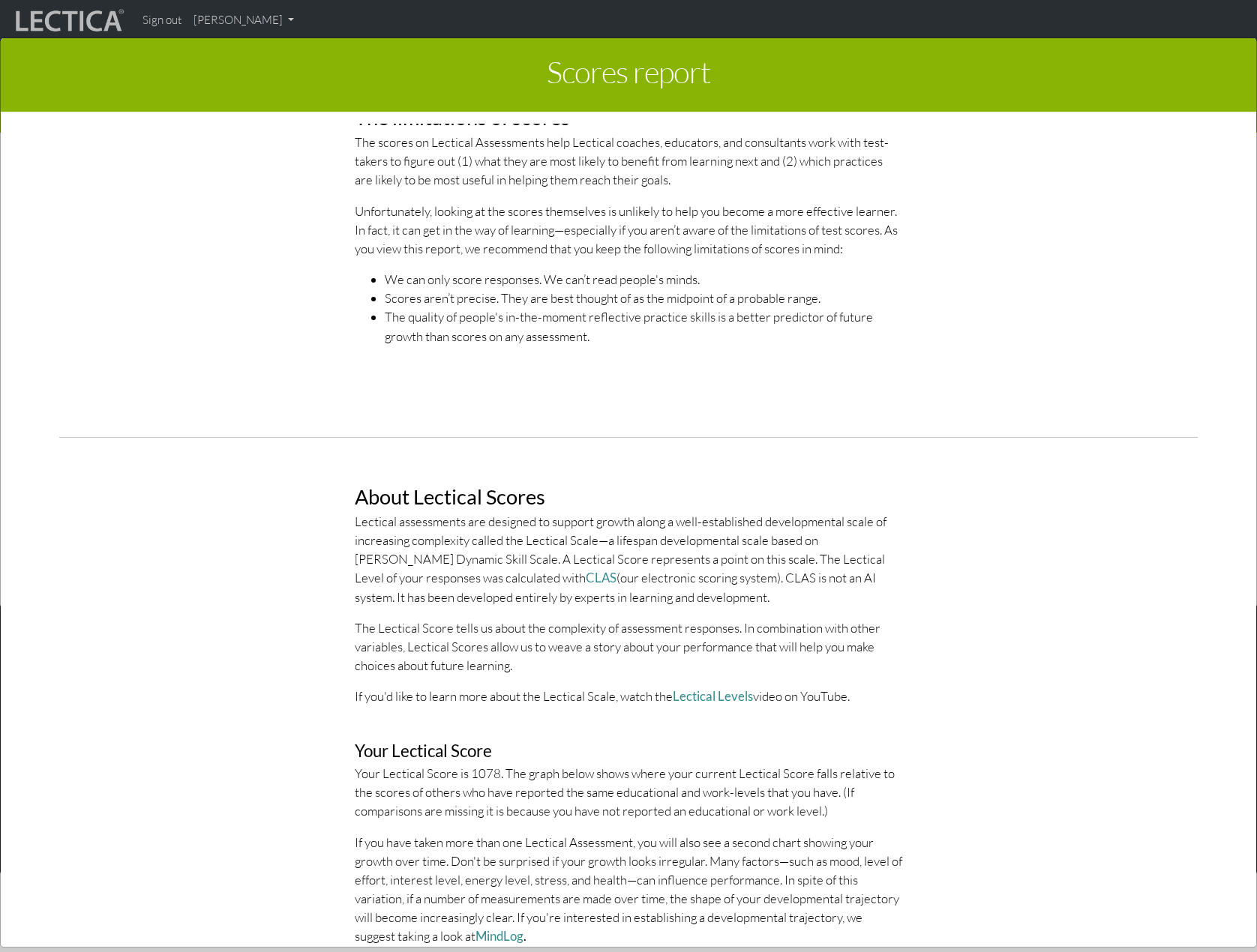
click at [247, 475] on div "About Lectical Scores Lectical assessments are designed to support growth along…" at bounding box center [628, 705] width 855 height 509
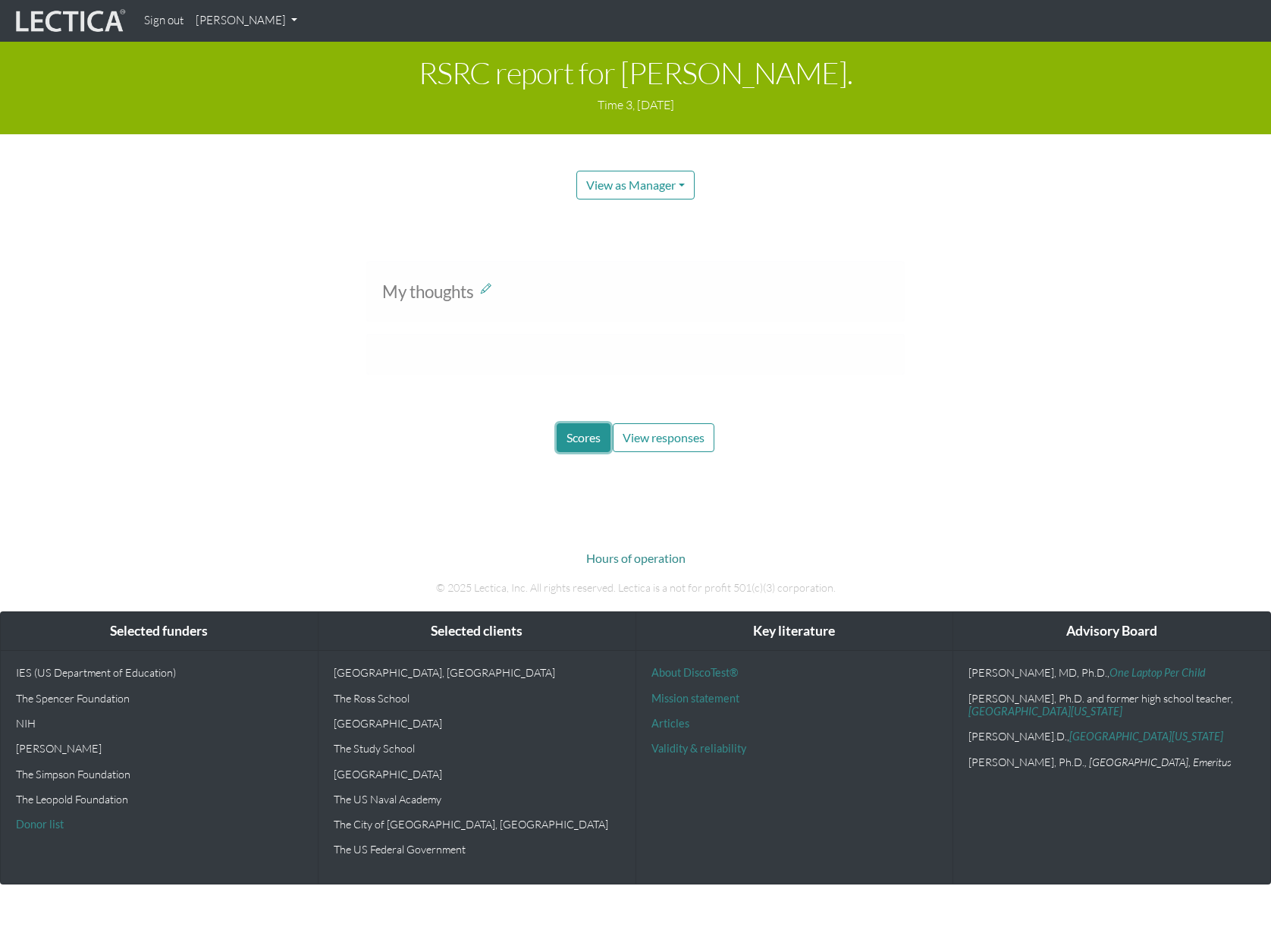
click at [581, 435] on span "Scores" at bounding box center [583, 437] width 34 height 14
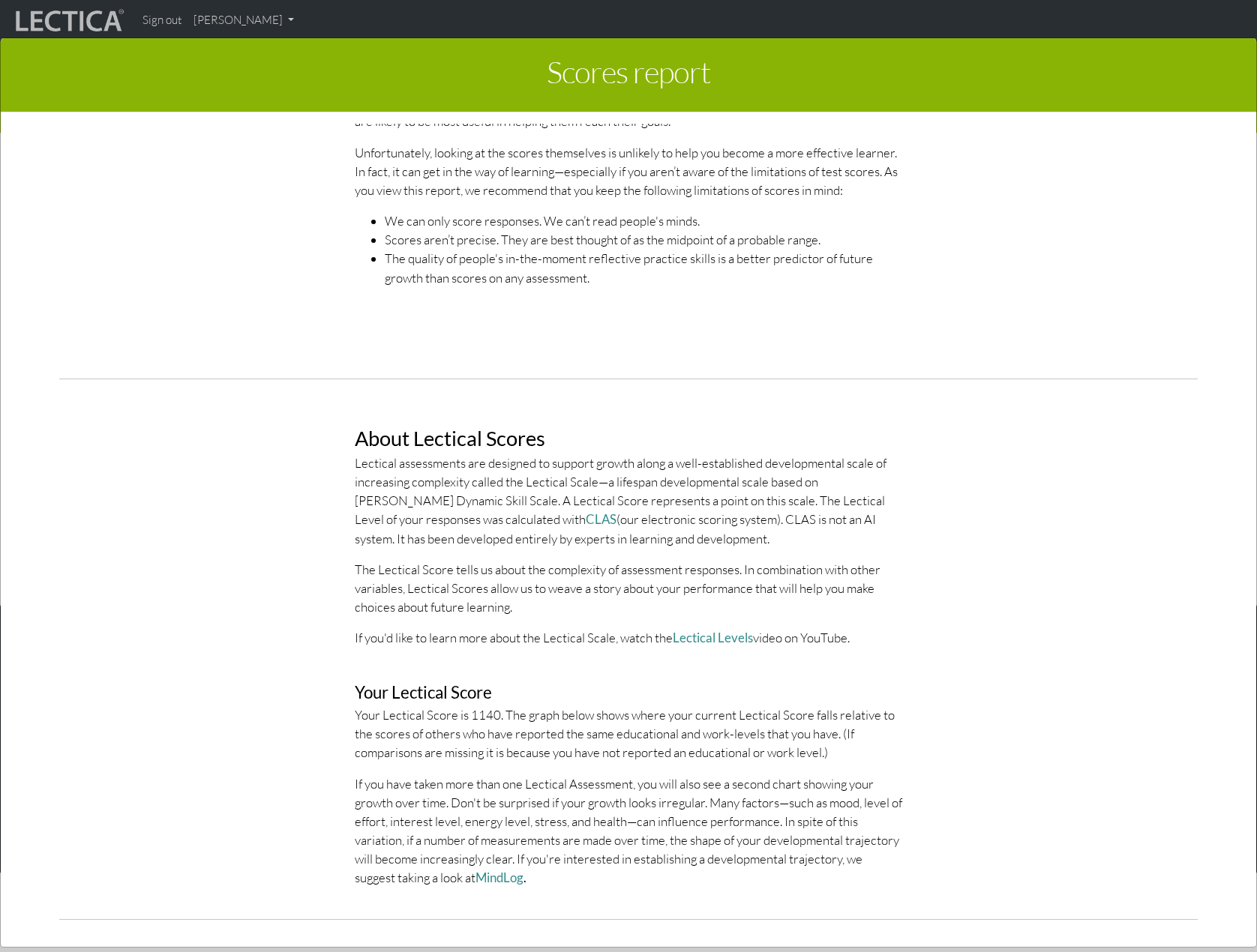
scroll to position [525, 0]
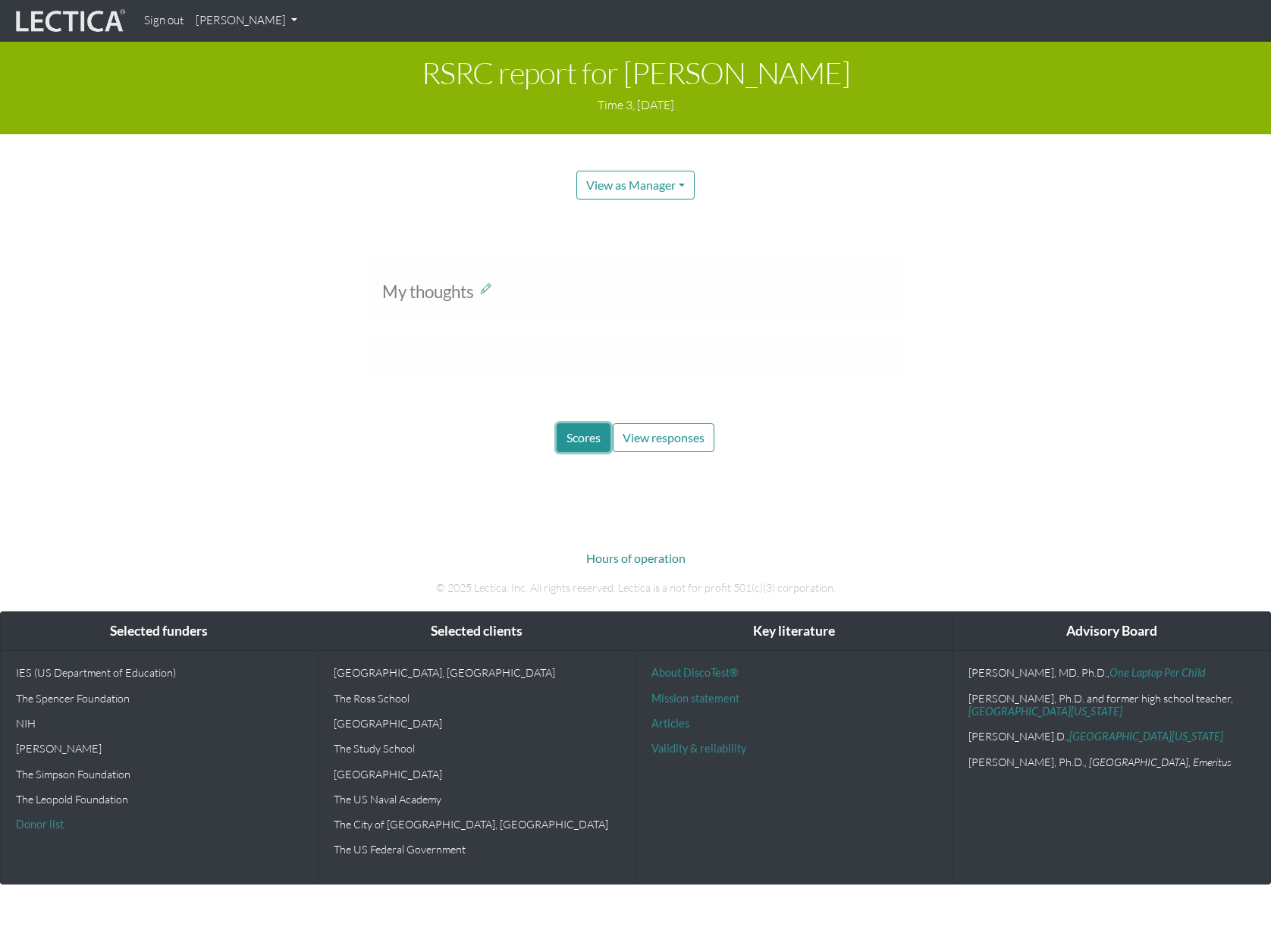
click at [564, 438] on button "Scores" at bounding box center [583, 438] width 54 height 29
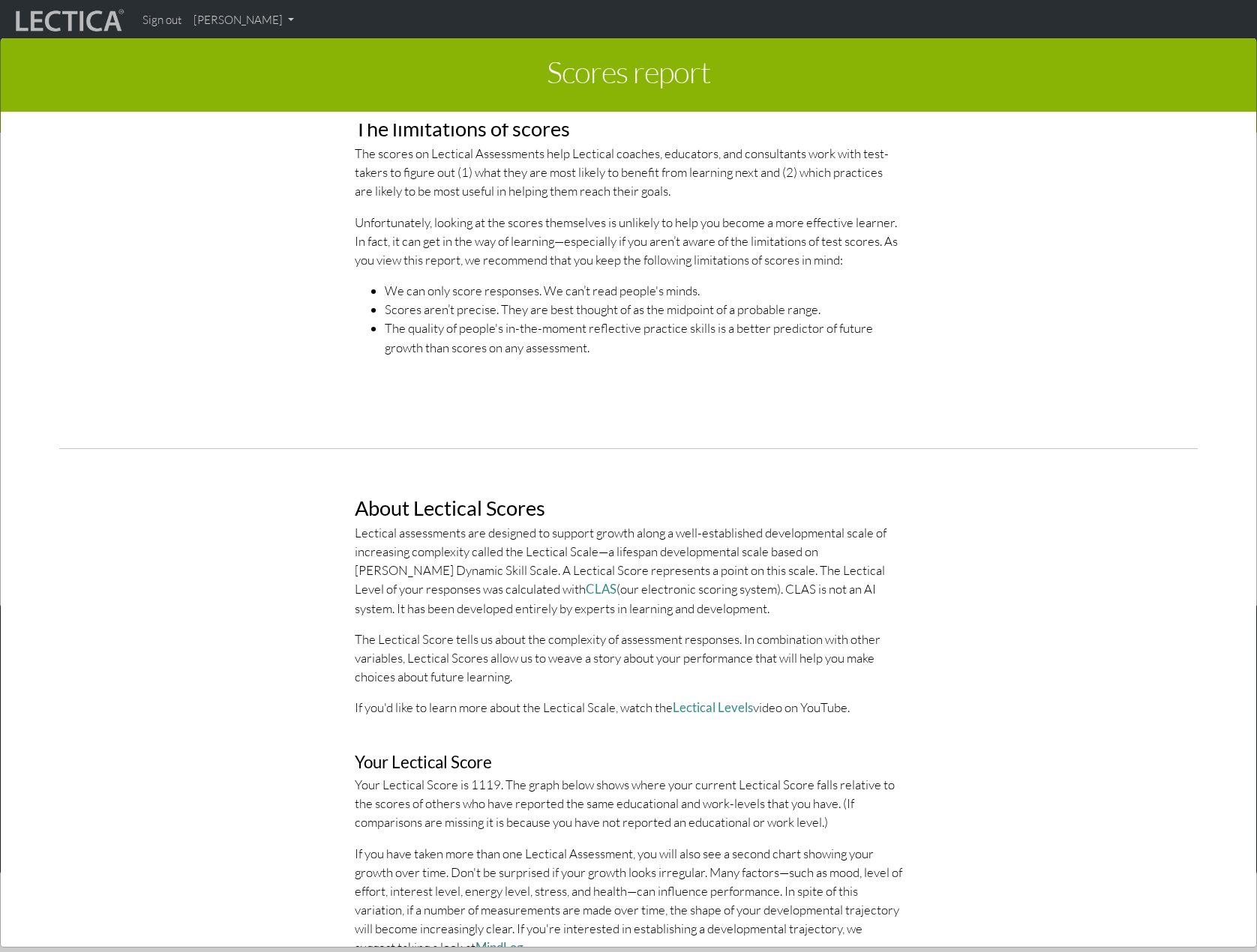
scroll to position [600, 0]
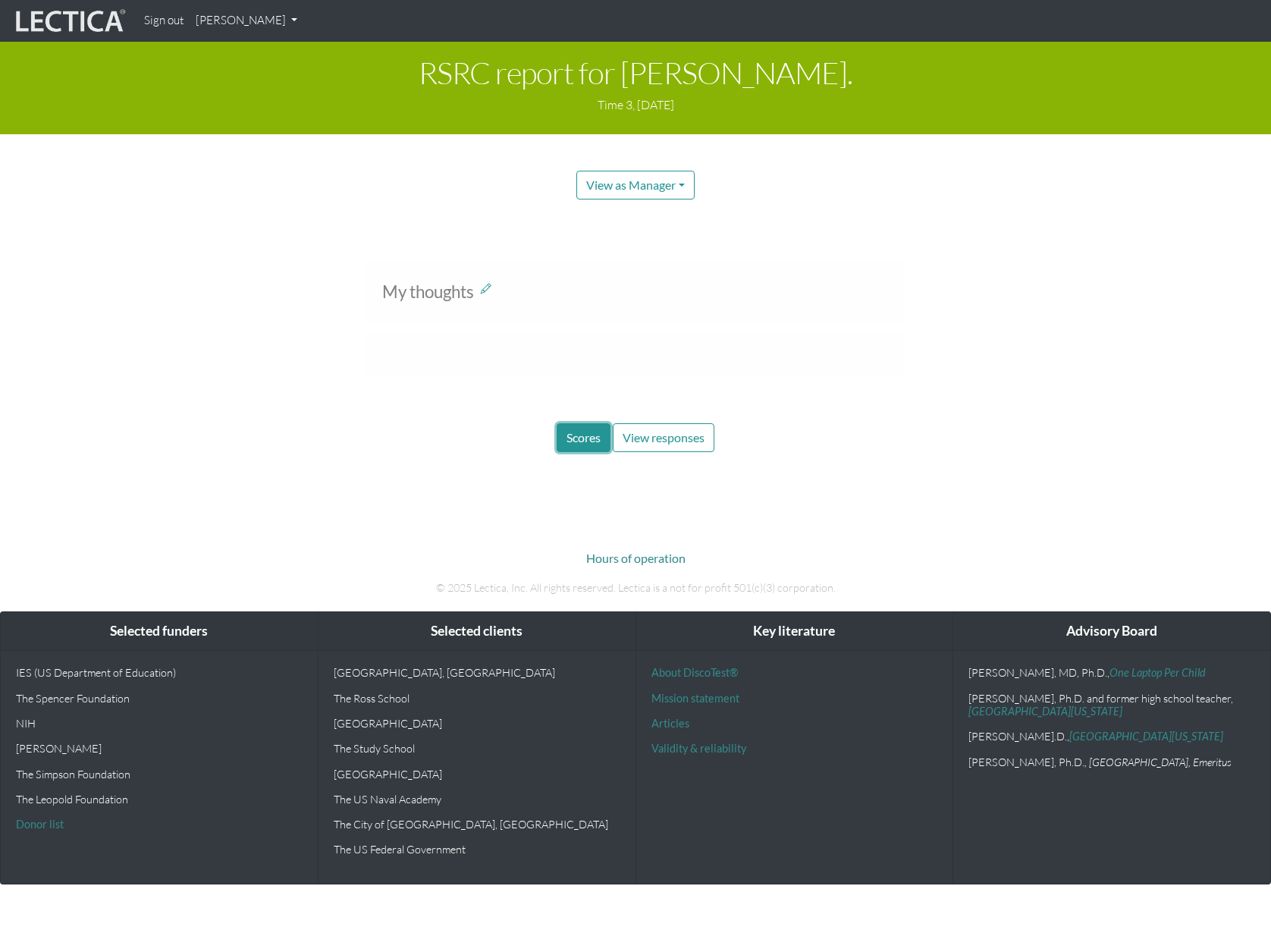
click at [584, 446] on button "Scores" at bounding box center [583, 438] width 54 height 29
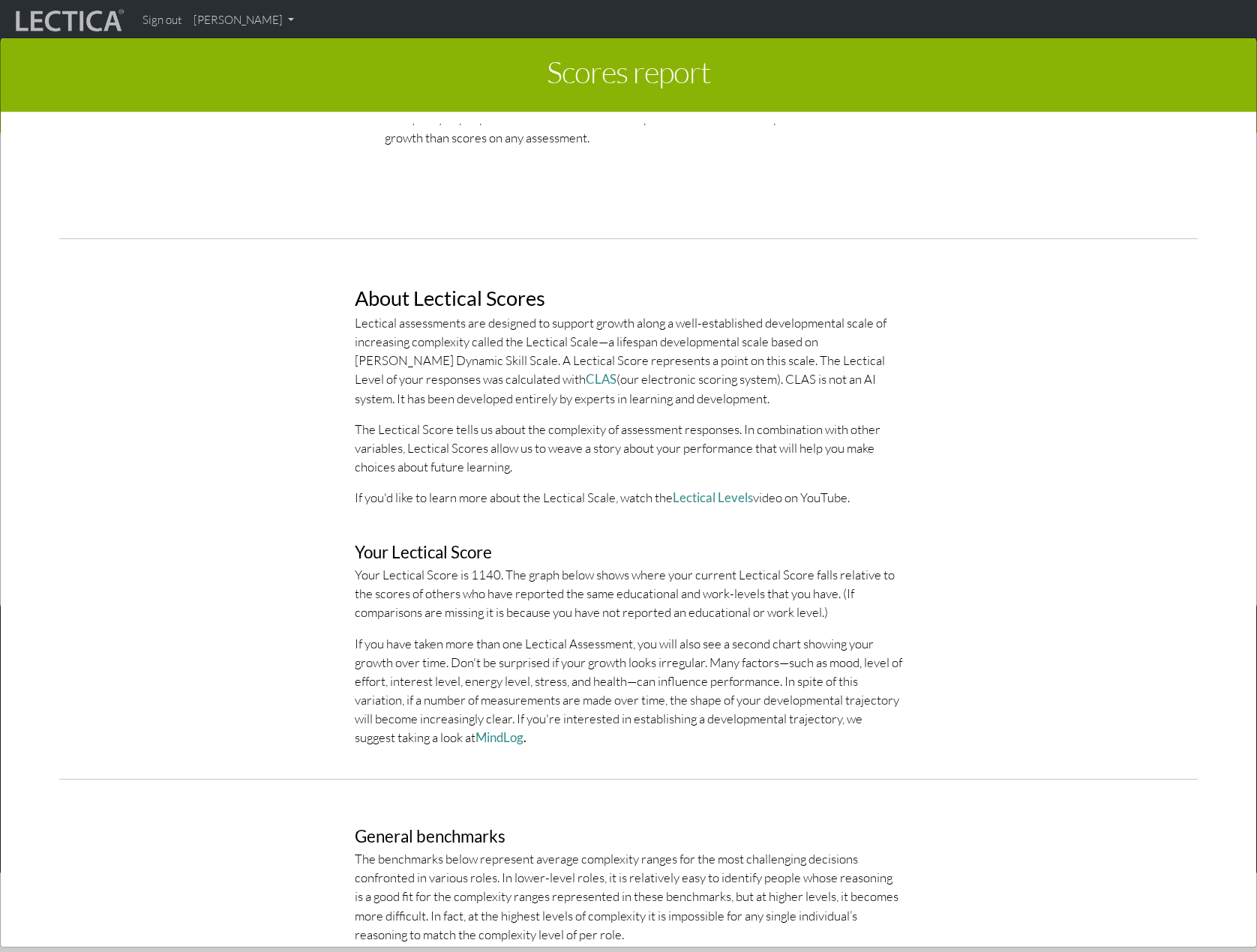
scroll to position [675, 0]
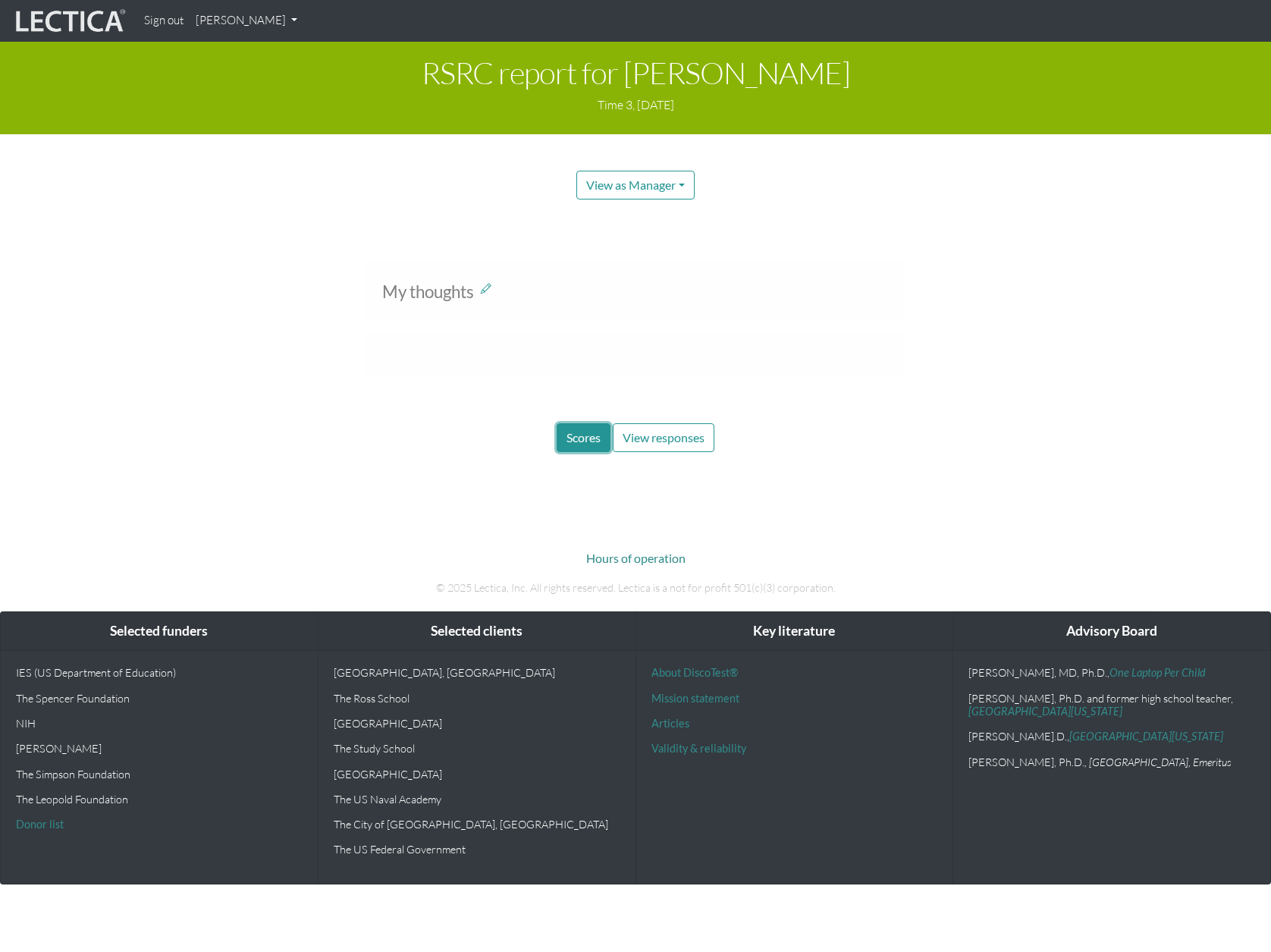
click at [576, 432] on span "Scores" at bounding box center [583, 437] width 34 height 14
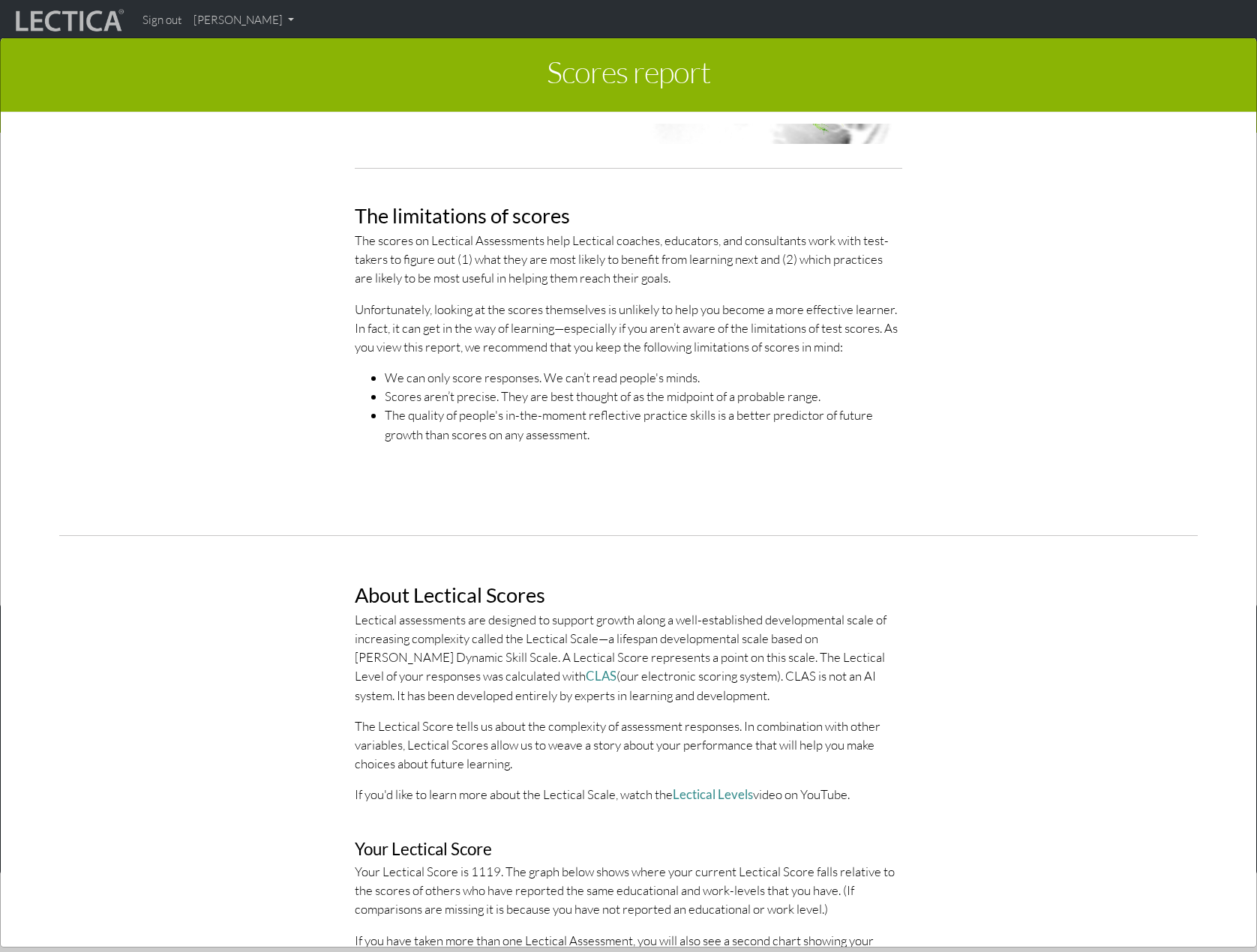
scroll to position [450, 0]
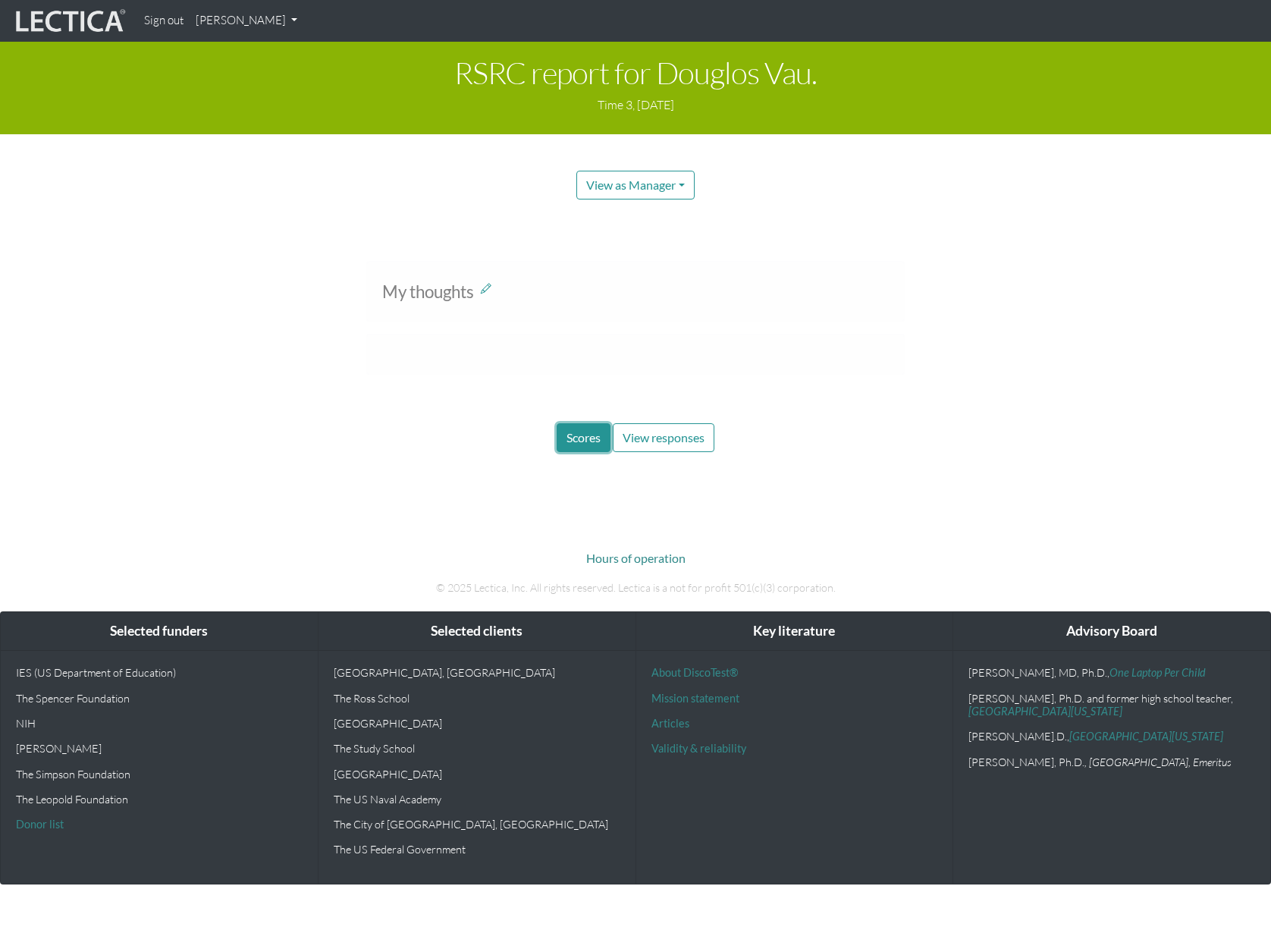
click at [589, 440] on span "Scores" at bounding box center [583, 437] width 34 height 14
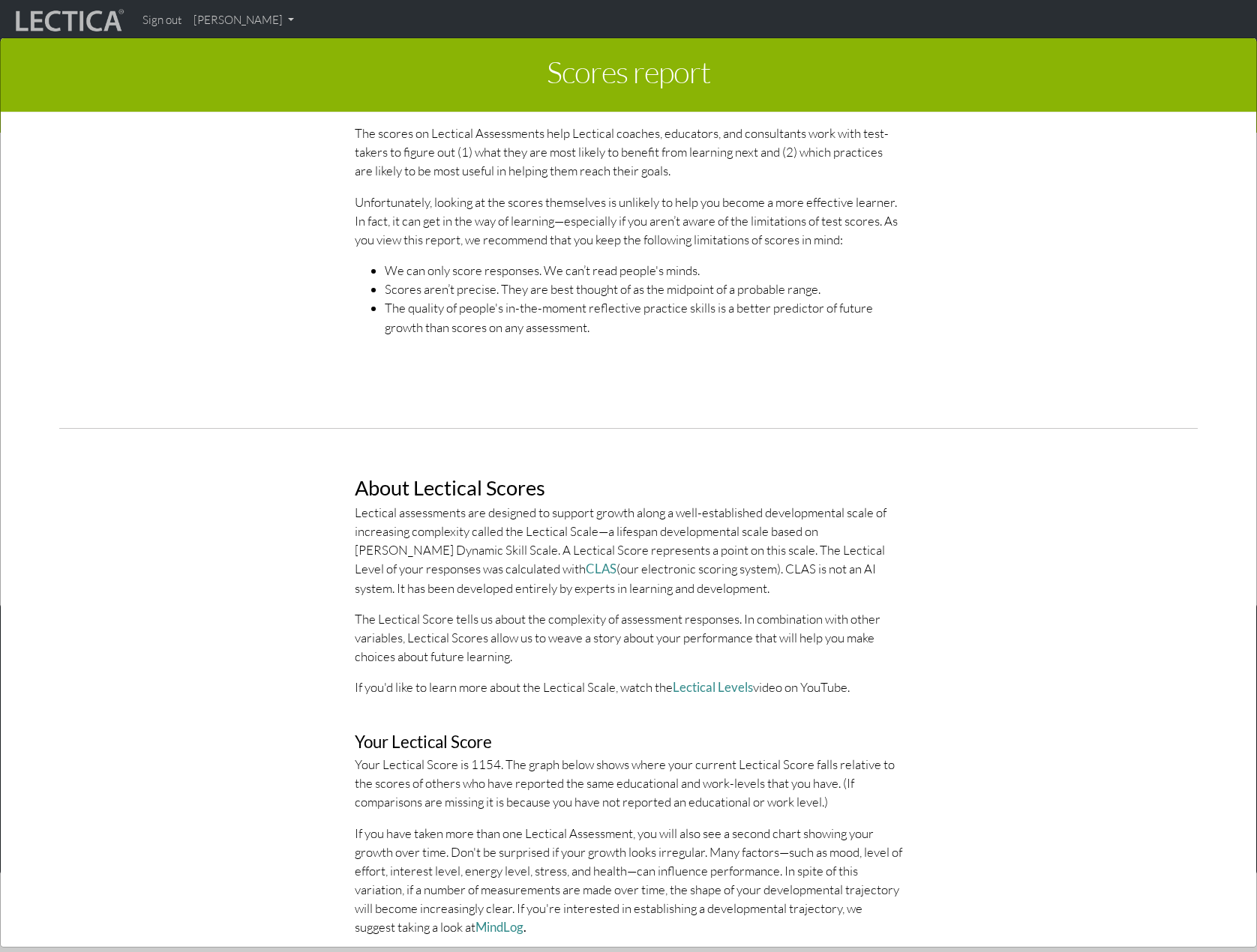
scroll to position [525, 0]
